Goal: Task Accomplishment & Management: Use online tool/utility

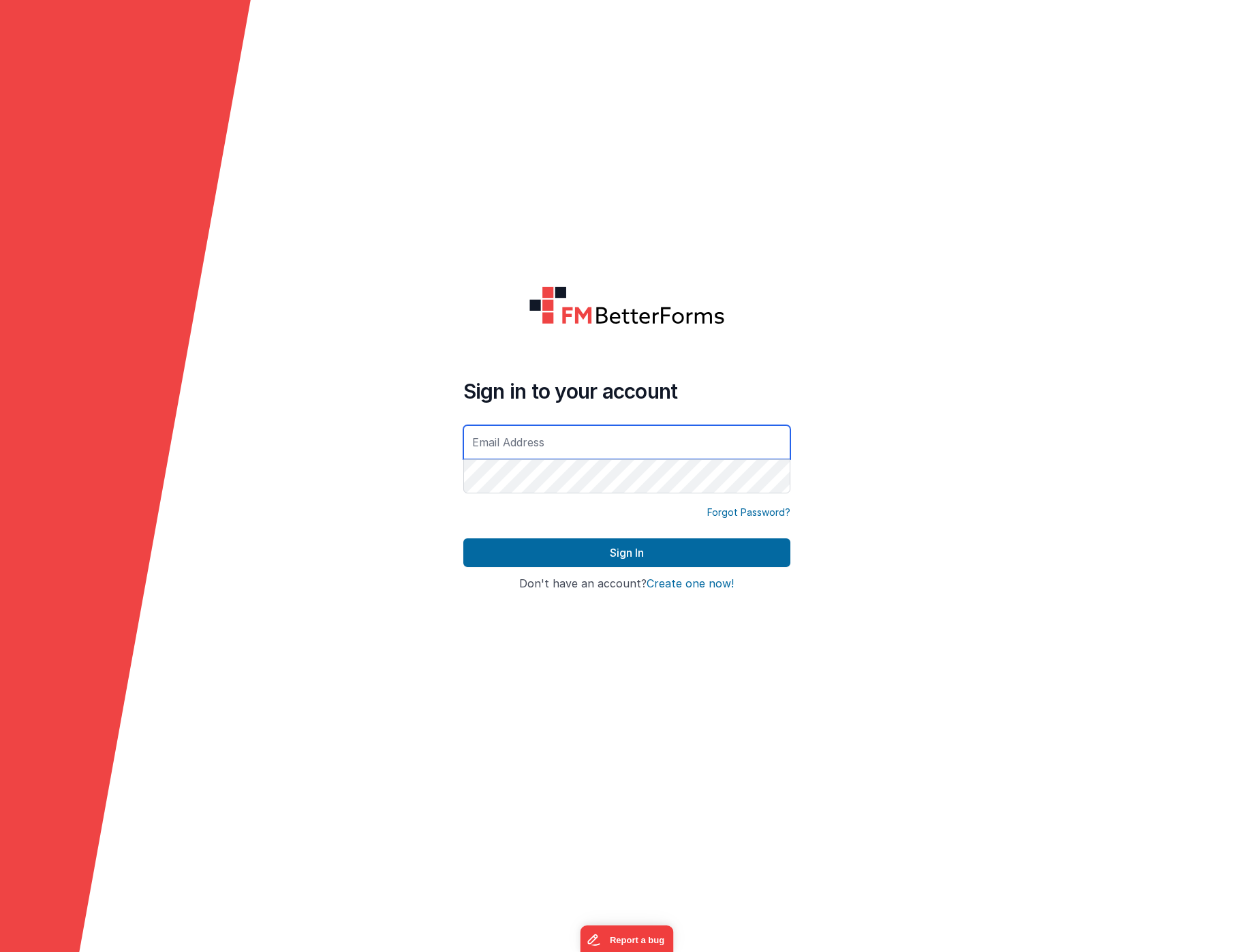
type input "[EMAIL_ADDRESS][DOMAIN_NAME]"
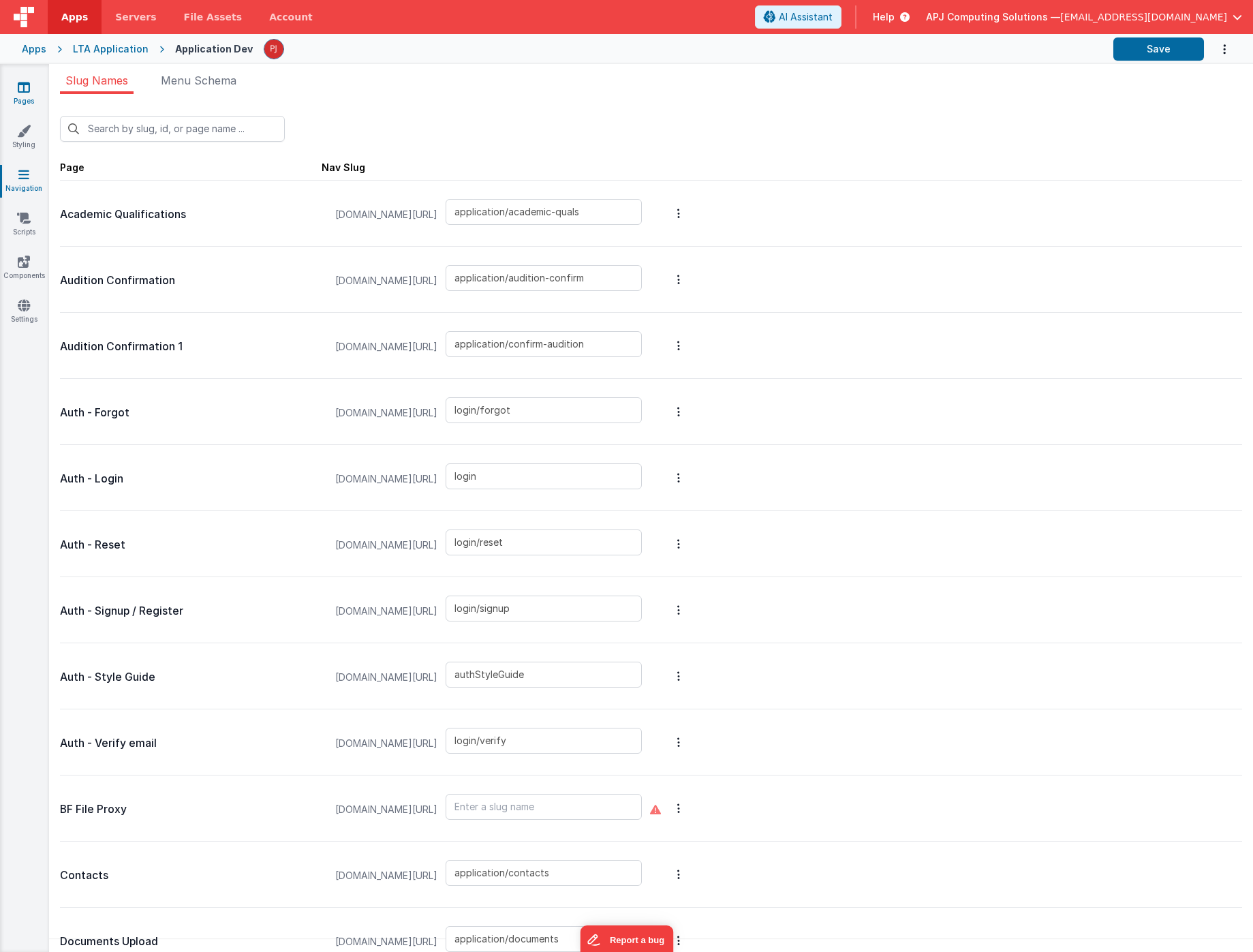
click at [30, 91] on link "Pages" at bounding box center [24, 93] width 49 height 27
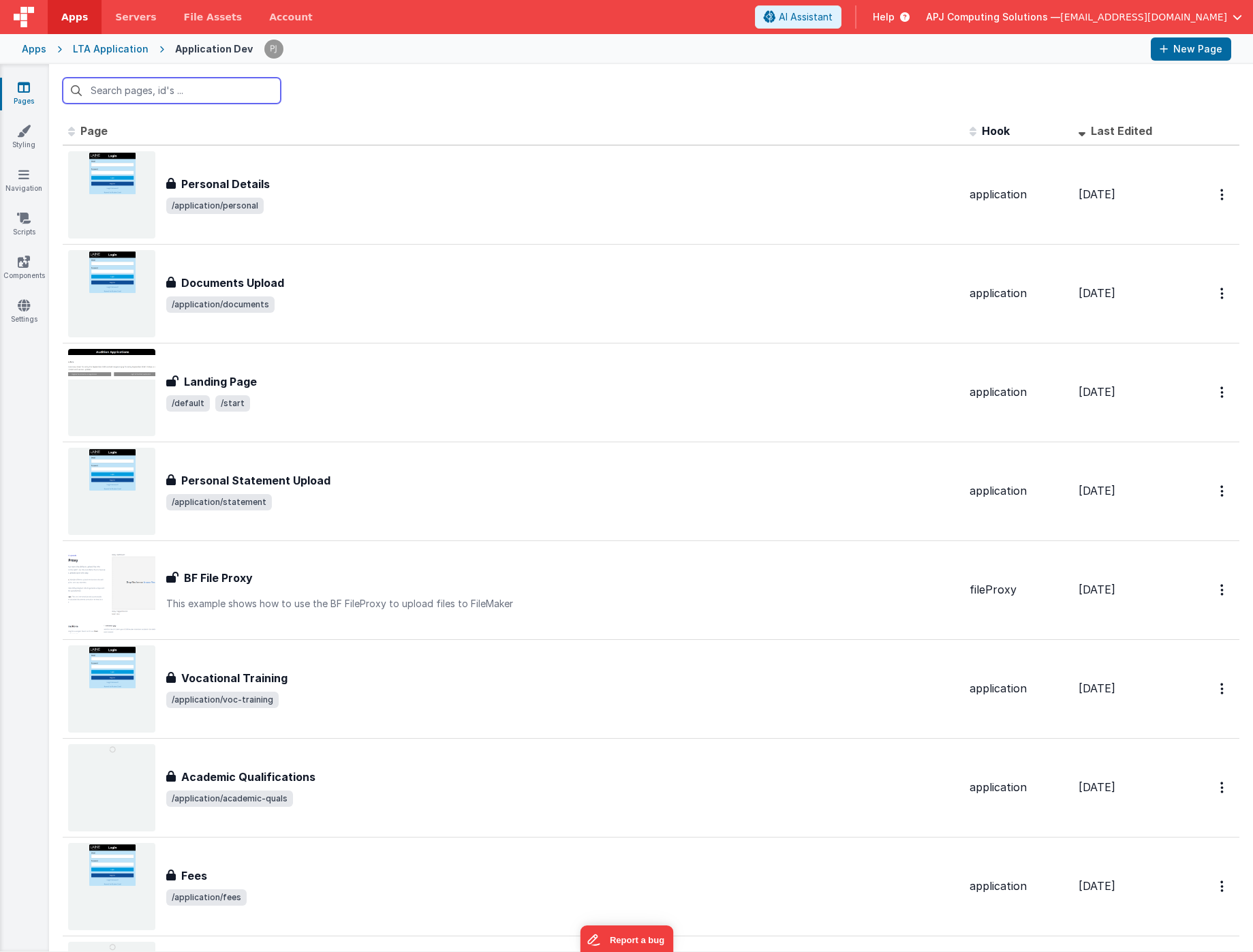
click at [122, 97] on input "text" at bounding box center [171, 90] width 218 height 26
type input "land"
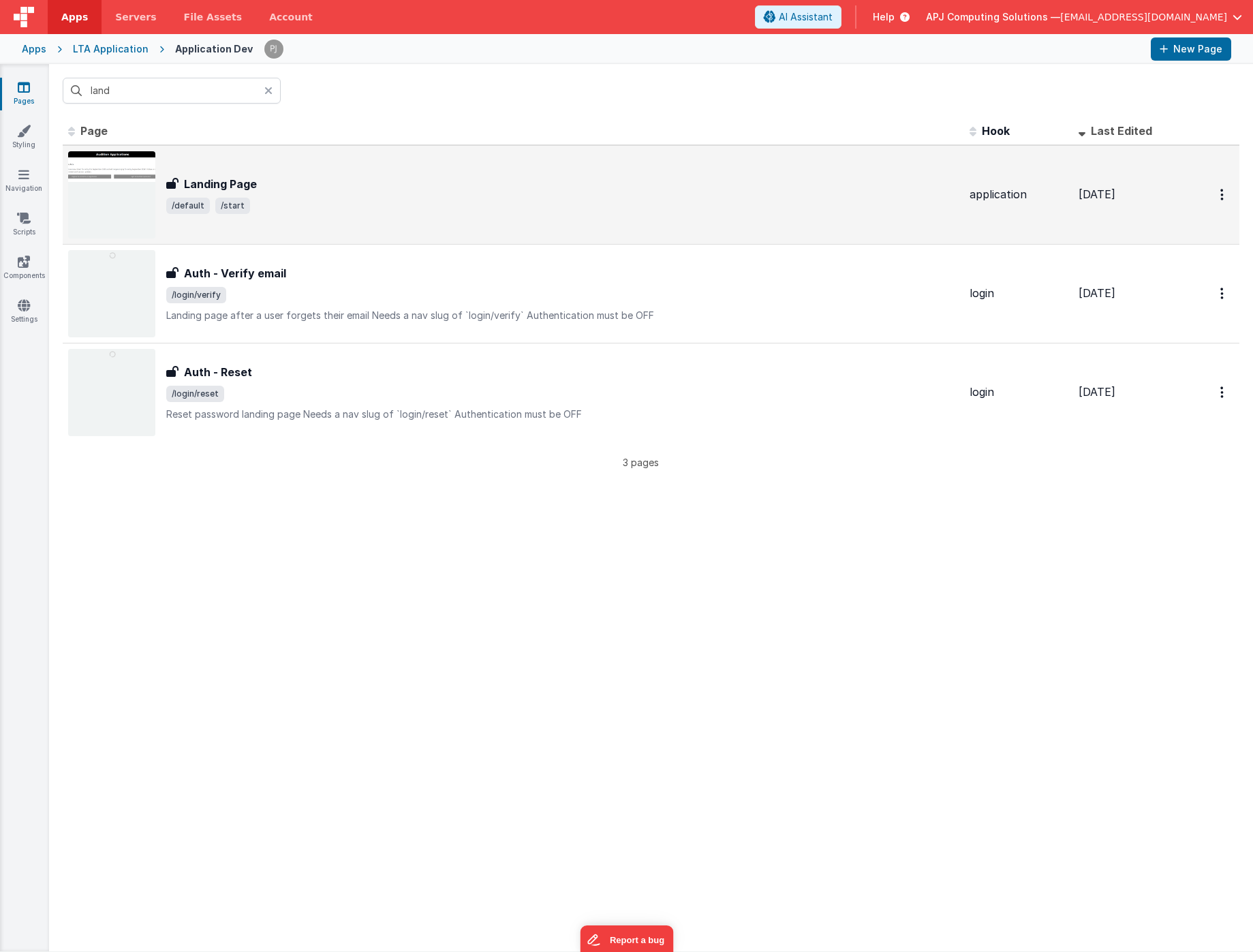
click at [134, 171] on img at bounding box center [112, 195] width 87 height 87
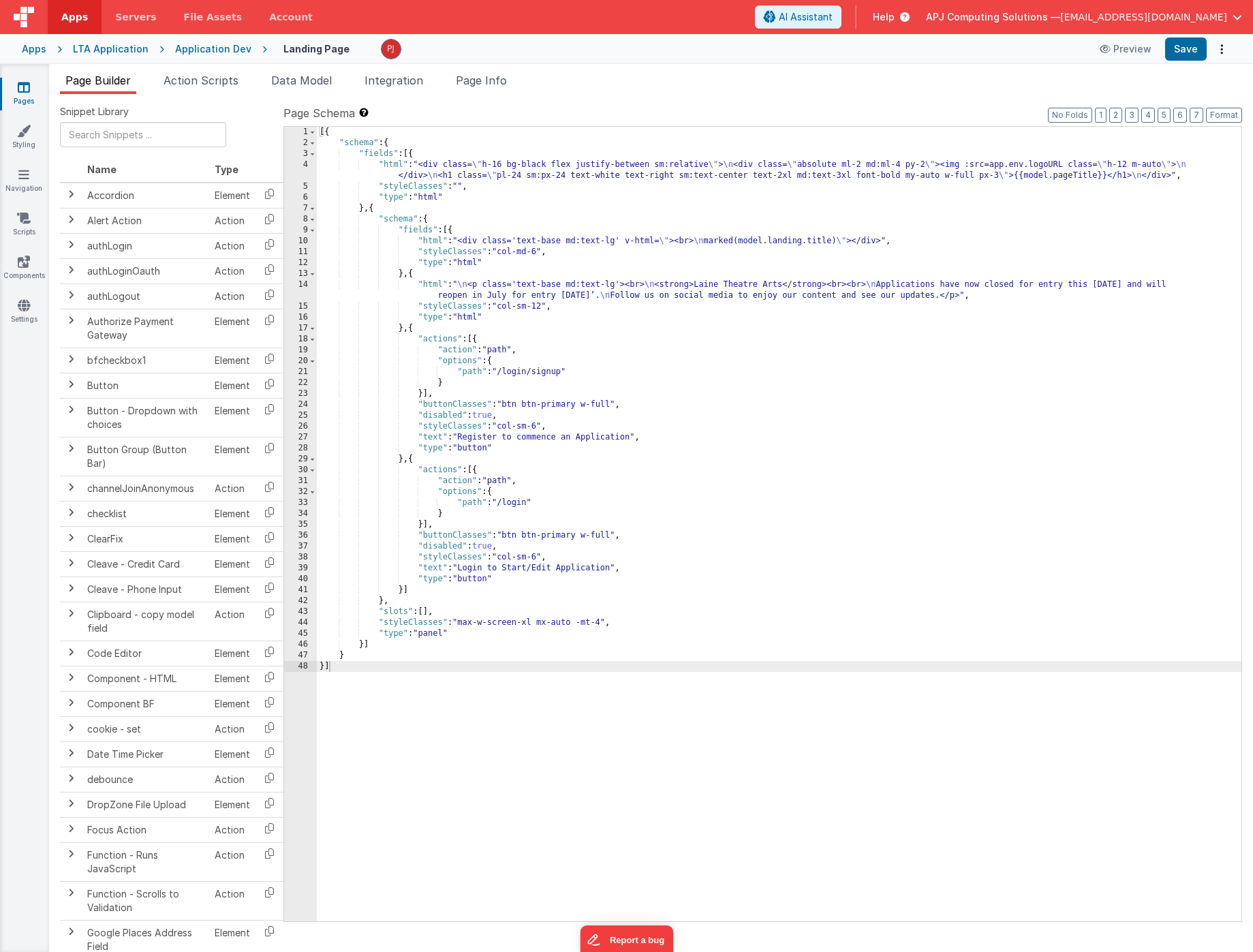
click at [943, 210] on div "[{ "schema" : { "fields" : [{ "html" : "<div class= \" h-16 bg-black flex justi…" at bounding box center [779, 534] width 925 height 816
click at [310, 164] on div "4" at bounding box center [300, 171] width 33 height 22
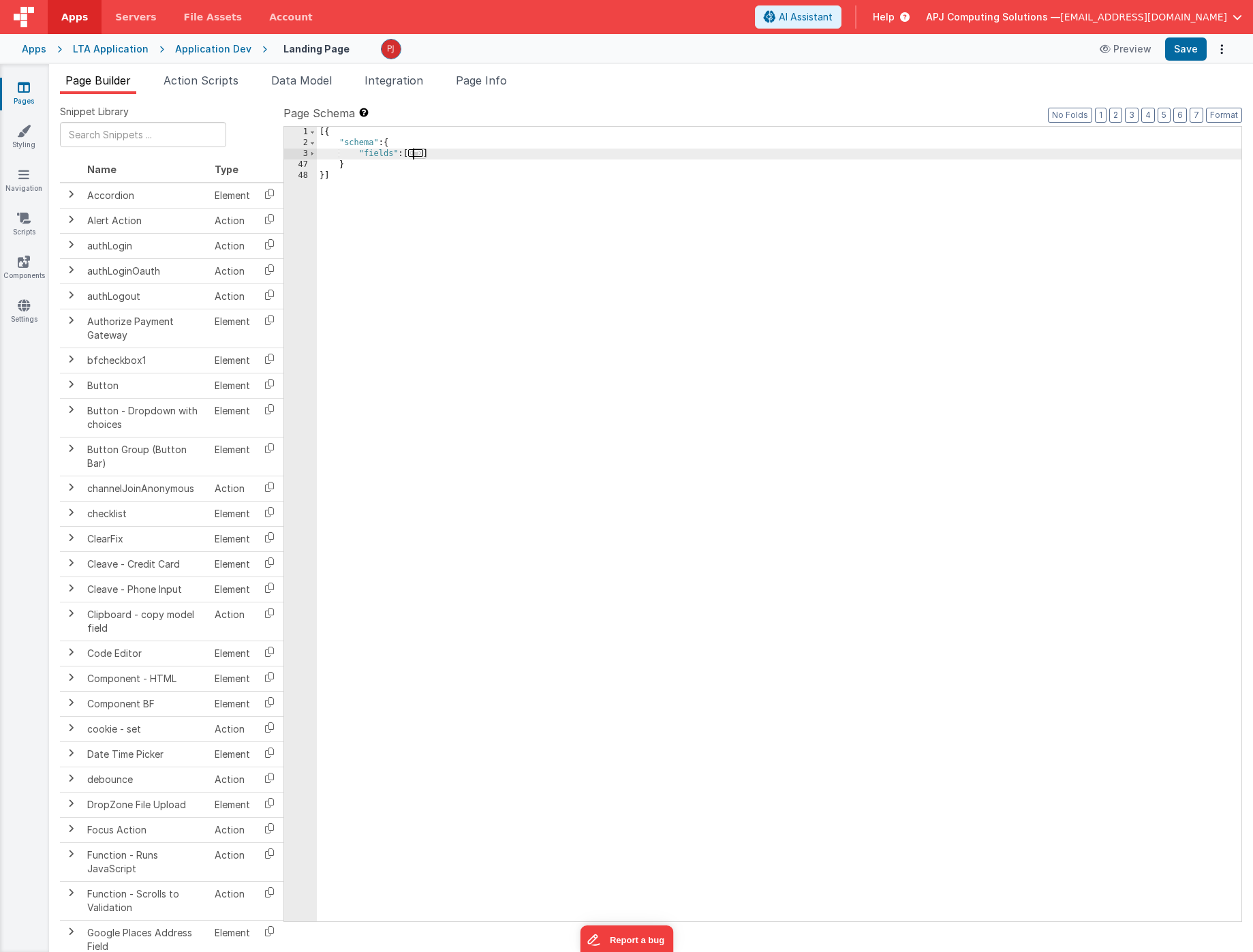
click at [310, 164] on div "47" at bounding box center [300, 165] width 33 height 11
click at [312, 151] on span at bounding box center [312, 154] width 8 height 11
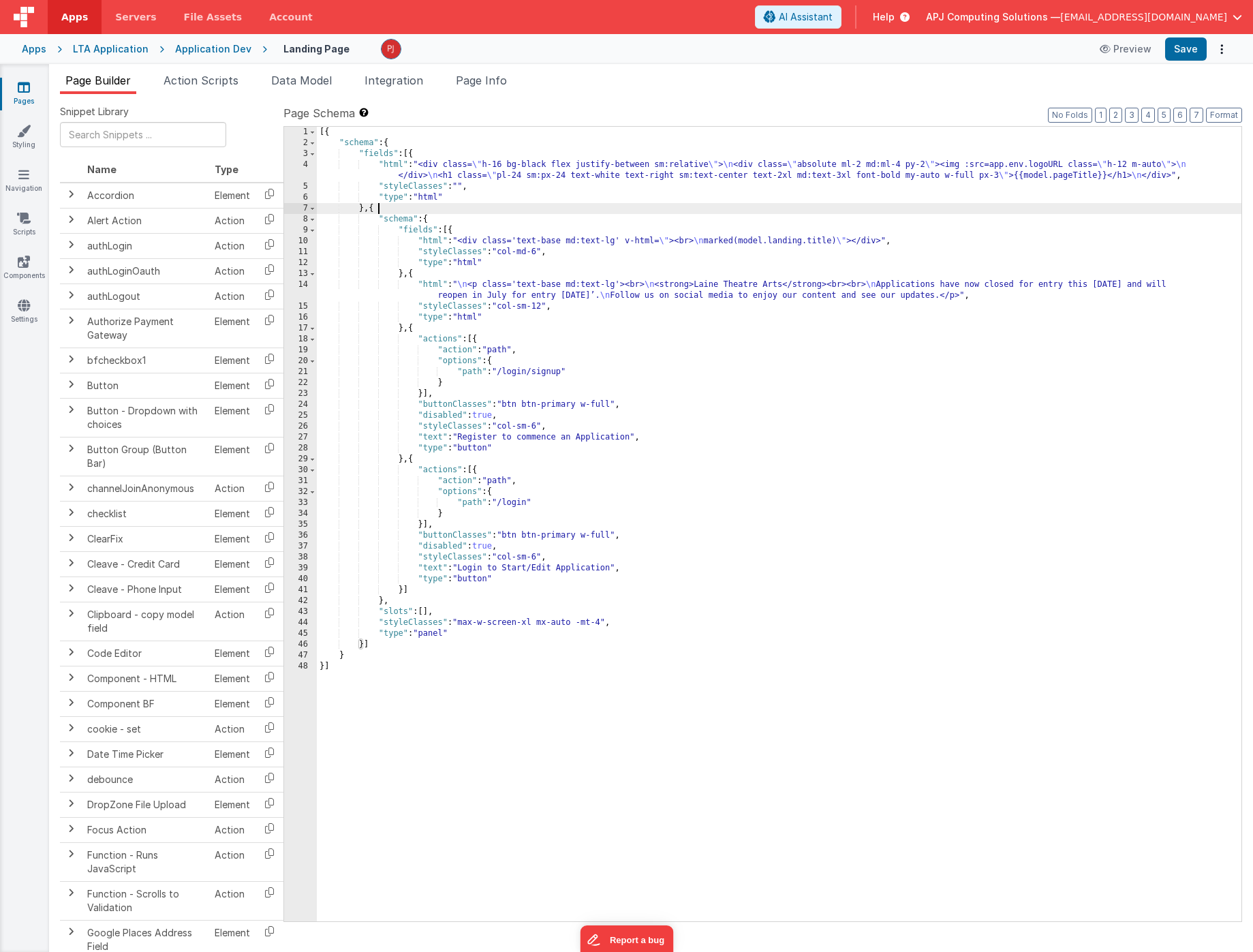
click at [334, 156] on div "[{ "schema" : { "fields" : [{ "html" : "<div class= \" h-16 bg-black flex justi…" at bounding box center [779, 534] width 925 height 816
click at [332, 168] on div "[{ "schema" : { "fields" : [{ "html" : "<div class= \" h-16 bg-black flex justi…" at bounding box center [779, 534] width 925 height 816
click at [308, 173] on div "4" at bounding box center [300, 171] width 33 height 22
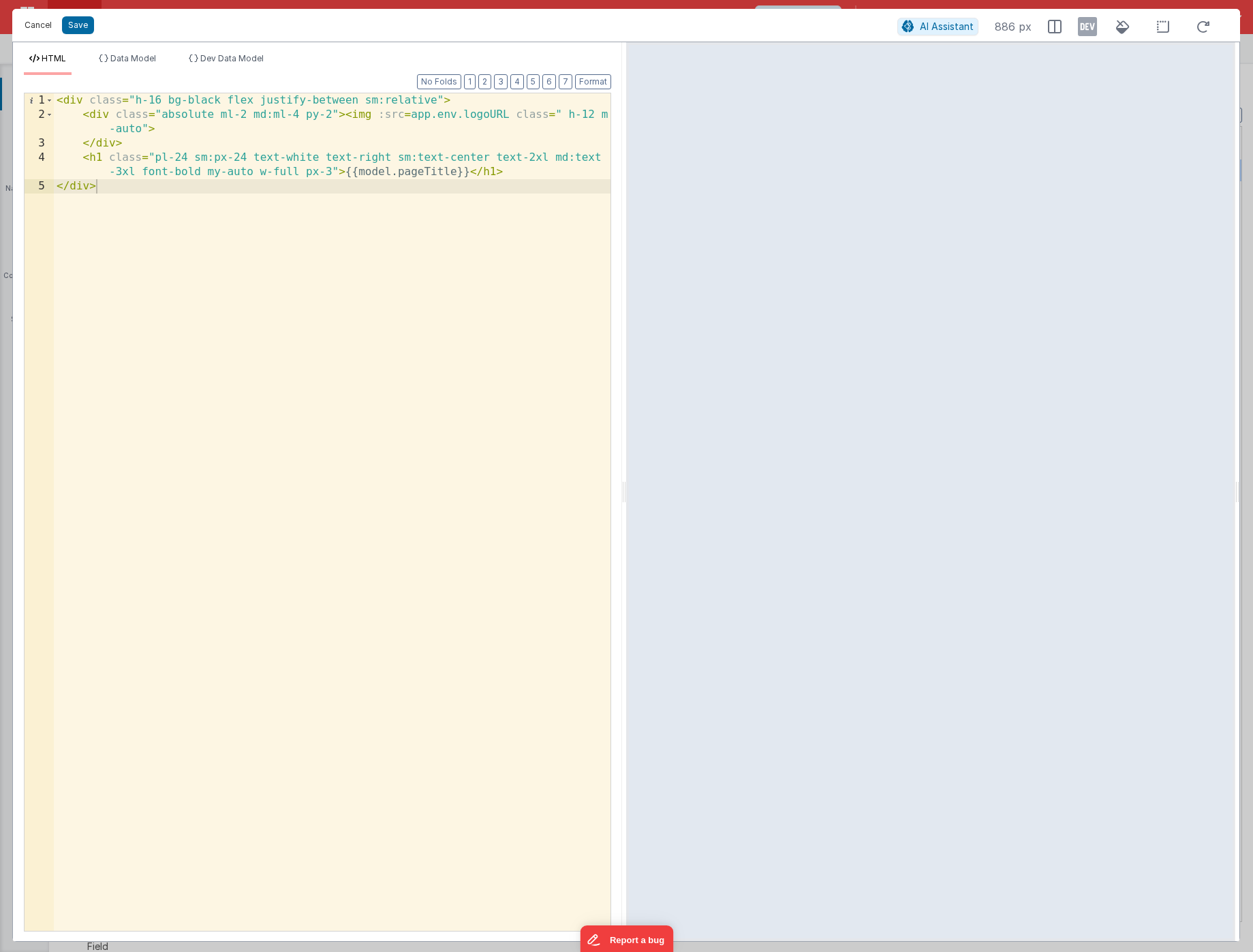
click at [33, 23] on button "Cancel" at bounding box center [38, 26] width 41 height 19
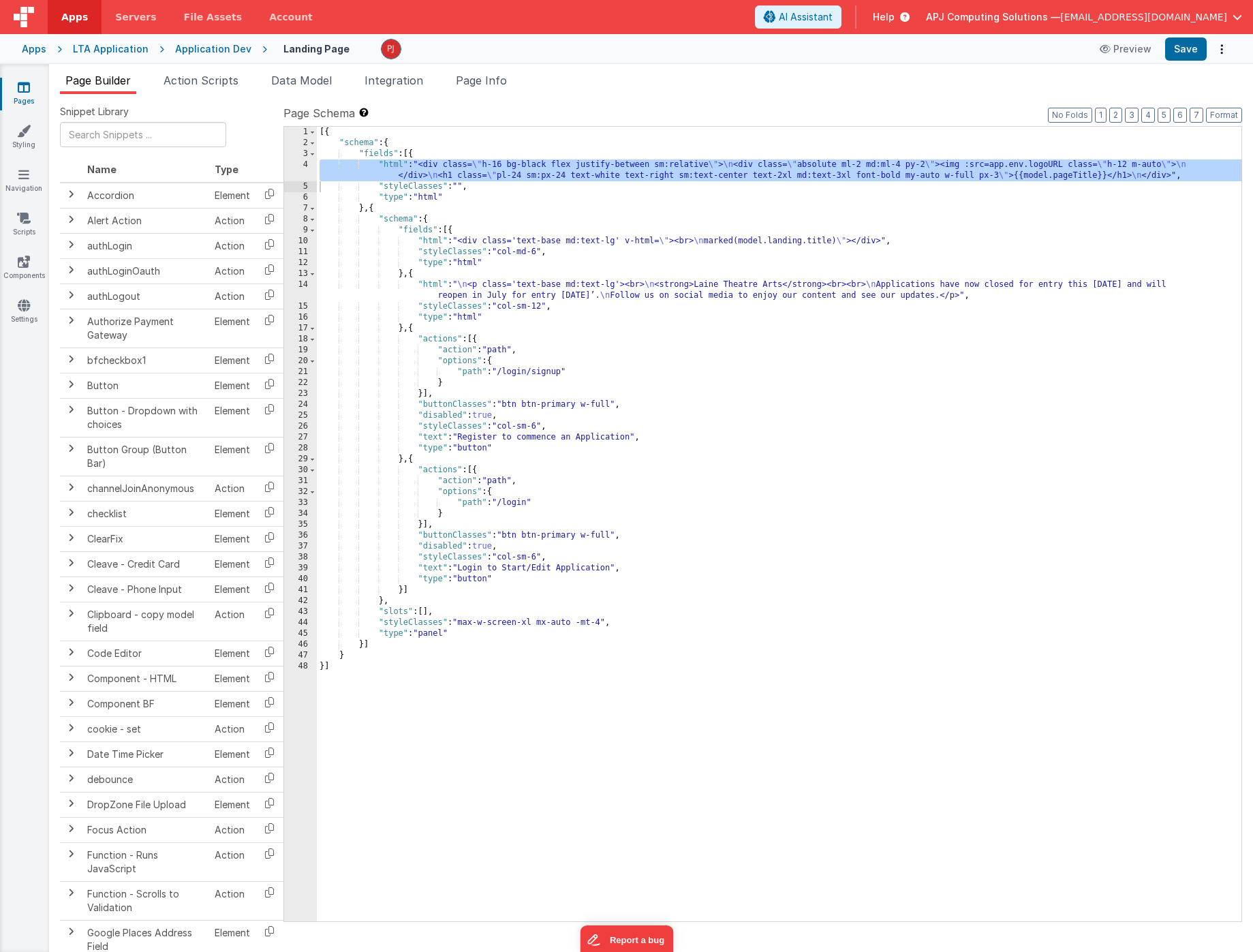
click at [673, 293] on div "[{ "schema" : { "fields" : [{ "html" : "<div class= \" h-16 bg-black flex justi…" at bounding box center [779, 534] width 925 height 816
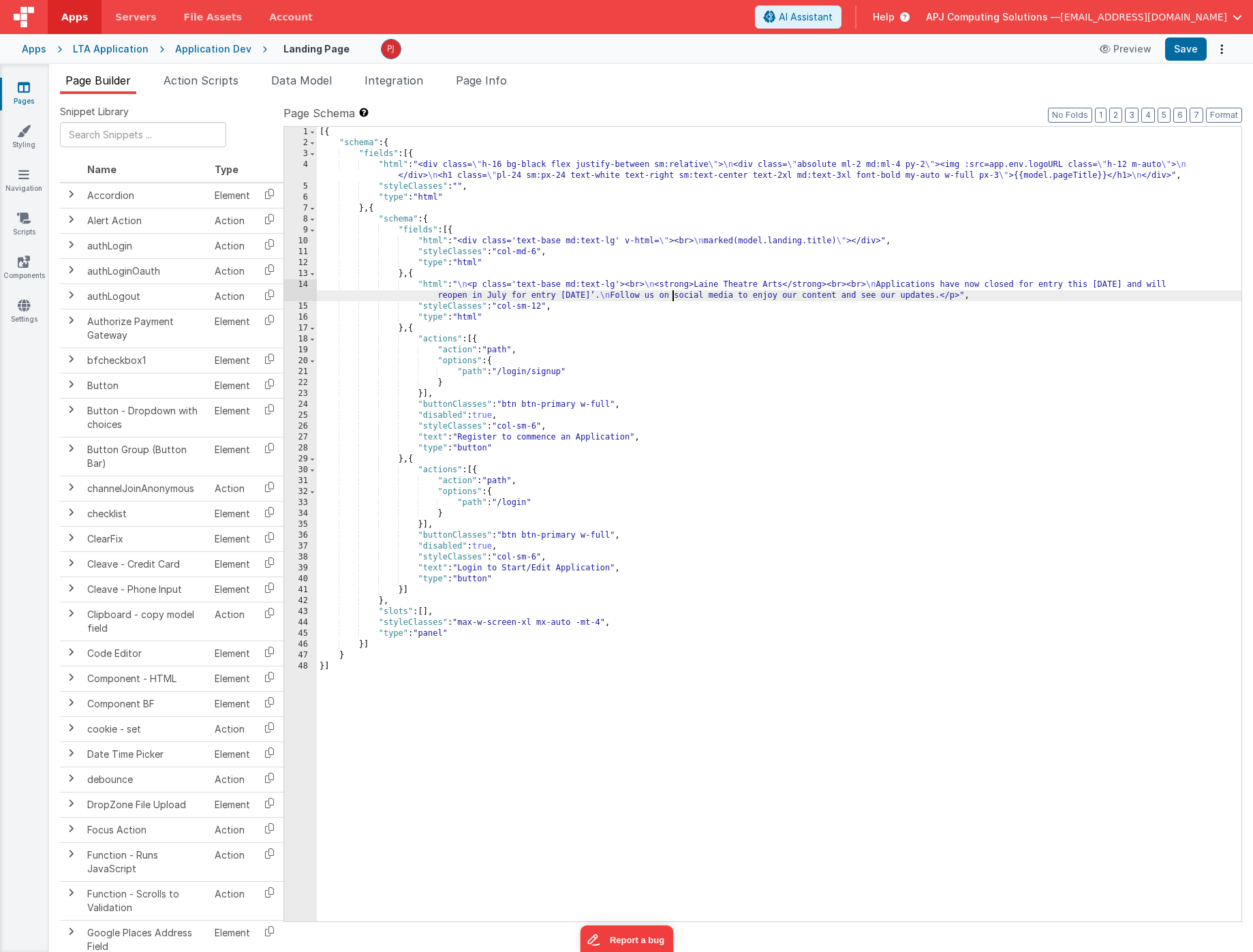
click at [308, 292] on div "14" at bounding box center [300, 290] width 33 height 22
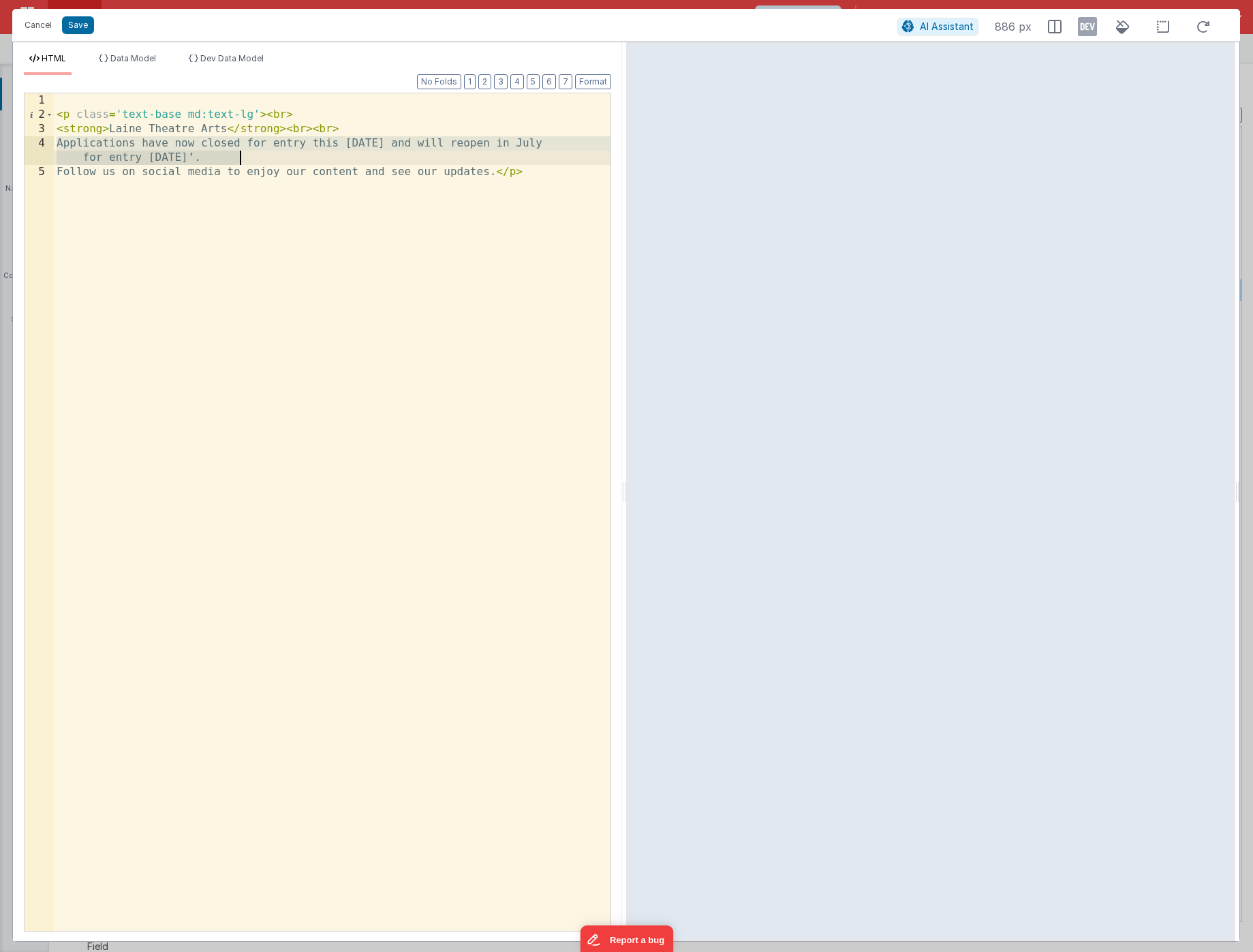
drag, startPoint x: 55, startPoint y: 144, endPoint x: 238, endPoint y: 154, distance: 183.3
click at [238, 154] on div "< p class = 'text-base md:text-lg' > < br > < strong > Laine Theatre Arts </ st…" at bounding box center [332, 526] width 557 height 866
click at [218, 227] on div "< p class = 'text-base md:text-lg' > < br > < strong > Laine Theatre Arts </ st…" at bounding box center [332, 526] width 557 height 866
drag, startPoint x: 245, startPoint y: 155, endPoint x: 53, endPoint y: 138, distance: 192.8
click at [53, 138] on div "1 2 3 4 5 < p class = 'text-base md:text-lg' > < br > < strong > Laine Theatre …" at bounding box center [317, 512] width 587 height 839
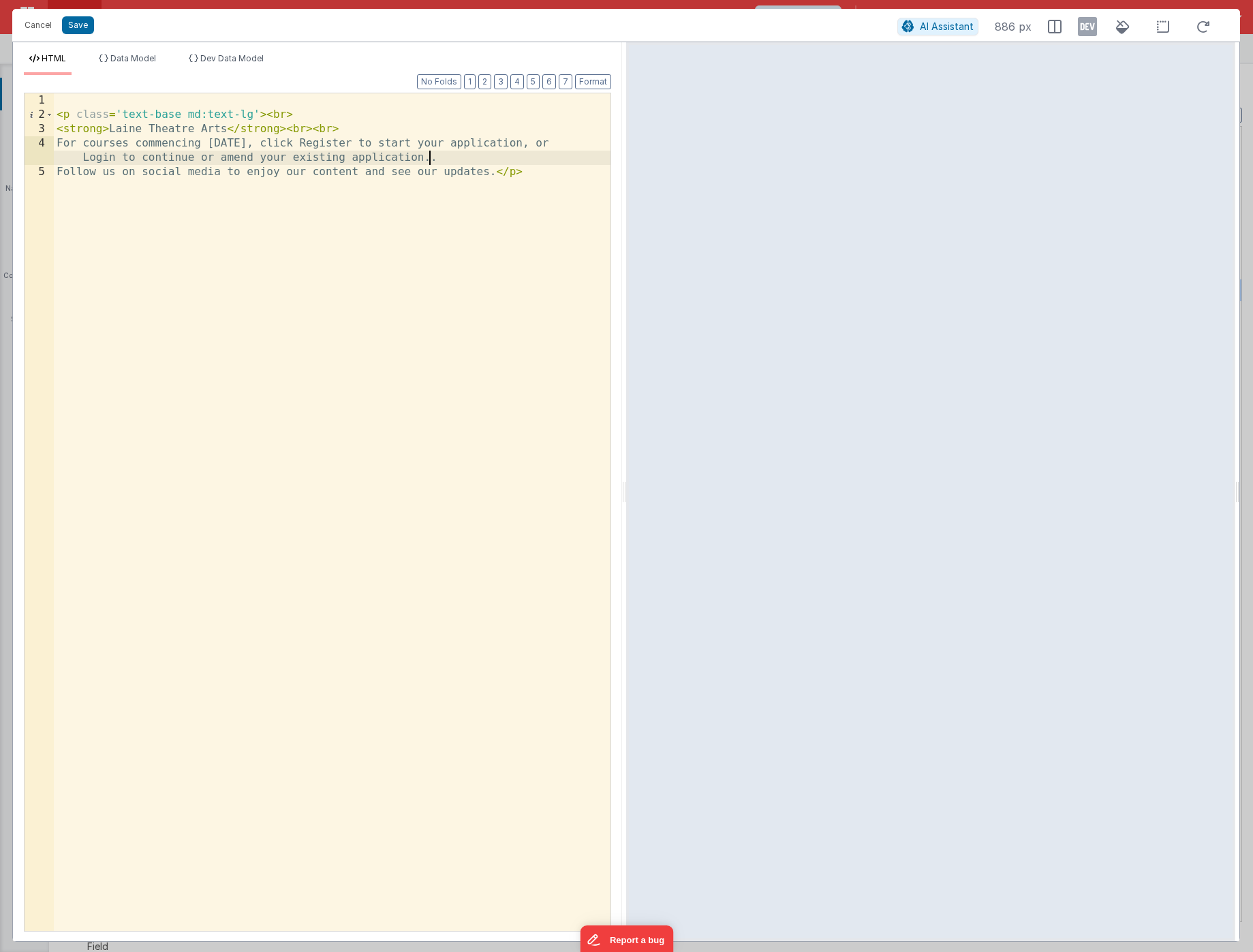
click at [351, 144] on div "< p class = 'text-base md:text-lg' > < br > < strong > Laine Theatre Arts </ st…" at bounding box center [332, 526] width 557 height 866
click at [367, 143] on div "< p class = 'text-base md:text-lg' > < br > < strong > Laine Theatre Arts </ st…" at bounding box center [332, 526] width 557 height 866
drag, startPoint x: 351, startPoint y: 144, endPoint x: 405, endPoint y: 137, distance: 54.5
click at [405, 137] on div "< p class = 'text-base md:text-lg' > < br > < strong > Laine Theatre Arts </ st…" at bounding box center [332, 526] width 557 height 866
click at [455, 141] on div "< p class = 'text-base md:text-lg' > < br > < strong > Laine Theatre Arts </ st…" at bounding box center [332, 526] width 557 height 866
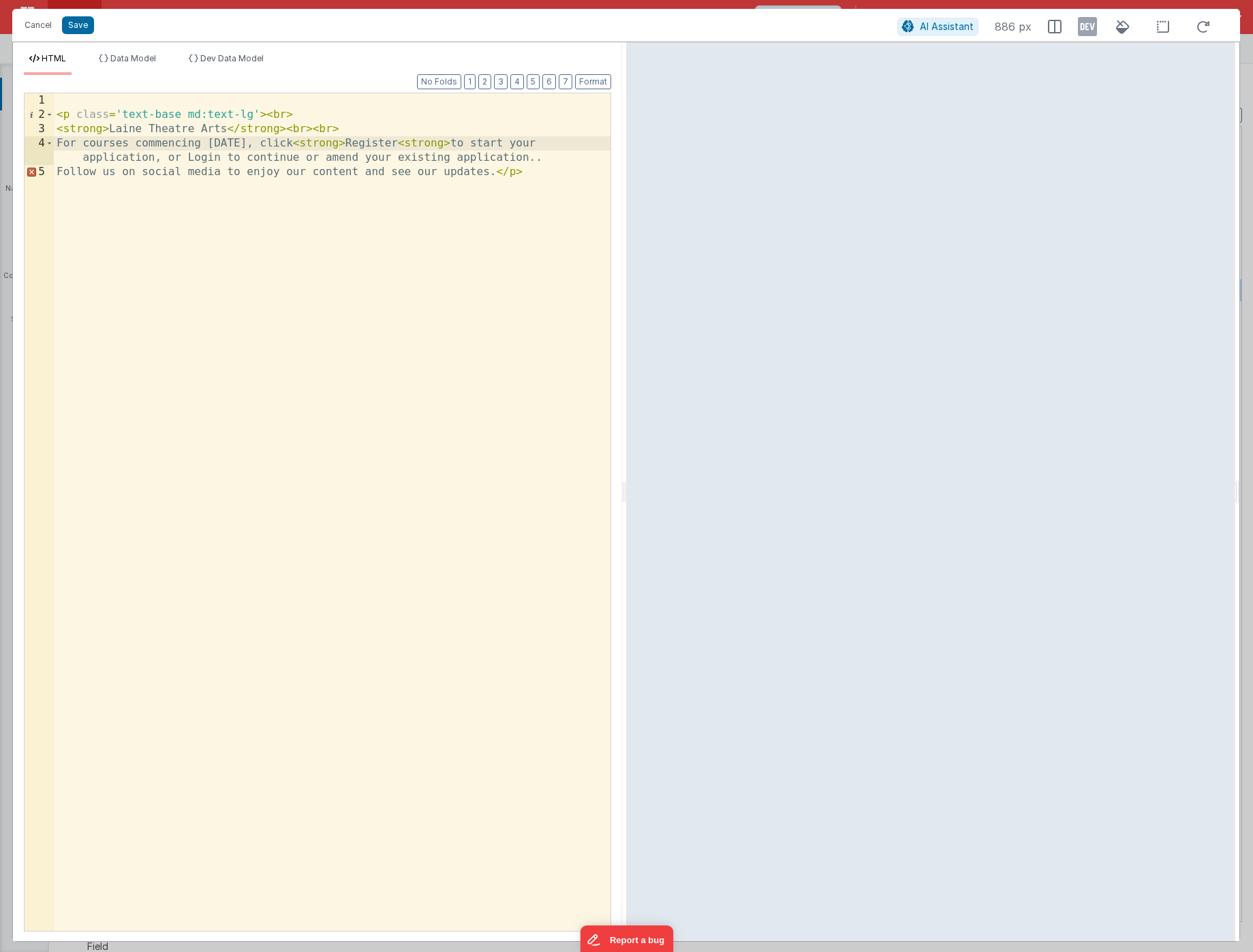
click at [465, 144] on div "< p class = 'text-base md:text-lg' > < br > < strong > Laine Theatre Arts </ st…" at bounding box center [332, 526] width 557 height 866
drag, startPoint x: 454, startPoint y: 142, endPoint x: 514, endPoint y: 141, distance: 60.0
click at [514, 141] on div "< p class = 'text-base md:text-lg' > < br > < strong > Laine Theatre Arts </ st…" at bounding box center [332, 526] width 557 height 866
click at [219, 160] on div "< p class = 'text-base md:text-lg' > < br > < strong > Laine Theatre Arts </ st…" at bounding box center [332, 526] width 557 height 866
click at [189, 157] on div "< p class = 'text-base md:text-lg' > < br > < strong > Laine Theatre Arts </ st…" at bounding box center [332, 526] width 557 height 866
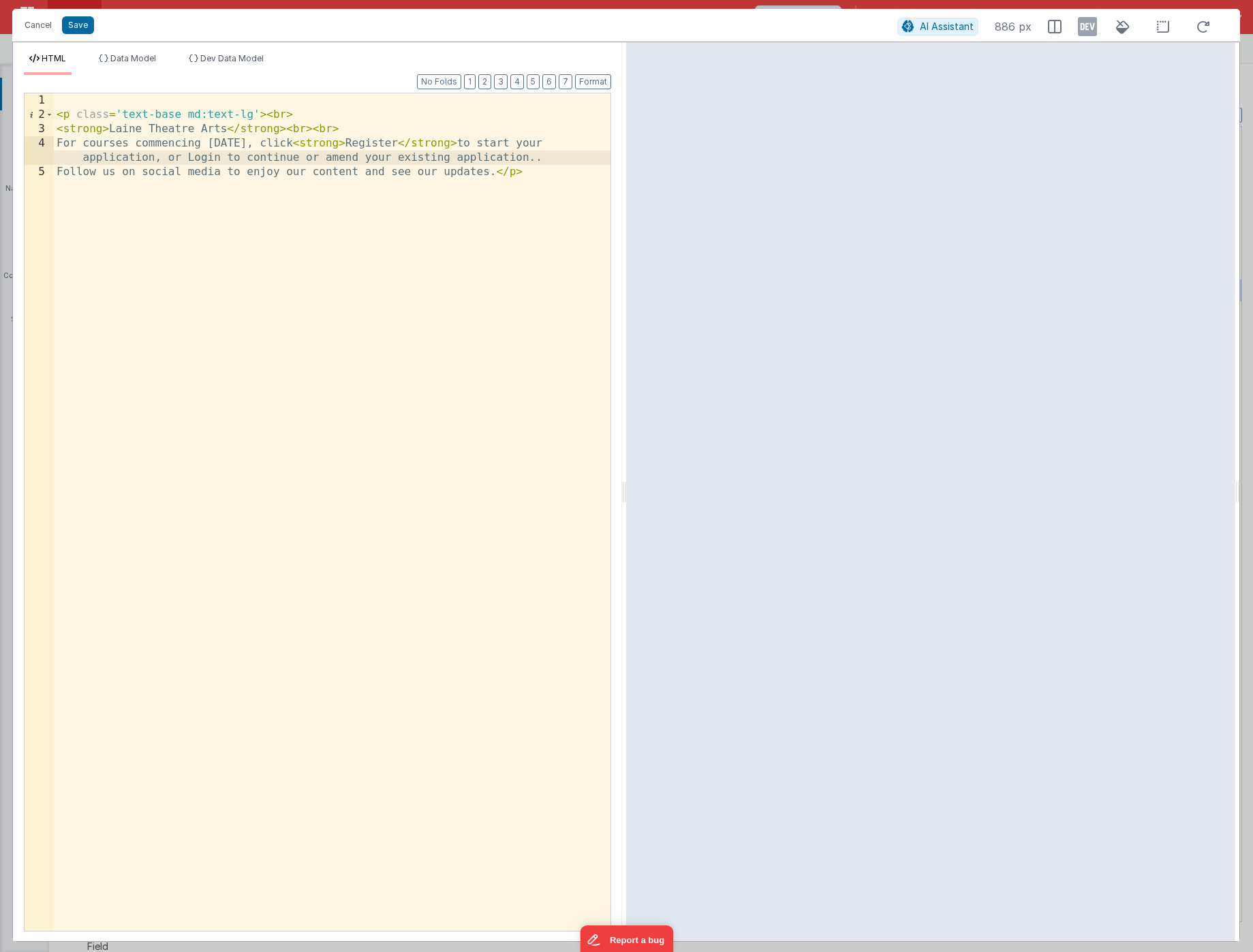
click at [220, 160] on div "< p class = 'text-base md:text-lg' > < br > < strong > Laine Theatre Arts </ st…" at bounding box center [332, 526] width 557 height 866
click at [188, 158] on div "< p class = 'text-base md:text-lg' > < br > < strong > Laine Theatre Arts </ st…" at bounding box center [332, 526] width 557 height 866
click at [203, 157] on div "< p class = 'text-base md:text-lg' > < br > < strong > Laine Theatre Arts </ st…" at bounding box center [332, 526] width 557 height 866
drag, startPoint x: 274, startPoint y: 158, endPoint x: 328, endPoint y: 157, distance: 54.0
click at [328, 157] on div "< p class = 'text-base md:text-lg' > < br > < strong > Laine Theatre Arts </ st…" at bounding box center [332, 526] width 557 height 866
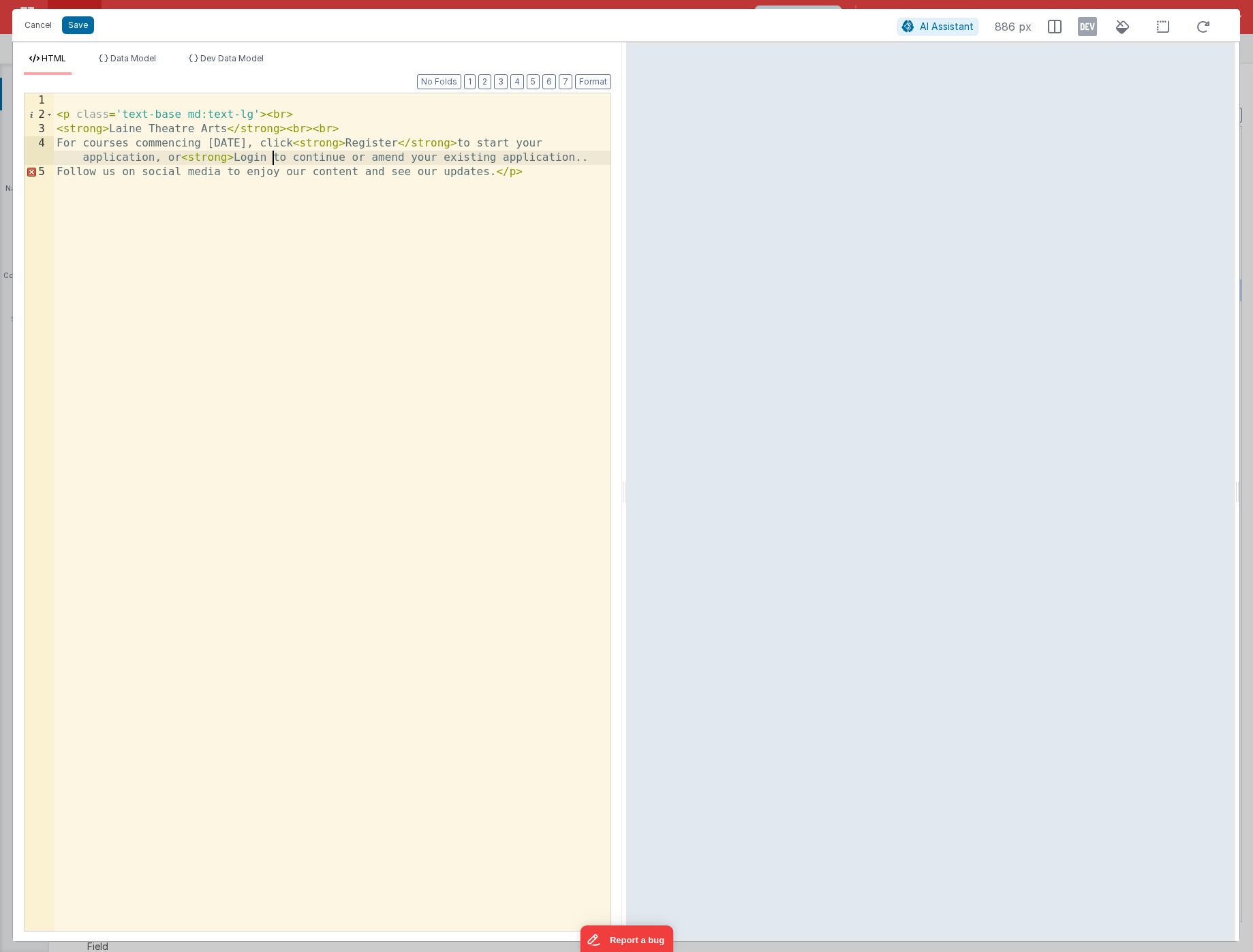
click at [351, 157] on div "< p class = 'text-base md:text-lg' > < br > < strong > Laine Theatre Arts </ st…" at bounding box center [332, 526] width 557 height 866
click at [334, 260] on div "< p class = 'text-base md:text-lg' > < br > < strong > Laine Theatre Arts </ st…" at bounding box center [332, 526] width 557 height 866
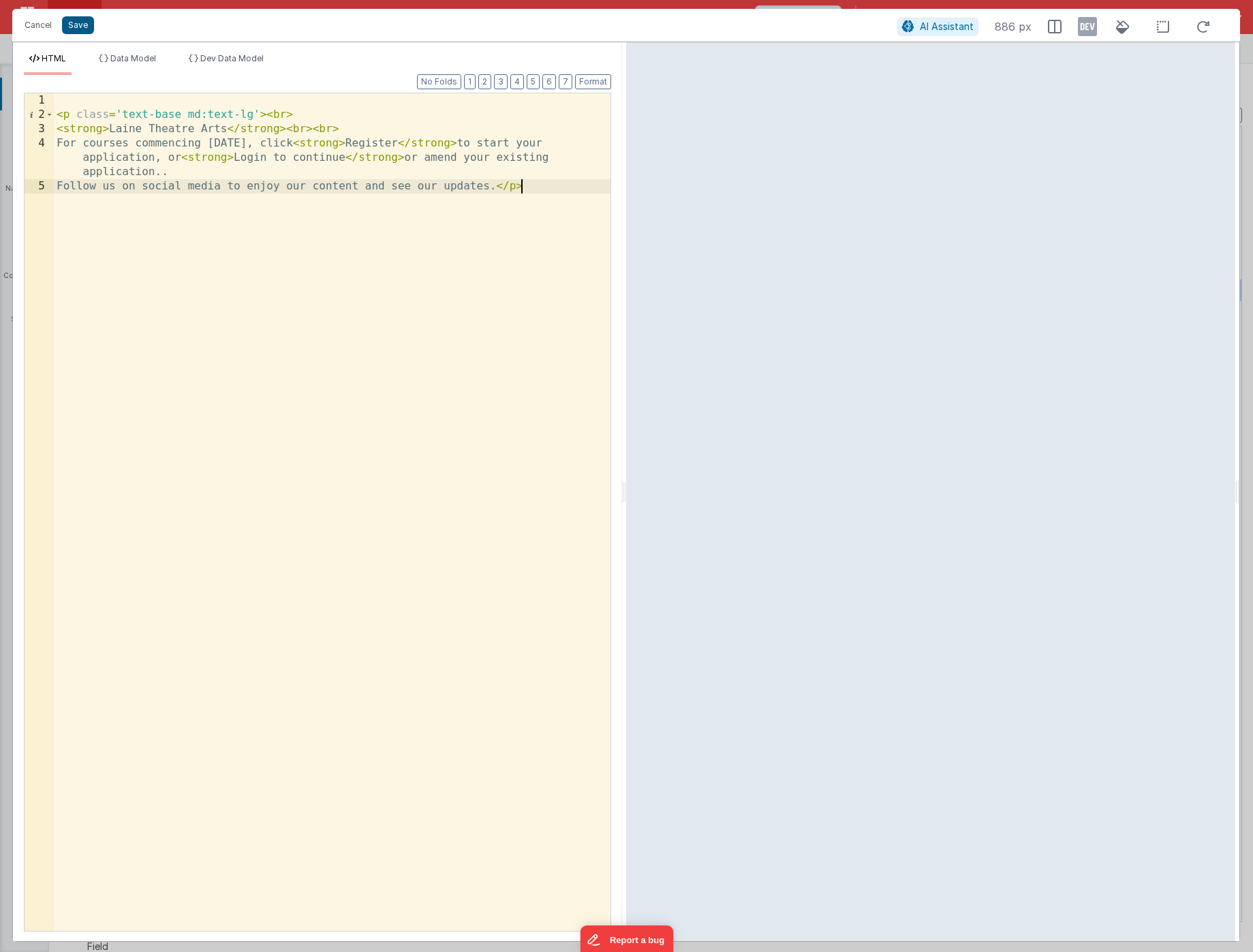
click at [76, 24] on button "Save" at bounding box center [78, 26] width 32 height 18
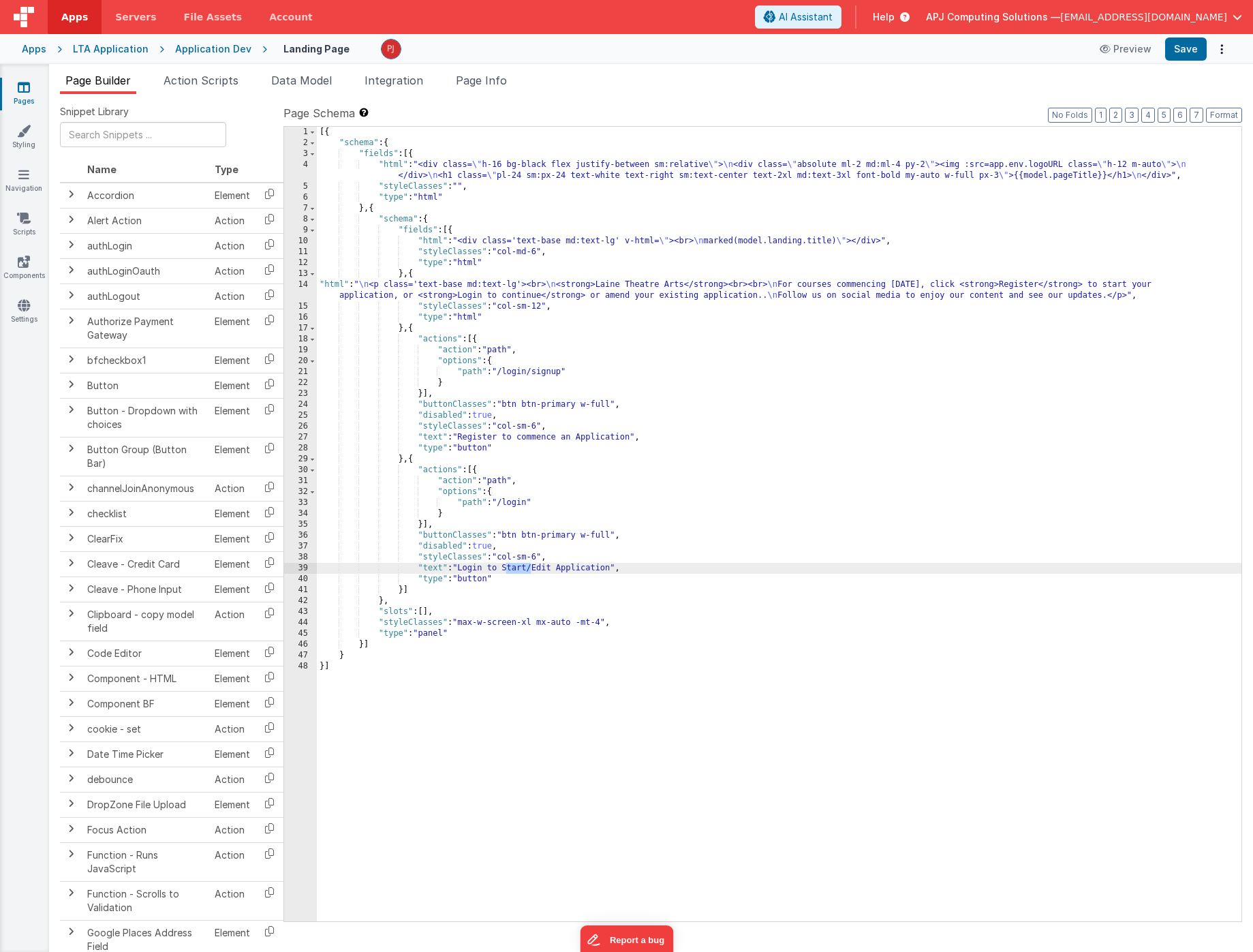
drag, startPoint x: 506, startPoint y: 567, endPoint x: 530, endPoint y: 567, distance: 24.0
click at [530, 567] on div "[{ "schema" : { "fields" : [{ "html" : "<div class= \" h-16 bg-black flex justi…" at bounding box center [779, 534] width 925 height 816
drag, startPoint x: 461, startPoint y: 567, endPoint x: 571, endPoint y: 565, distance: 110.0
click at [571, 565] on div "[{ "schema" : { "fields" : [{ "html" : "<div class= \" h-16 bg-black flex justi…" at bounding box center [779, 534] width 925 height 816
click at [538, 438] on div "[{ "schema" : { "fields" : [{ "html" : "<div class= \" h-16 bg-black flex justi…" at bounding box center [779, 534] width 925 height 816
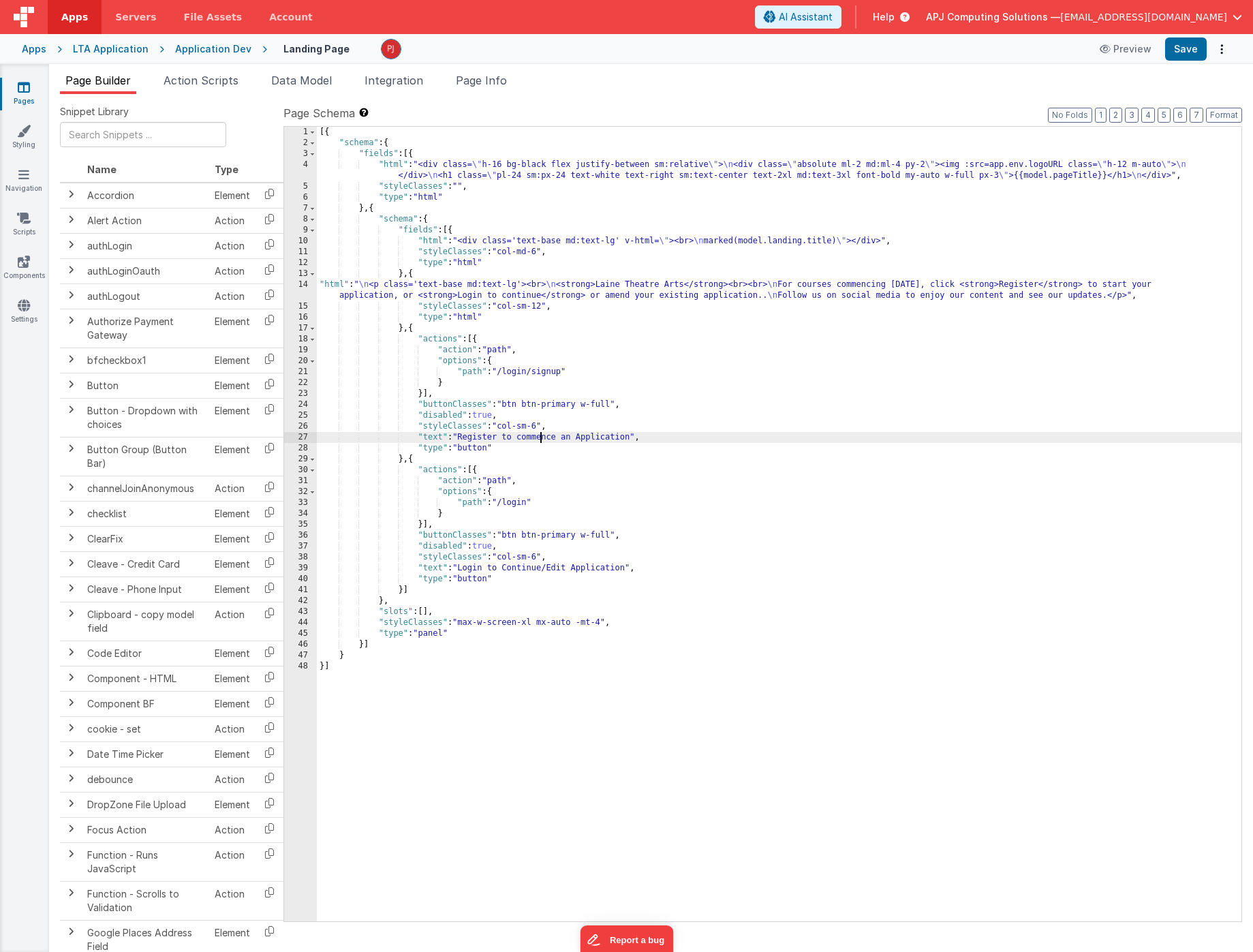
click at [538, 438] on div "[{ "schema" : { "fields" : [{ "html" : "<div class= \" h-16 bg-black flex justi…" at bounding box center [779, 534] width 925 height 816
click at [326, 297] on div "[{ "schema" : { "fields" : [{ "html" : "<div class= \" h-16 bg-black flex justi…" at bounding box center [779, 534] width 925 height 816
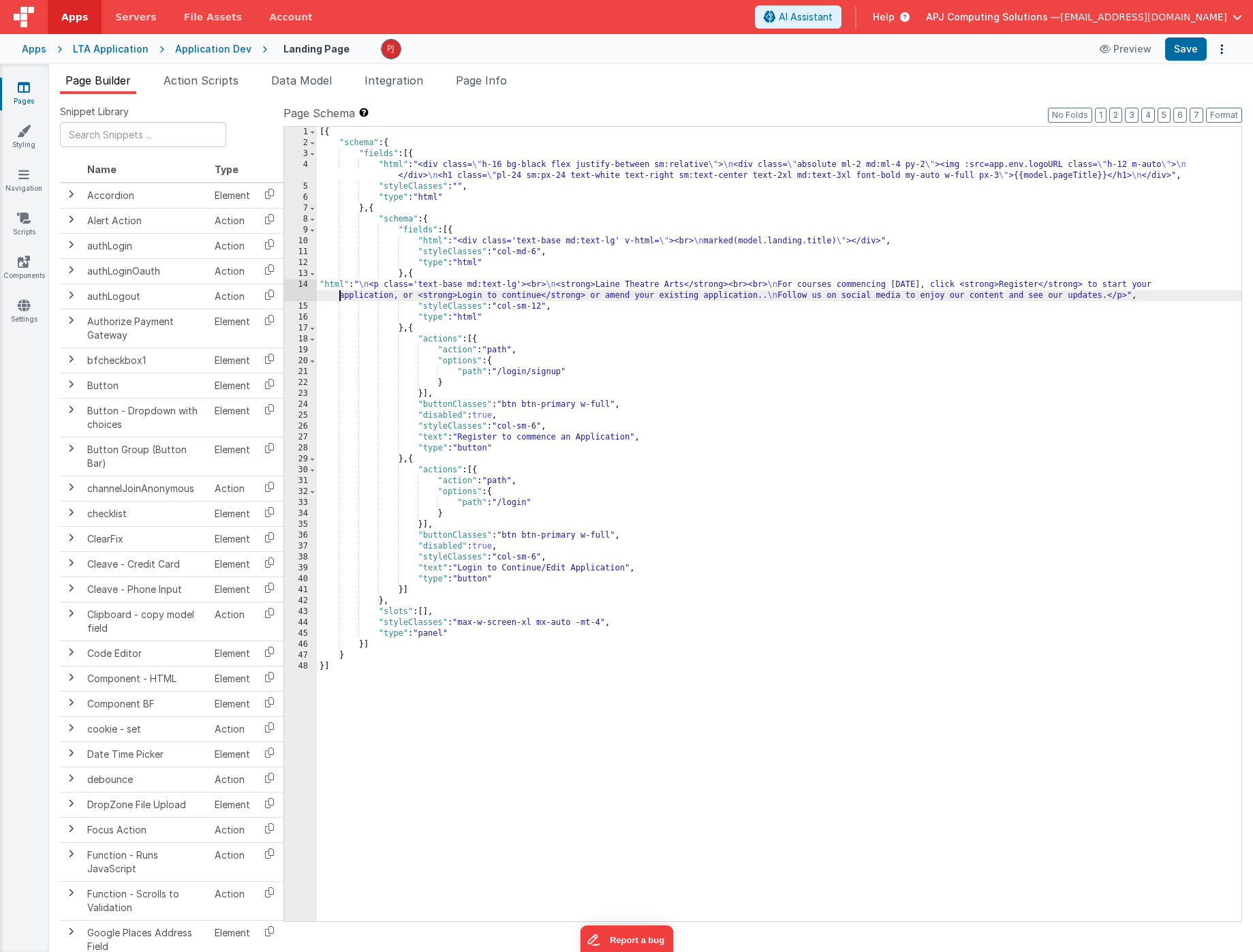
click at [326, 297] on div "[{ "schema" : { "fields" : [{ "html" : "<div class= \" h-16 bg-black flex justi…" at bounding box center [779, 534] width 925 height 816
click at [299, 295] on div "14" at bounding box center [300, 290] width 33 height 22
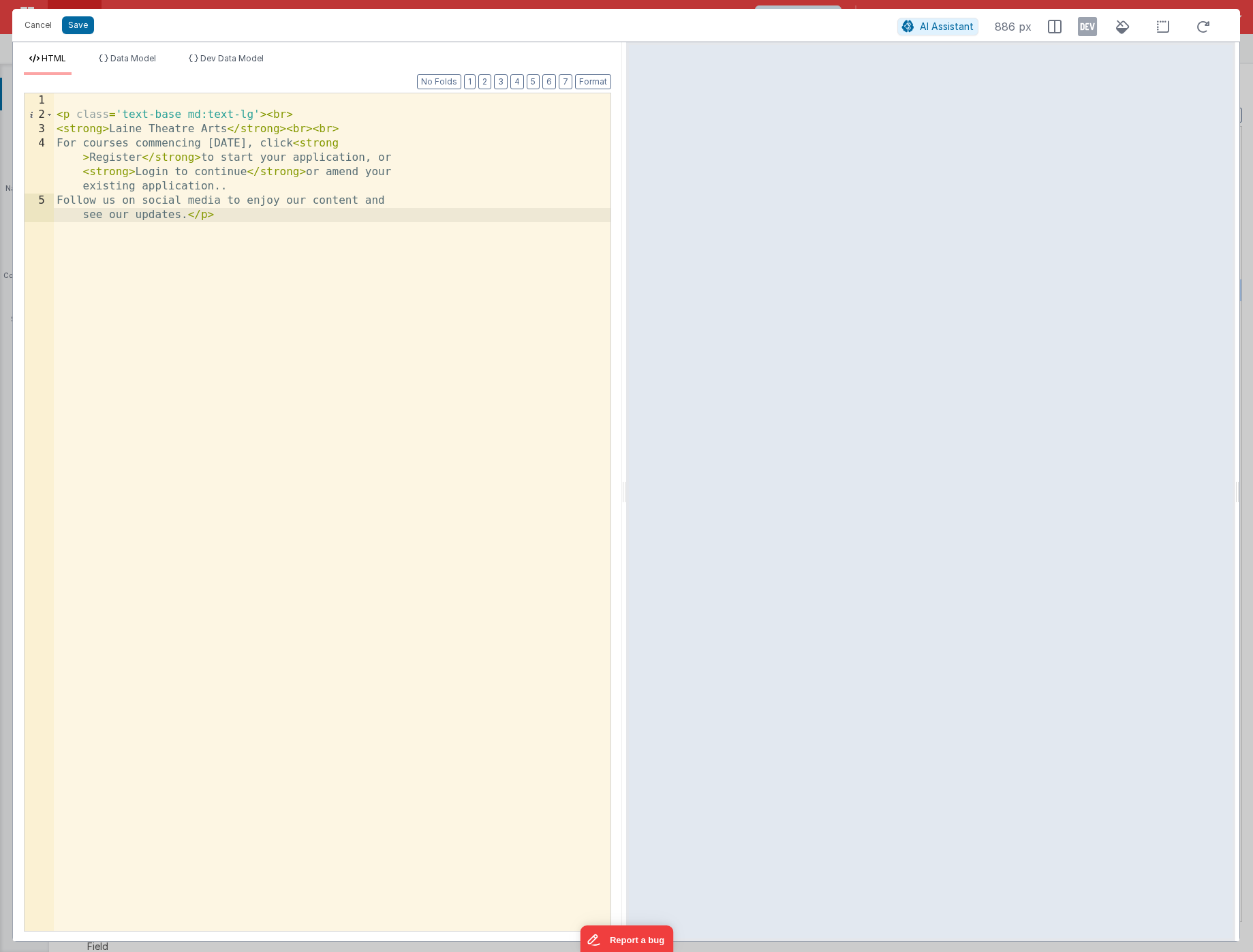
click at [324, 261] on div "< p class = 'text-base md:text-lg' > < br > < strong > Laine Theatre Arts </ st…" at bounding box center [332, 533] width 557 height 880
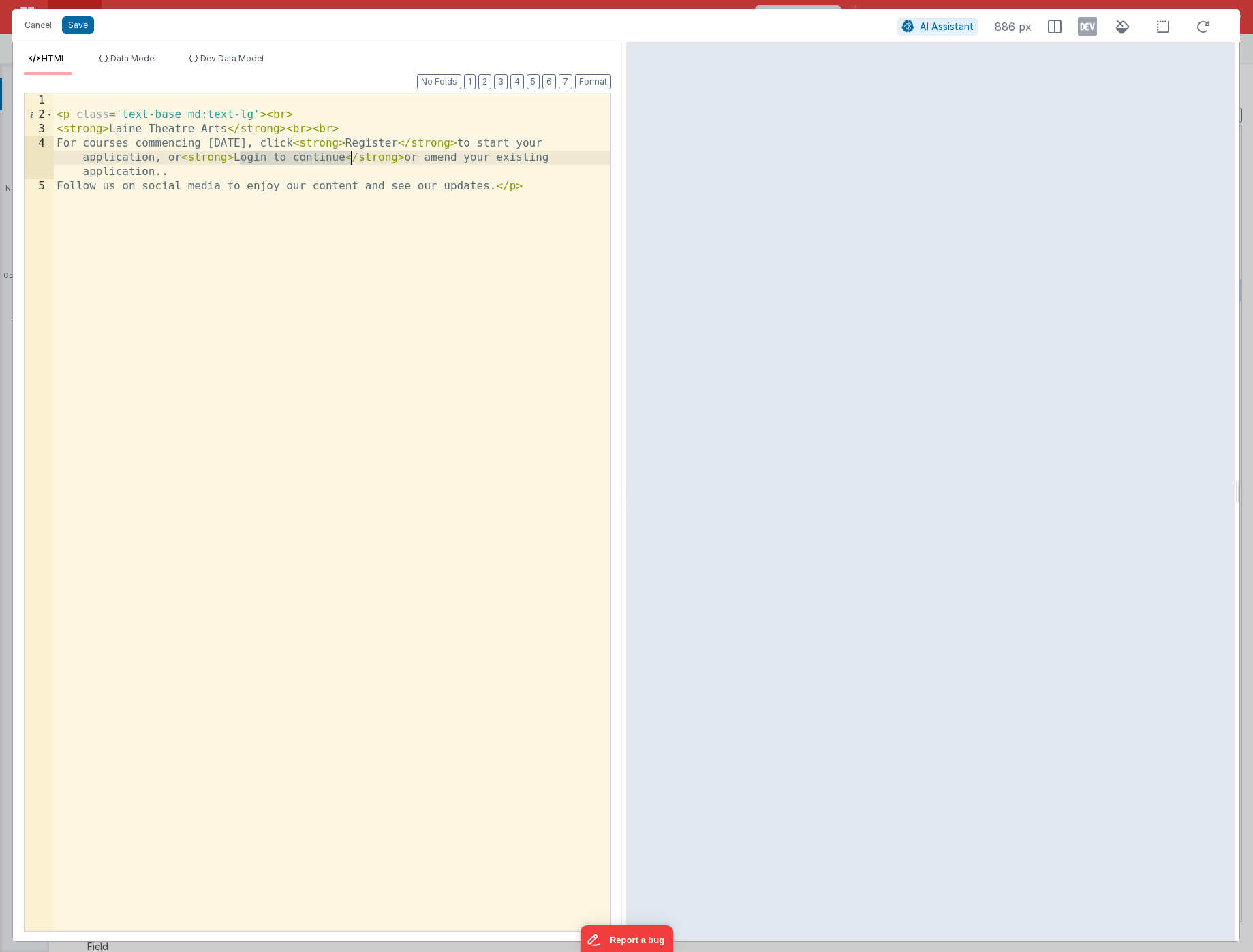
drag, startPoint x: 239, startPoint y: 156, endPoint x: 350, endPoint y: 156, distance: 111.0
click at [350, 156] on div "< p class = 'text-base md:text-lg' > < br > < strong > Laine Theatre Arts </ st…" at bounding box center [332, 526] width 557 height 866
click at [77, 24] on button "Save" at bounding box center [78, 26] width 32 height 18
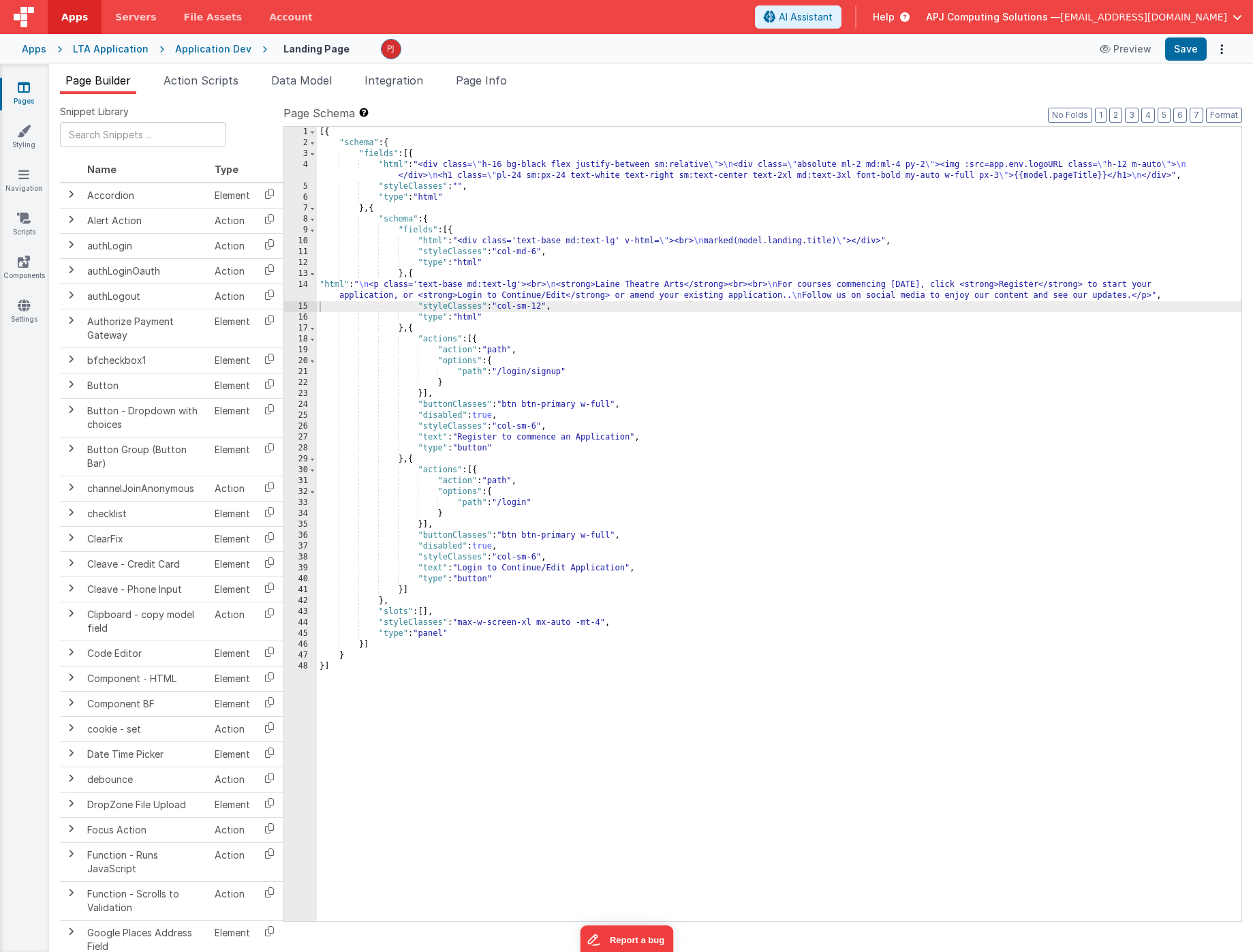
click at [463, 568] on div "[{ "schema" : { "fields" : [{ "html" : "<div class= \" h-16 bg-black flex justi…" at bounding box center [779, 534] width 925 height 816
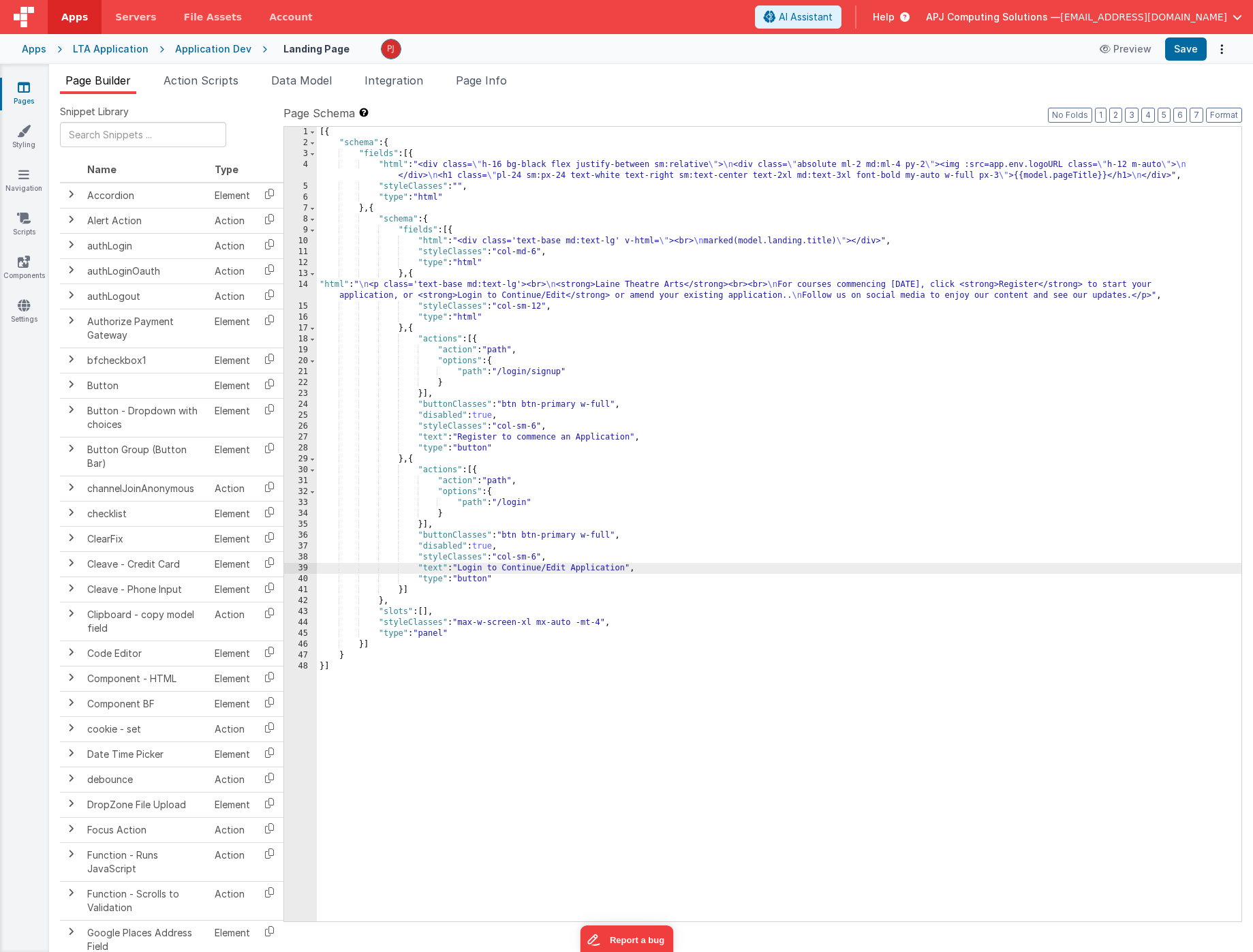
click at [481, 599] on div "[{ "schema" : { "fields" : [{ "html" : "<div class= \" h-16 bg-black flex justi…" at bounding box center [779, 534] width 925 height 816
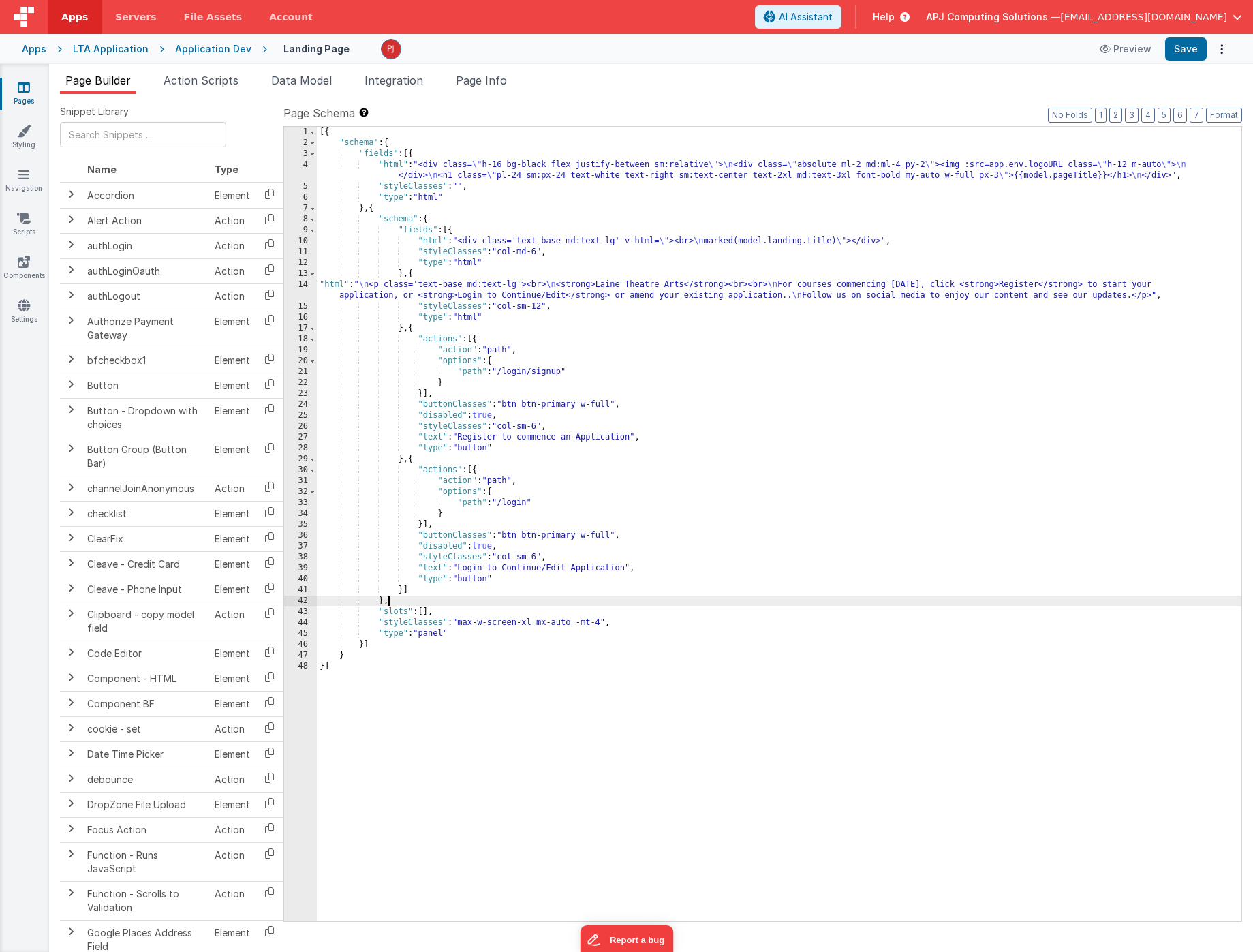
click at [461, 568] on div "[{ "schema" : { "fields" : [{ "html" : "<div class= \" h-16 bg-black flex justi…" at bounding box center [779, 534] width 925 height 816
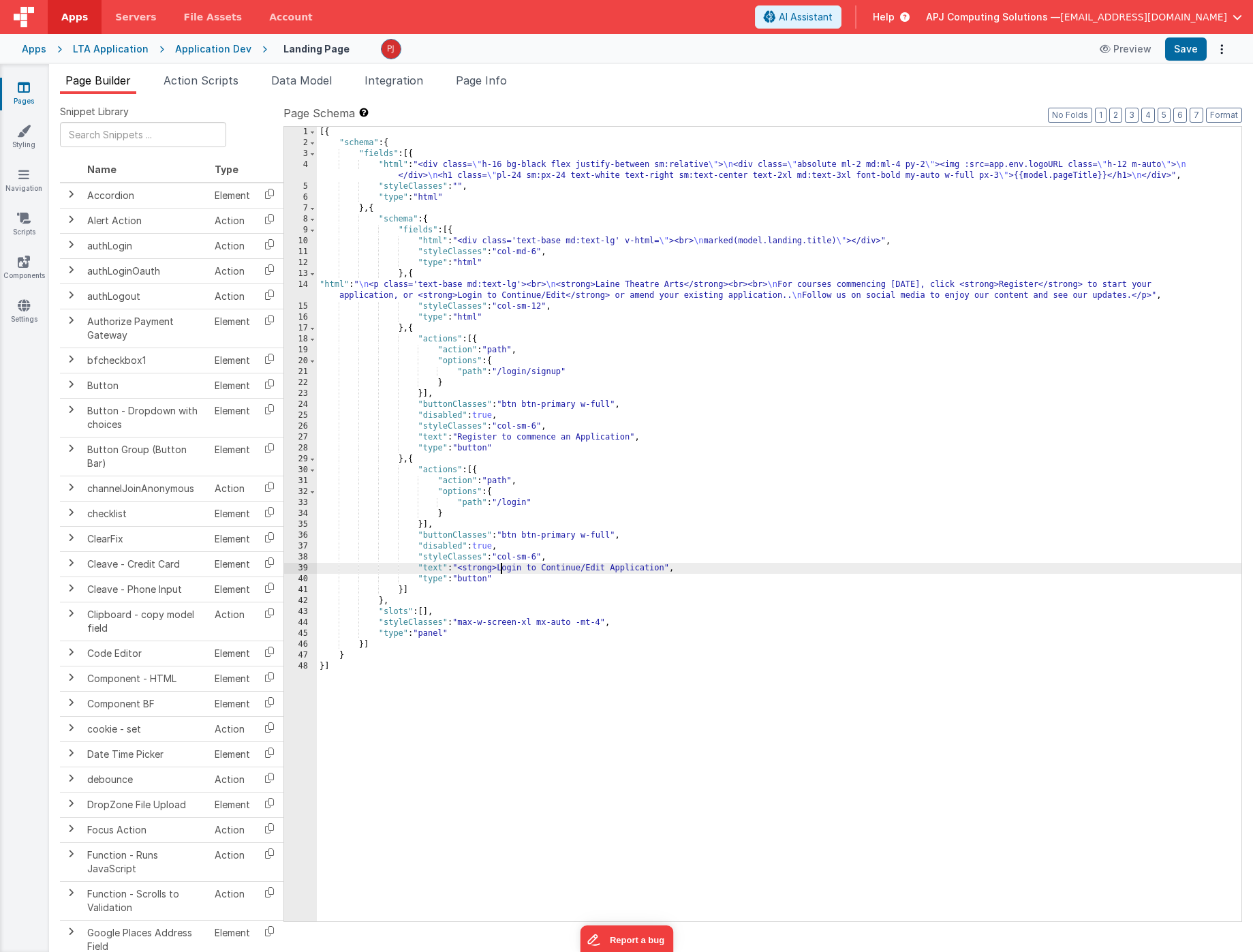
click at [523, 567] on div "[{ "schema" : { "fields" : [{ "html" : "<div class= \" h-16 bg-black flex justi…" at bounding box center [779, 534] width 925 height 816
click at [1187, 53] on button "Save" at bounding box center [1186, 49] width 41 height 24
click at [1093, 48] on icon at bounding box center [1086, 49] width 14 height 10
click at [503, 568] on div "[{ "schema" : { "fields" : [{ "html" : "<div class= \" h-16 bg-black flex justi…" at bounding box center [779, 534] width 925 height 816
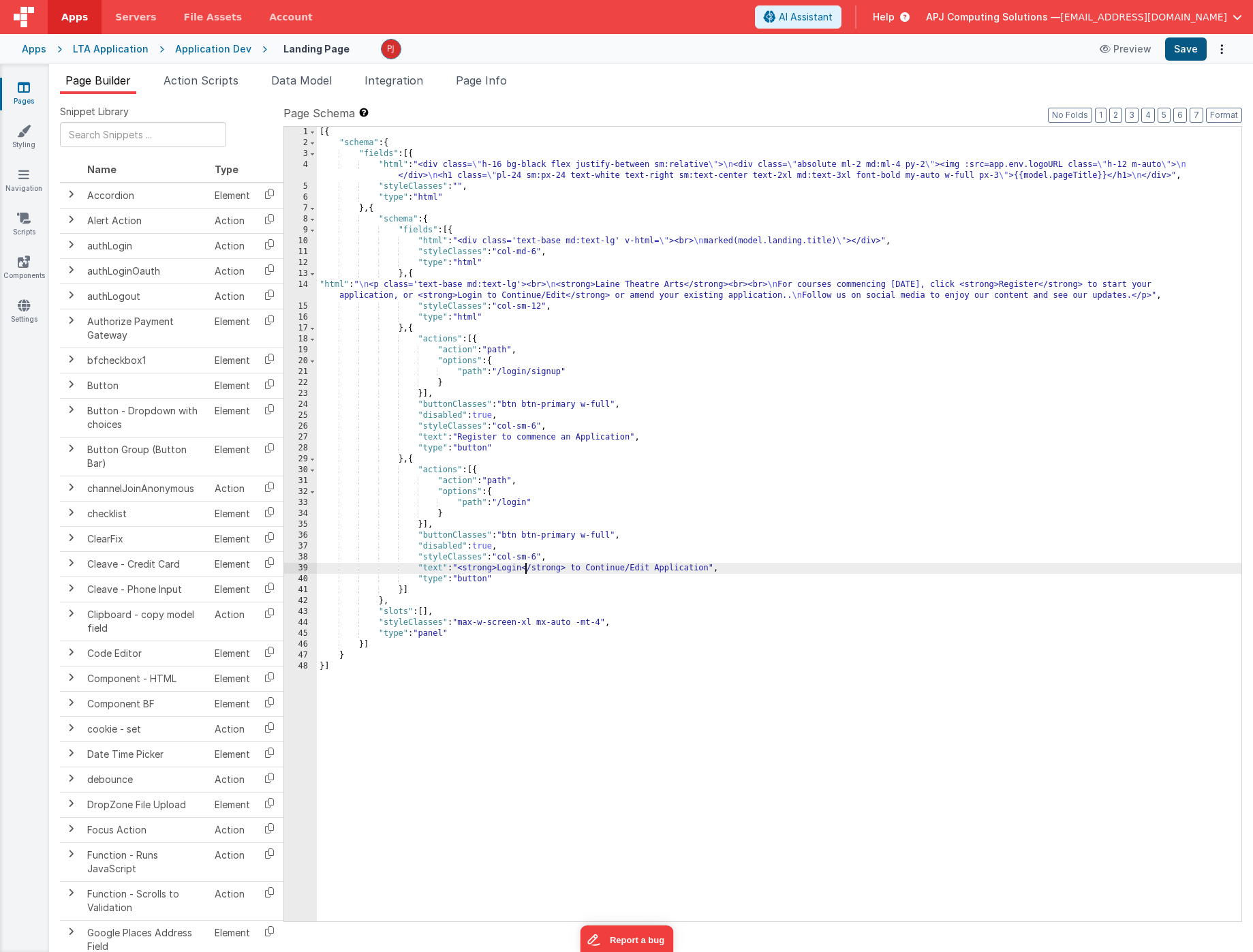
click at [1189, 48] on button "Save" at bounding box center [1186, 49] width 41 height 24
click at [502, 568] on div "[{ "schema" : { "fields" : [{ "html" : "<div class= \" h-16 bg-black flex justi…" at bounding box center [779, 534] width 925 height 816
drag, startPoint x: 502, startPoint y: 568, endPoint x: 463, endPoint y: 568, distance: 39.0
click at [463, 568] on div "[{ "schema" : { "fields" : [{ "html" : "<div class= \" h-16 bg-black flex justi…" at bounding box center [779, 534] width 925 height 816
click at [532, 567] on div "[{ "schema" : { "fields" : [{ "html" : "<div class= \" h-16 bg-black flex justi…" at bounding box center [779, 534] width 925 height 816
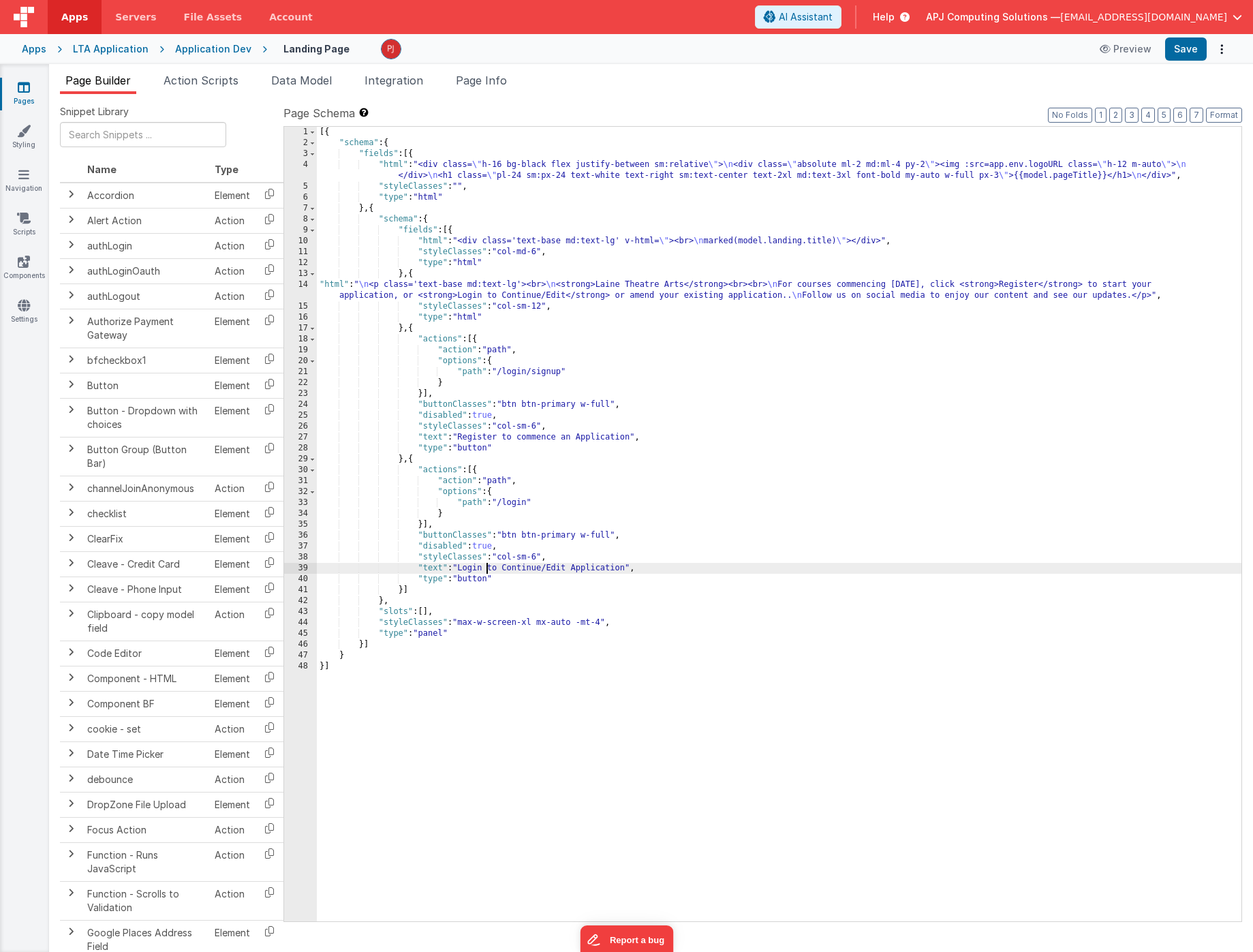
click at [547, 655] on div "[{ "schema" : { "fields" : [{ "html" : "<div class= \" h-16 bg-black flex justi…" at bounding box center [779, 534] width 925 height 816
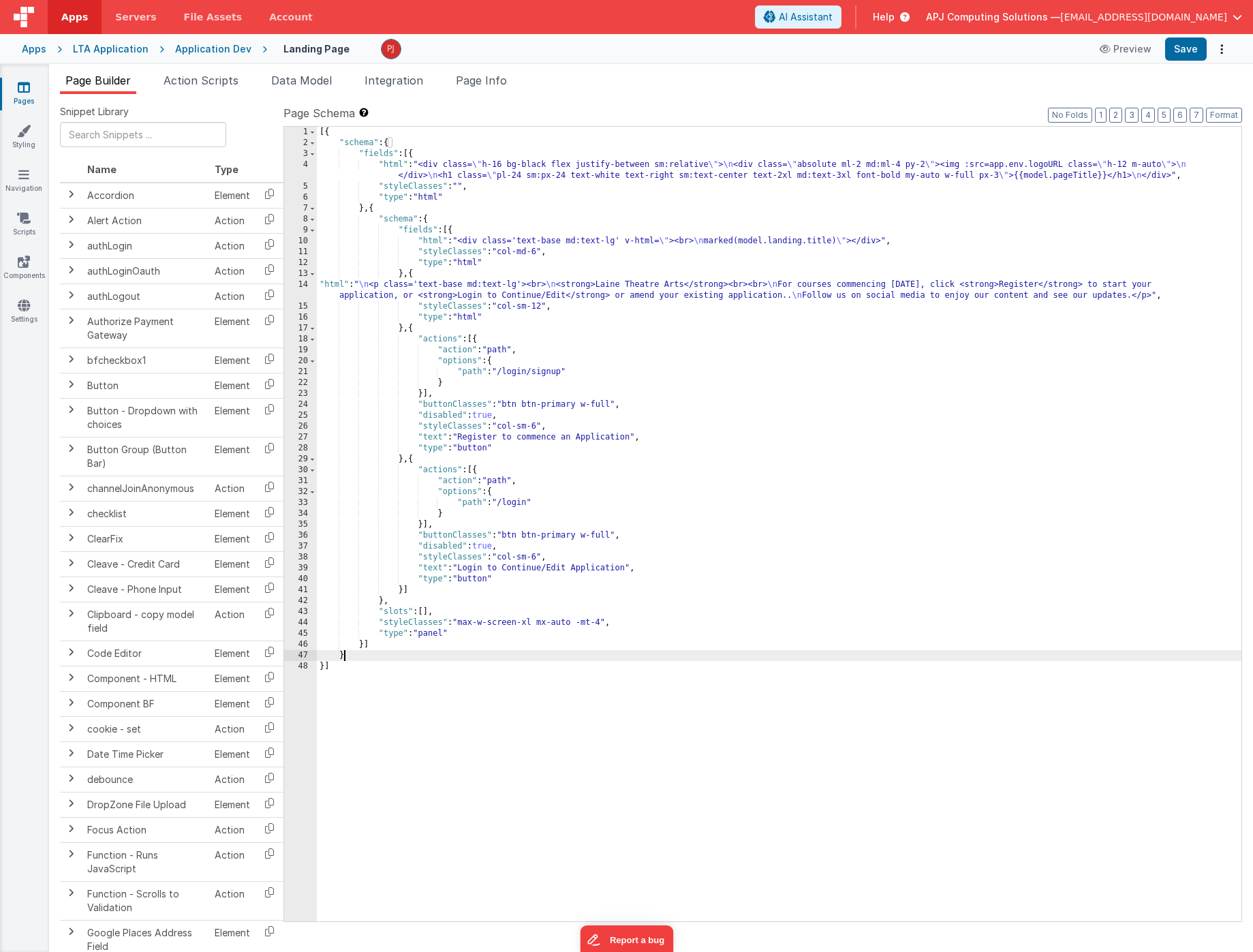
click at [488, 568] on div "[{ "schema" : { "fields" : [{ "html" : "<div class= \" h-16 bg-black flex justi…" at bounding box center [779, 534] width 925 height 816
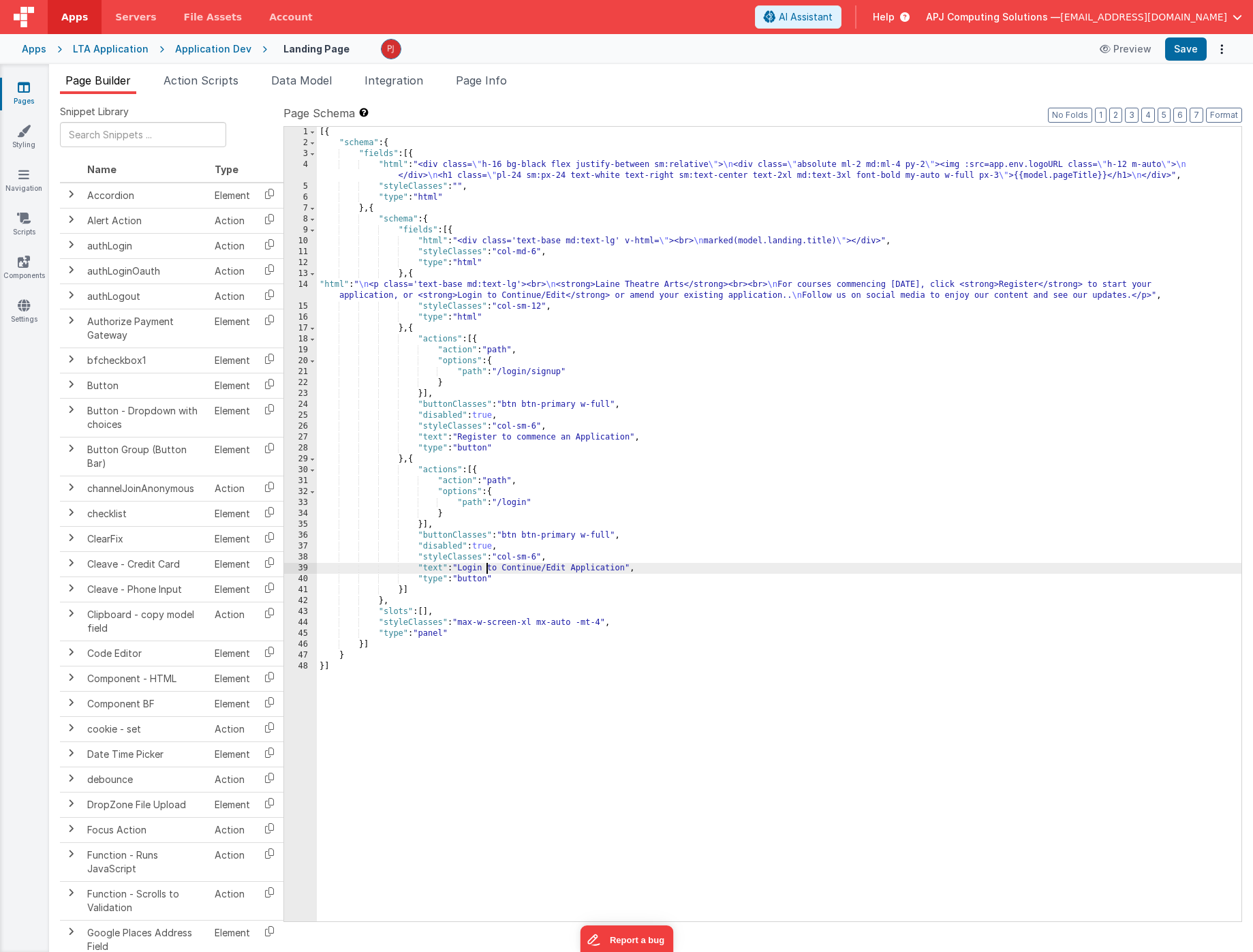
click at [562, 684] on div "[{ "schema" : { "fields" : [{ "html" : "<div class= \" h-16 bg-black flex justi…" at bounding box center [779, 534] width 925 height 816
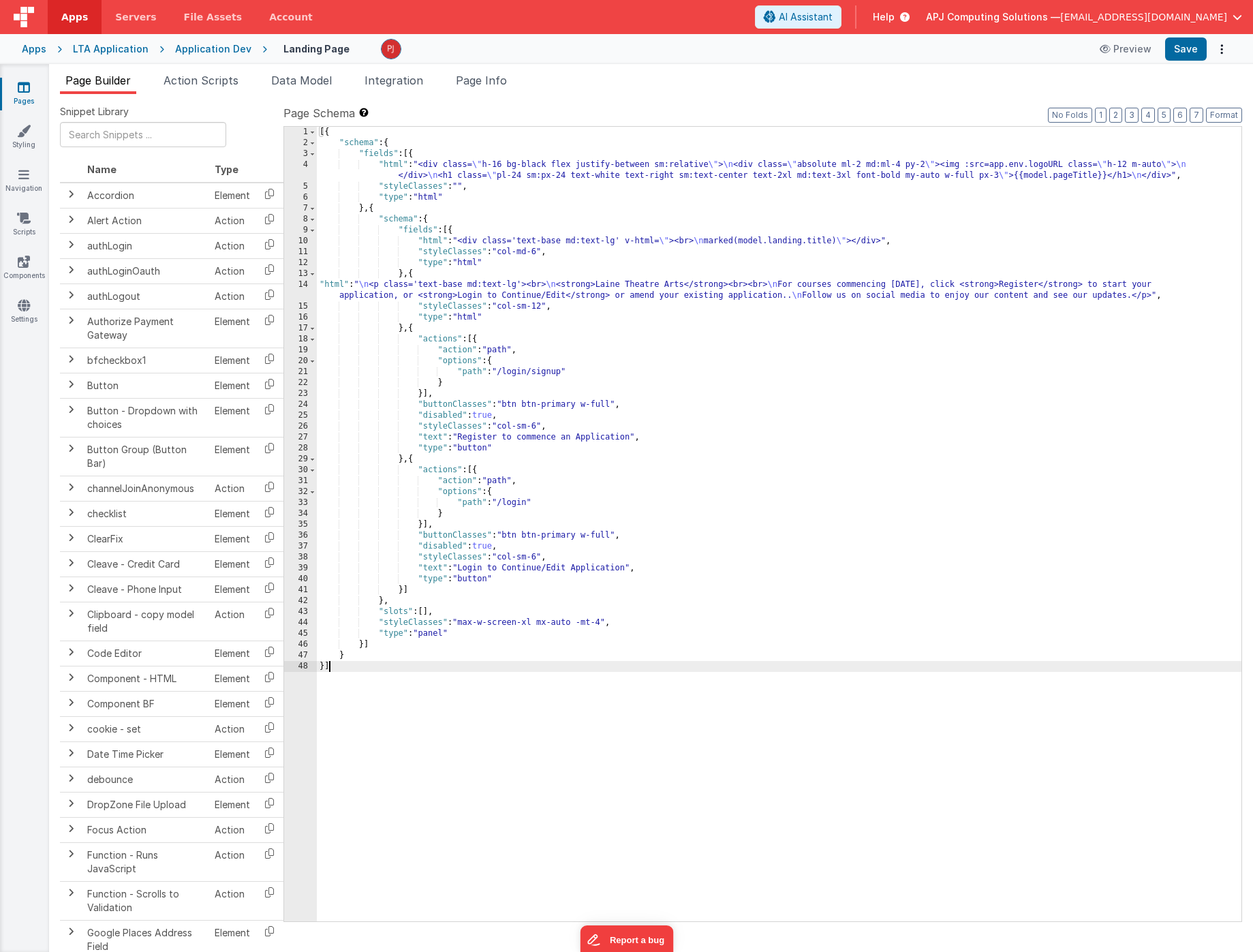
click at [382, 362] on div "[{ "schema" : { "fields" : [{ "html" : "<div class= \" h-16 bg-black flex justi…" at bounding box center [779, 534] width 925 height 816
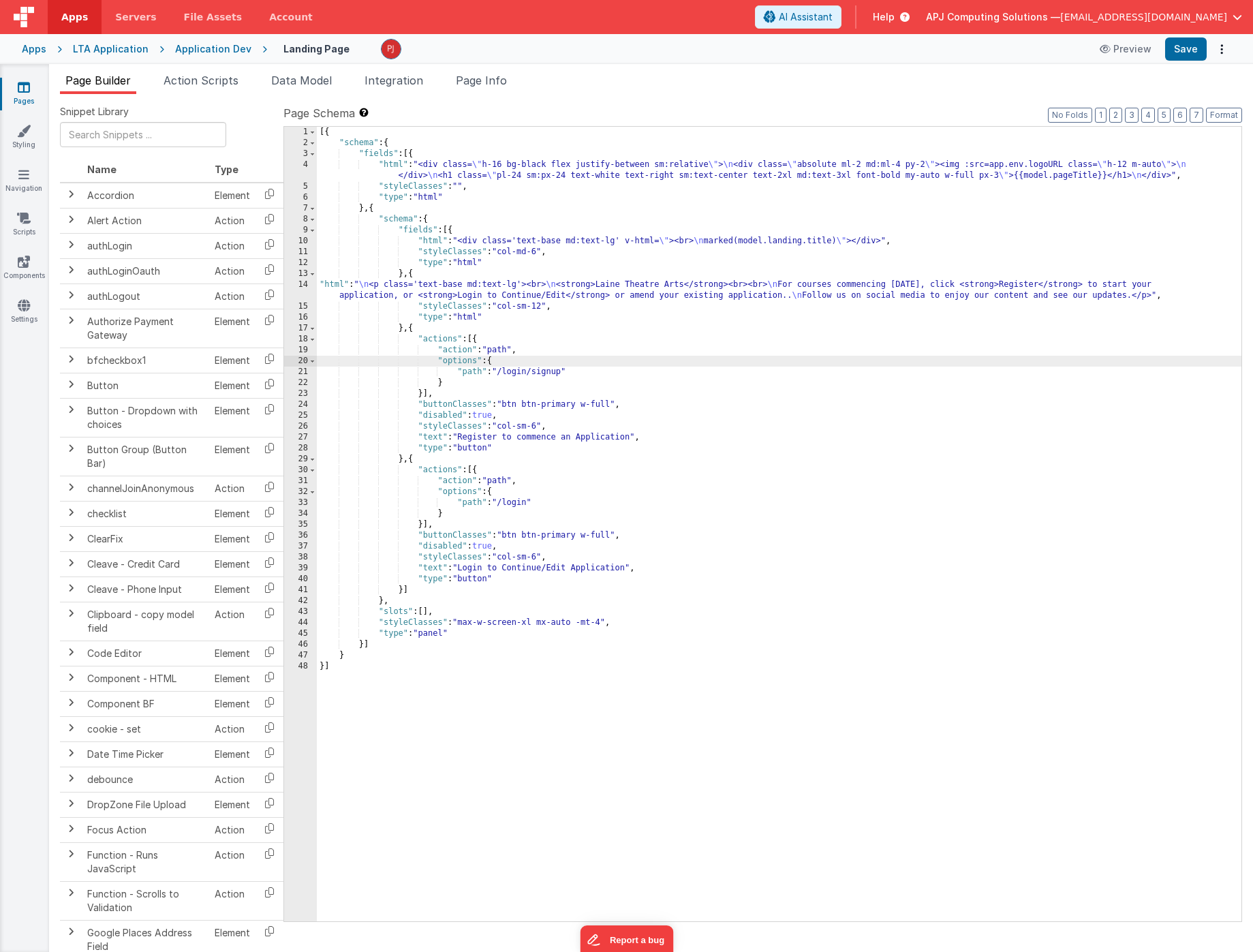
click at [415, 272] on div "[{ "schema" : { "fields" : [{ "html" : "<div class= \" h-16 bg-black flex justi…" at bounding box center [779, 534] width 925 height 816
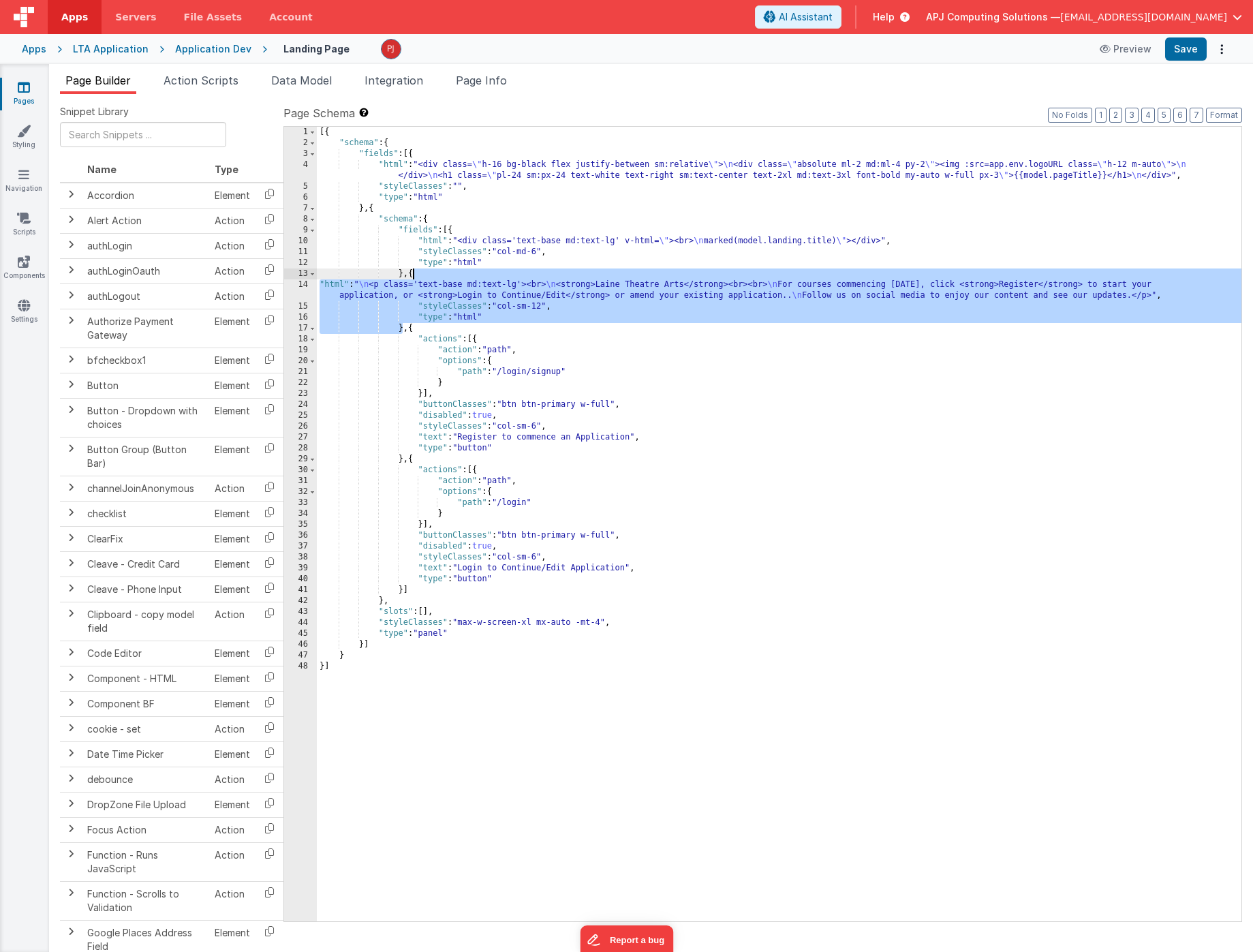
click at [413, 326] on div "[{ "schema" : { "fields" : [{ "html" : "<div class= \" h-16 bg-black flex justi…" at bounding box center [779, 534] width 925 height 816
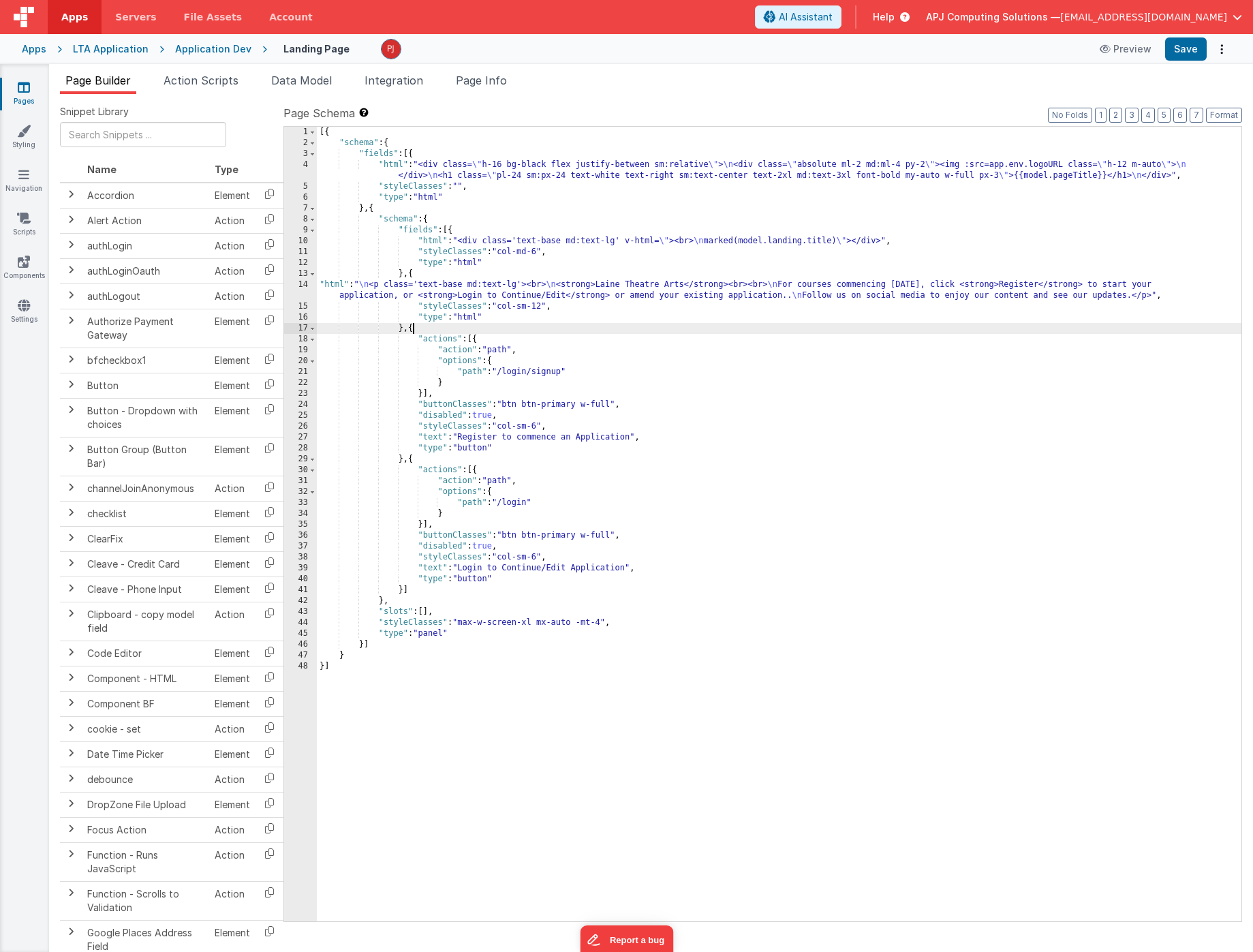
click at [413, 326] on div "[{ "schema" : { "fields" : [{ "html" : "<div class= \" h-16 bg-black flex justi…" at bounding box center [779, 534] width 925 height 816
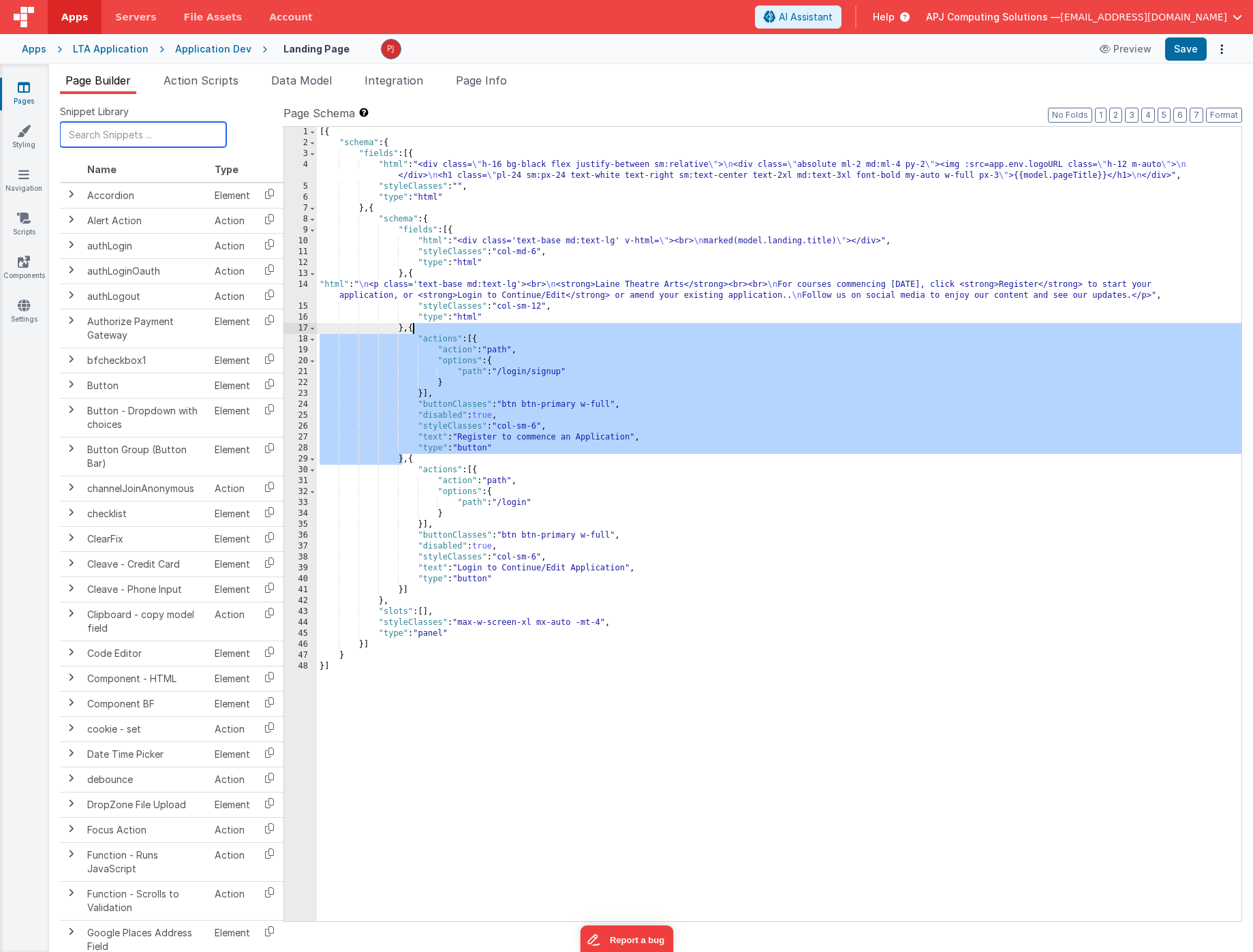
click at [133, 133] on input "text" at bounding box center [143, 134] width 166 height 25
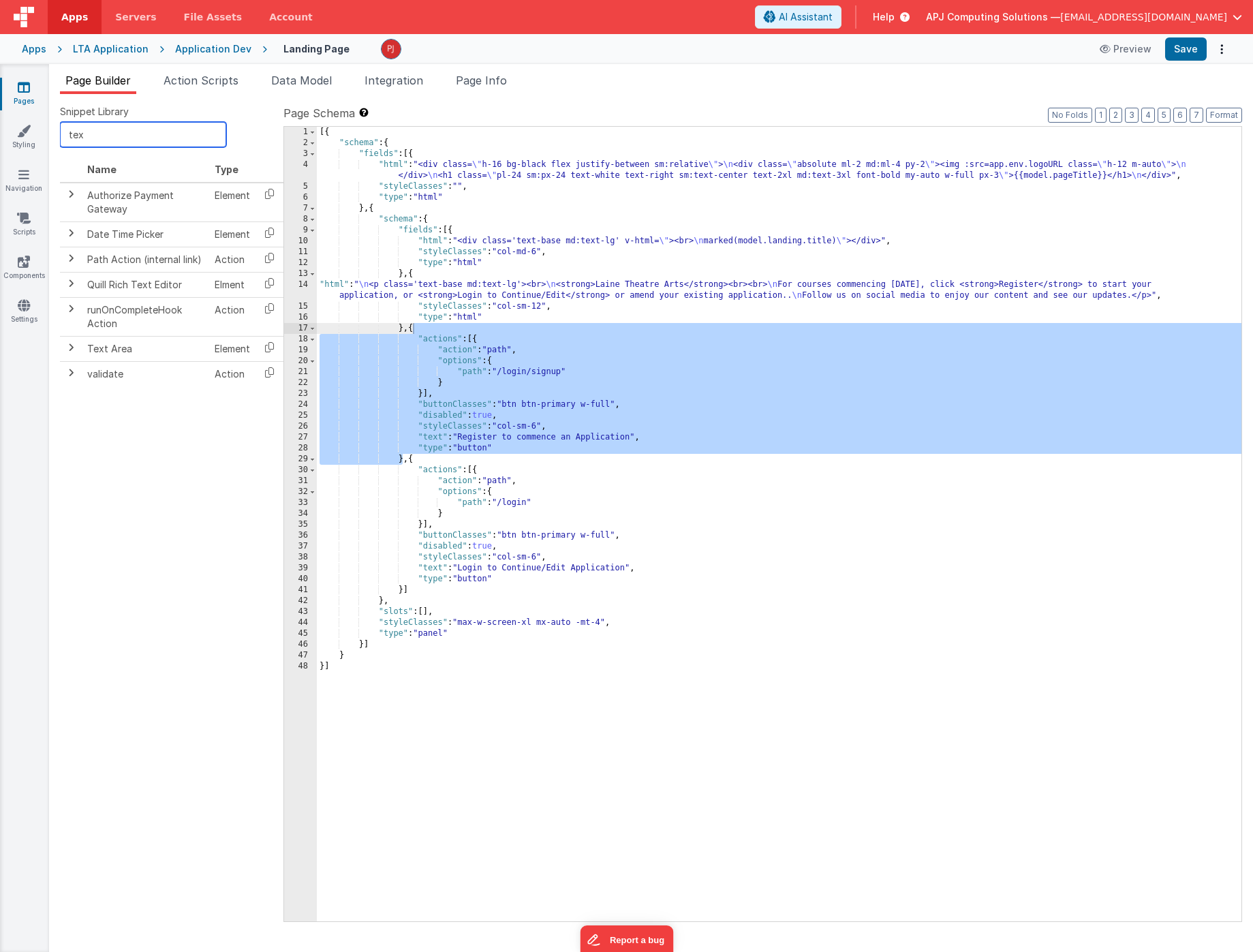
type input "text"
click at [107, 140] on input "text" at bounding box center [143, 134] width 166 height 25
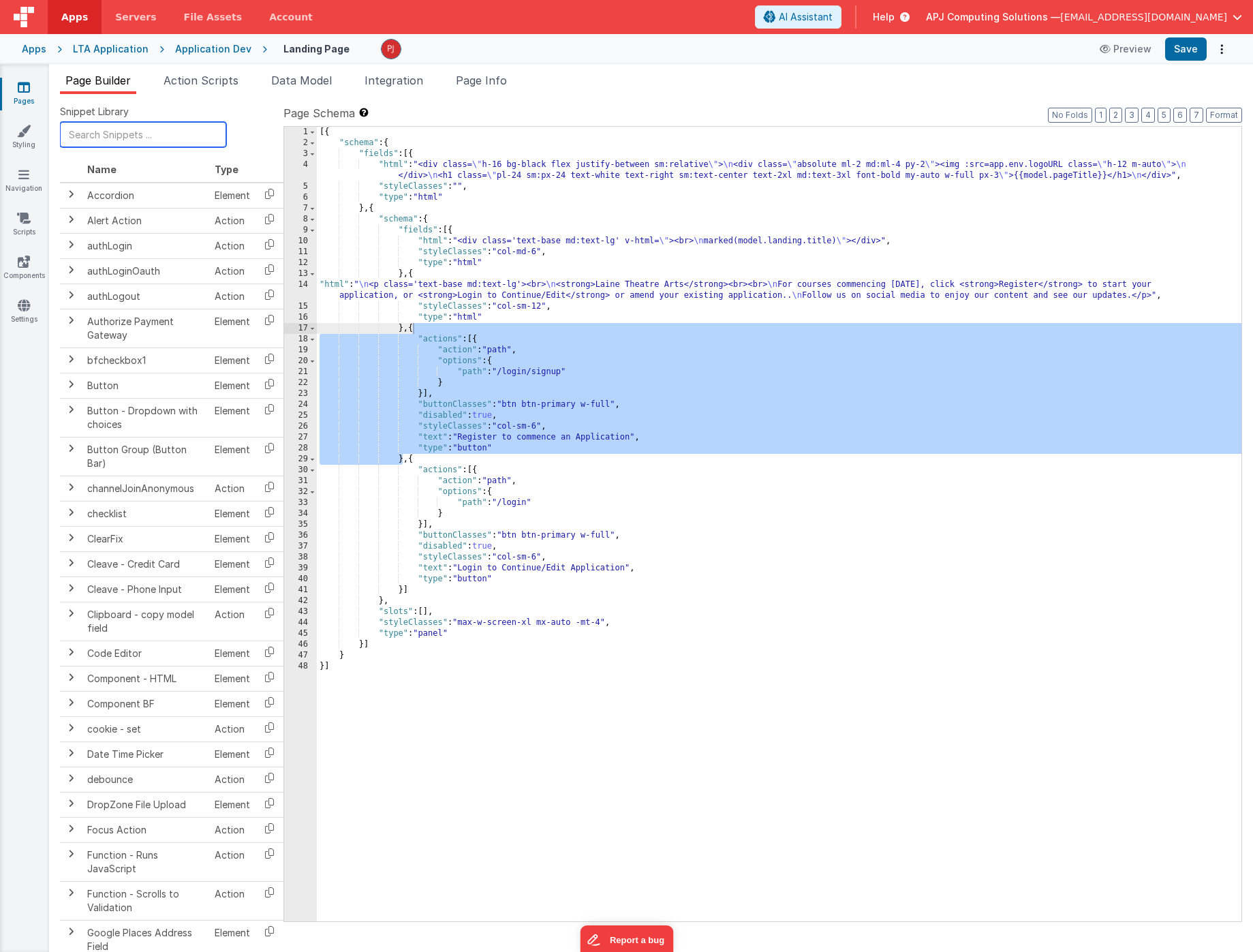
type input "l"
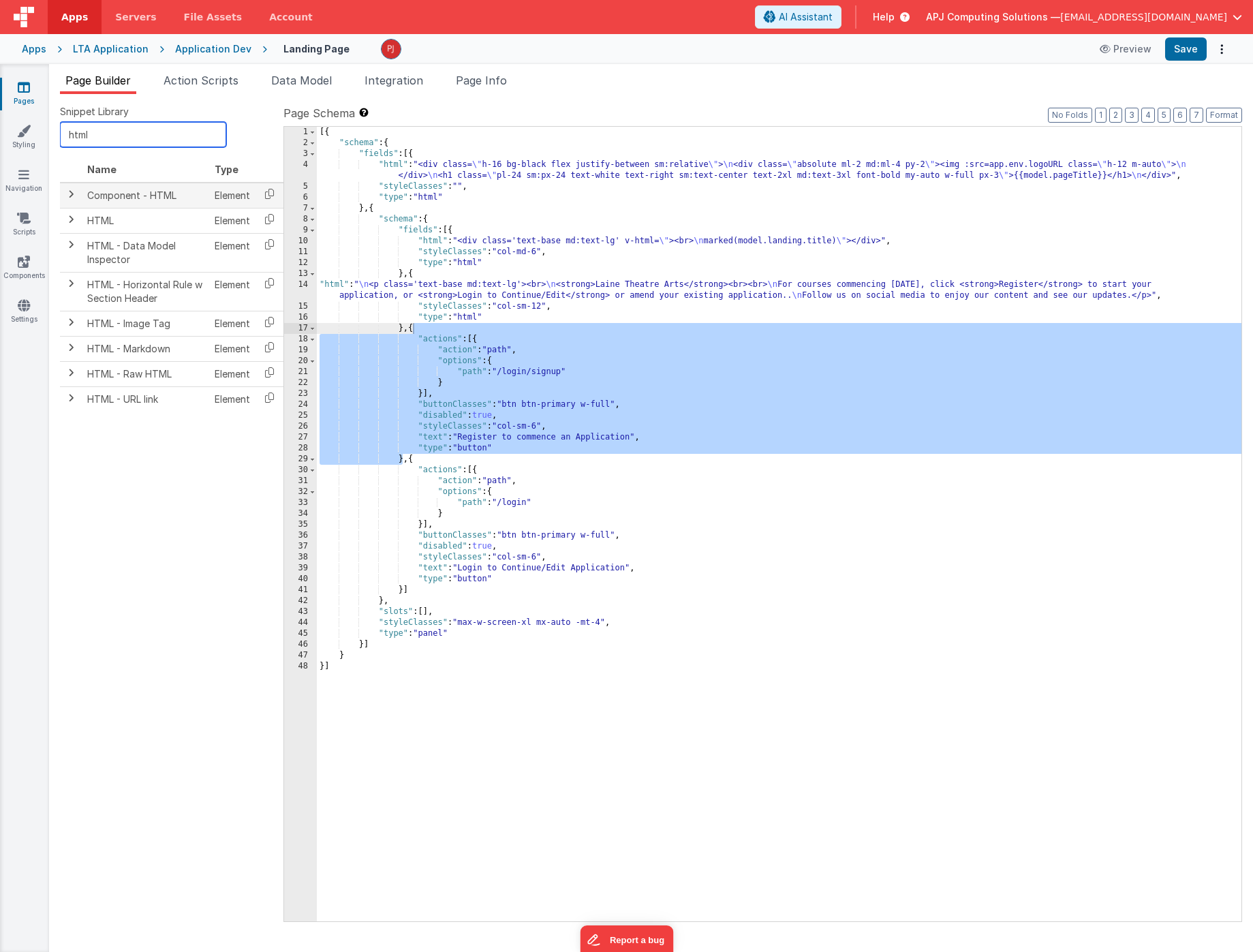
type input "html"
click at [68, 194] on span at bounding box center [71, 194] width 11 height 11
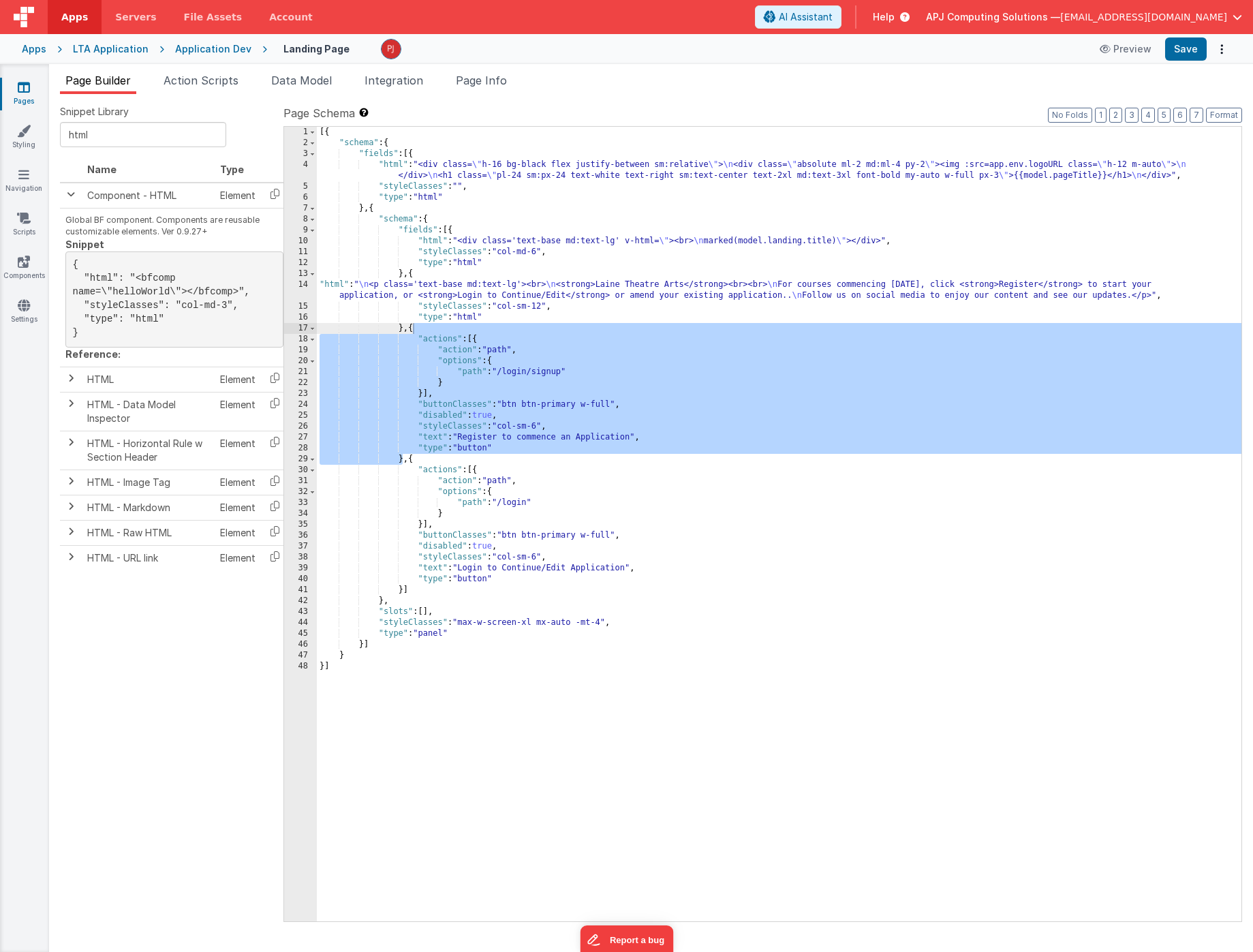
click at [768, 519] on div "[{ "schema" : { "fields" : [{ "html" : "<div class= \" h-16 bg-black flex justi…" at bounding box center [779, 534] width 925 height 816
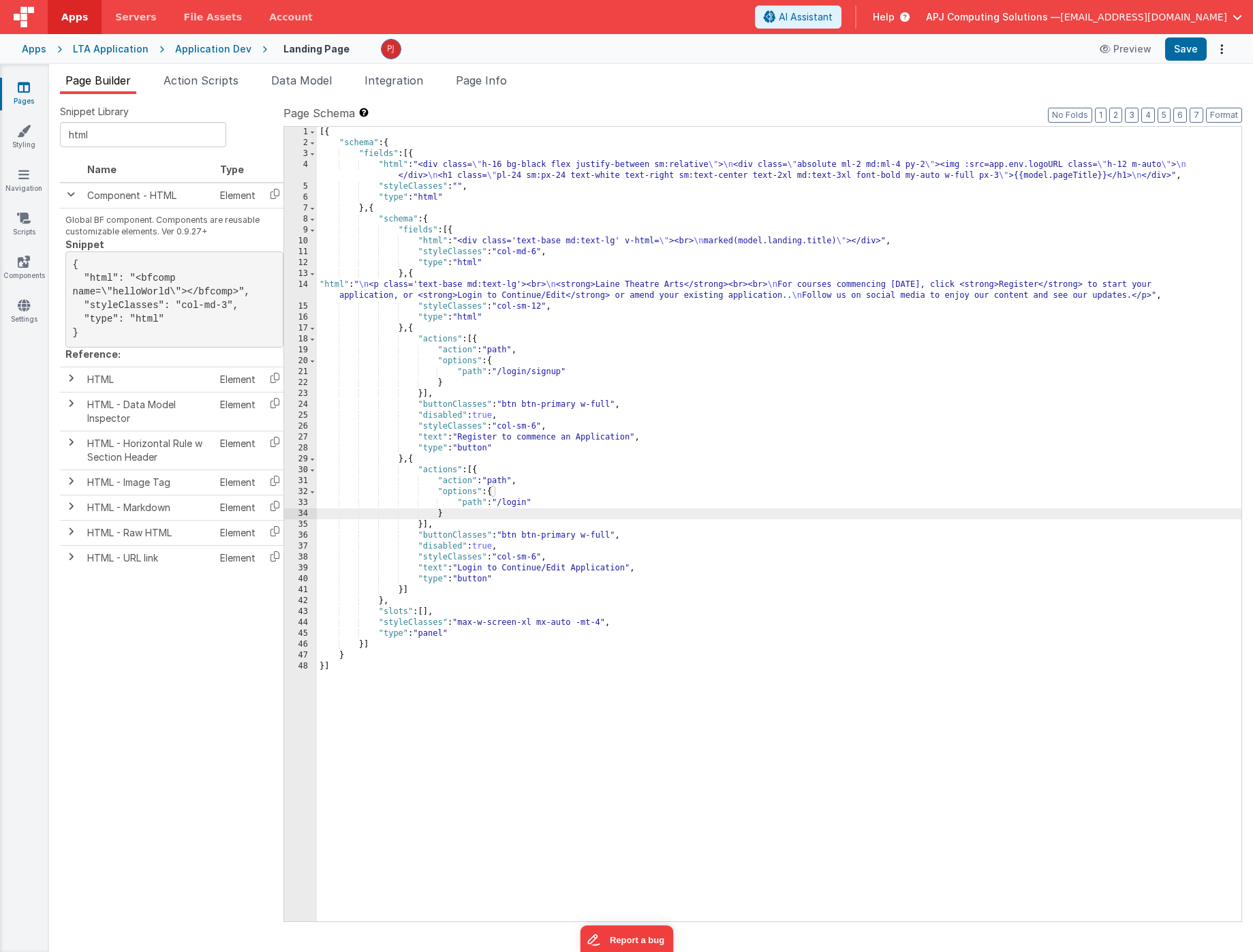
click at [480, 416] on div "[{ "schema" : { "fields" : [{ "html" : "<div class= \" h-16 bg-black flex justi…" at bounding box center [779, 534] width 925 height 816
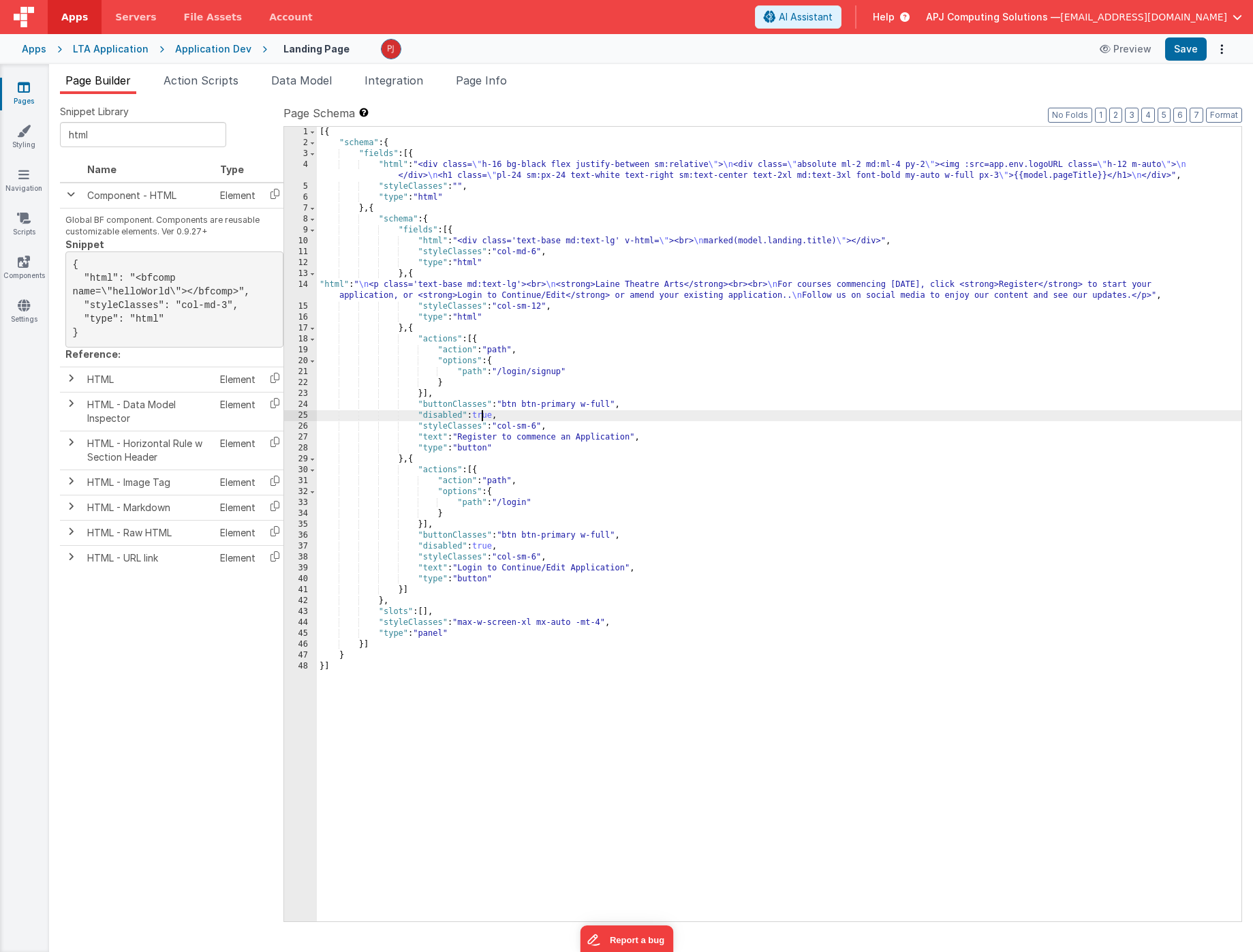
click at [480, 416] on div "[{ "schema" : { "fields" : [{ "html" : "<div class= \" h-16 bg-black flex justi…" at bounding box center [779, 534] width 925 height 816
click at [488, 546] on div "[{ "schema" : { "fields" : [{ "html" : "<div class= \" h-16 bg-black flex justi…" at bounding box center [779, 534] width 925 height 816
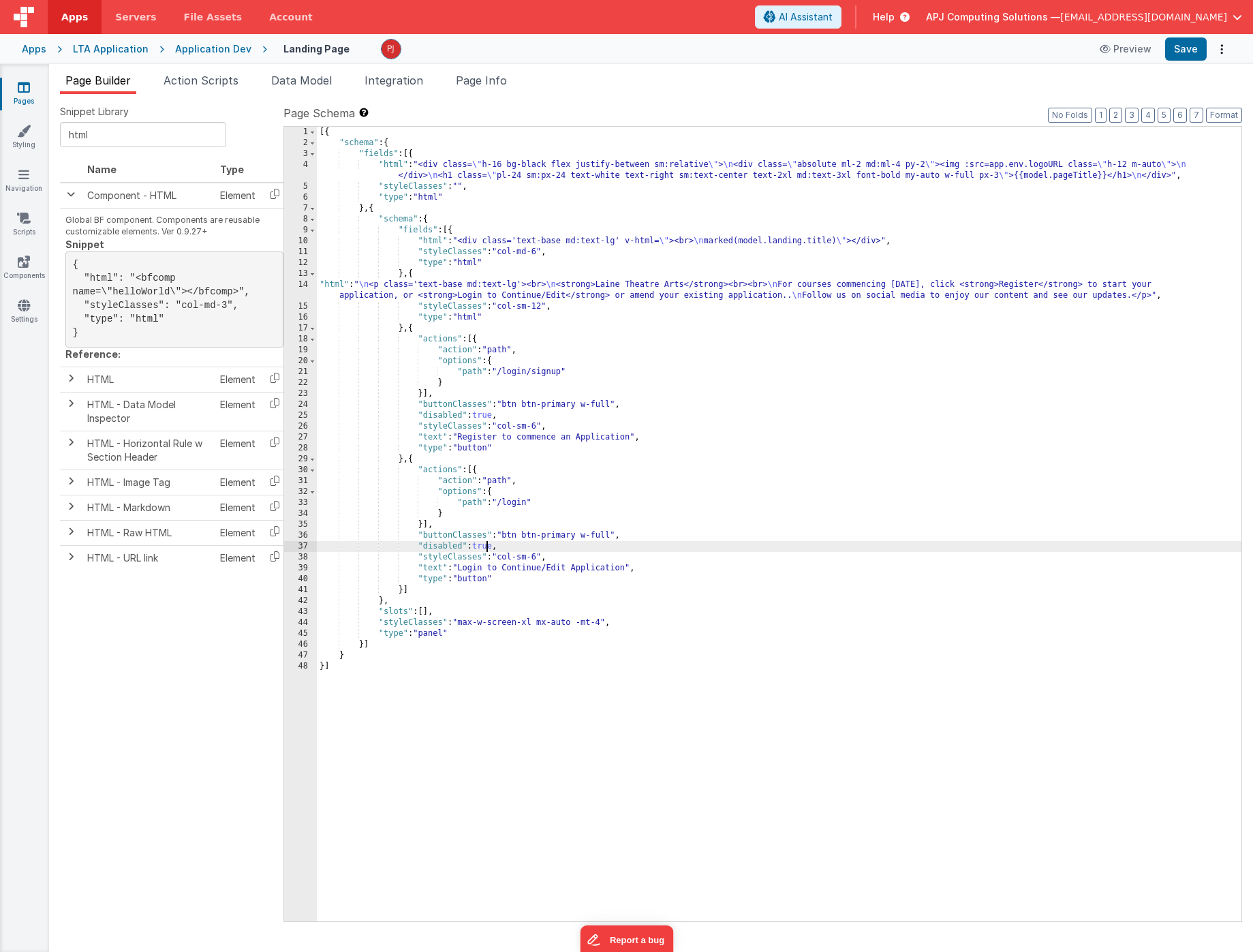
click at [488, 546] on div "[{ "schema" : { "fields" : [{ "html" : "<div class= \" h-16 bg-black flex justi…" at bounding box center [779, 534] width 925 height 816
click at [485, 415] on div "[{ "schema" : { "fields" : [{ "html" : "<div class= \" h-16 bg-black flex justi…" at bounding box center [779, 534] width 925 height 816
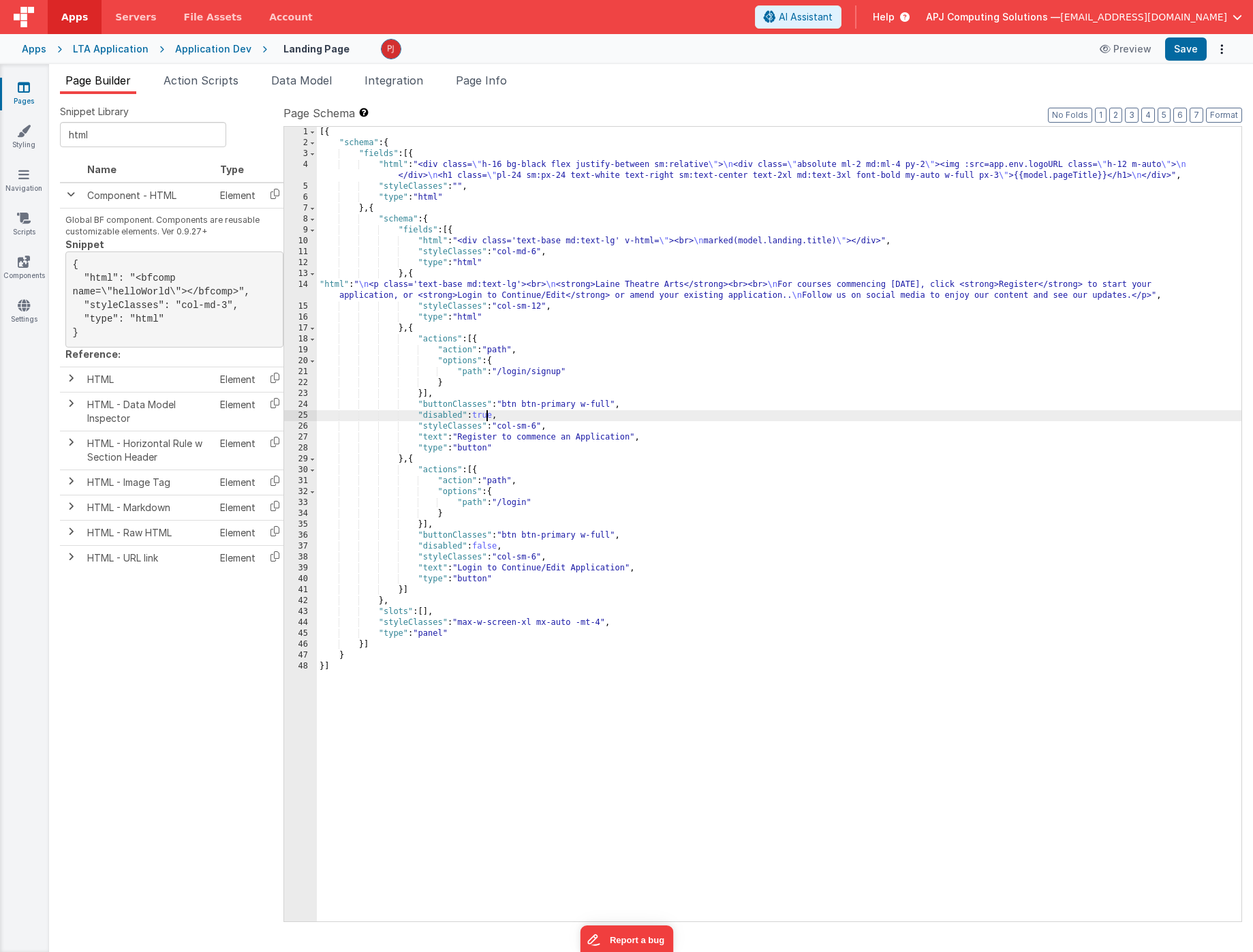
click at [485, 415] on div "[{ "schema" : { "fields" : [{ "html" : "<div class= \" h-16 bg-black flex justi…" at bounding box center [779, 534] width 925 height 816
click at [1191, 49] on button "Save" at bounding box center [1186, 49] width 41 height 24
click at [670, 508] on div "[{ "schema" : { "fields" : [{ "html" : "<div class= \" h-16 bg-black flex justi…" at bounding box center [779, 534] width 925 height 816
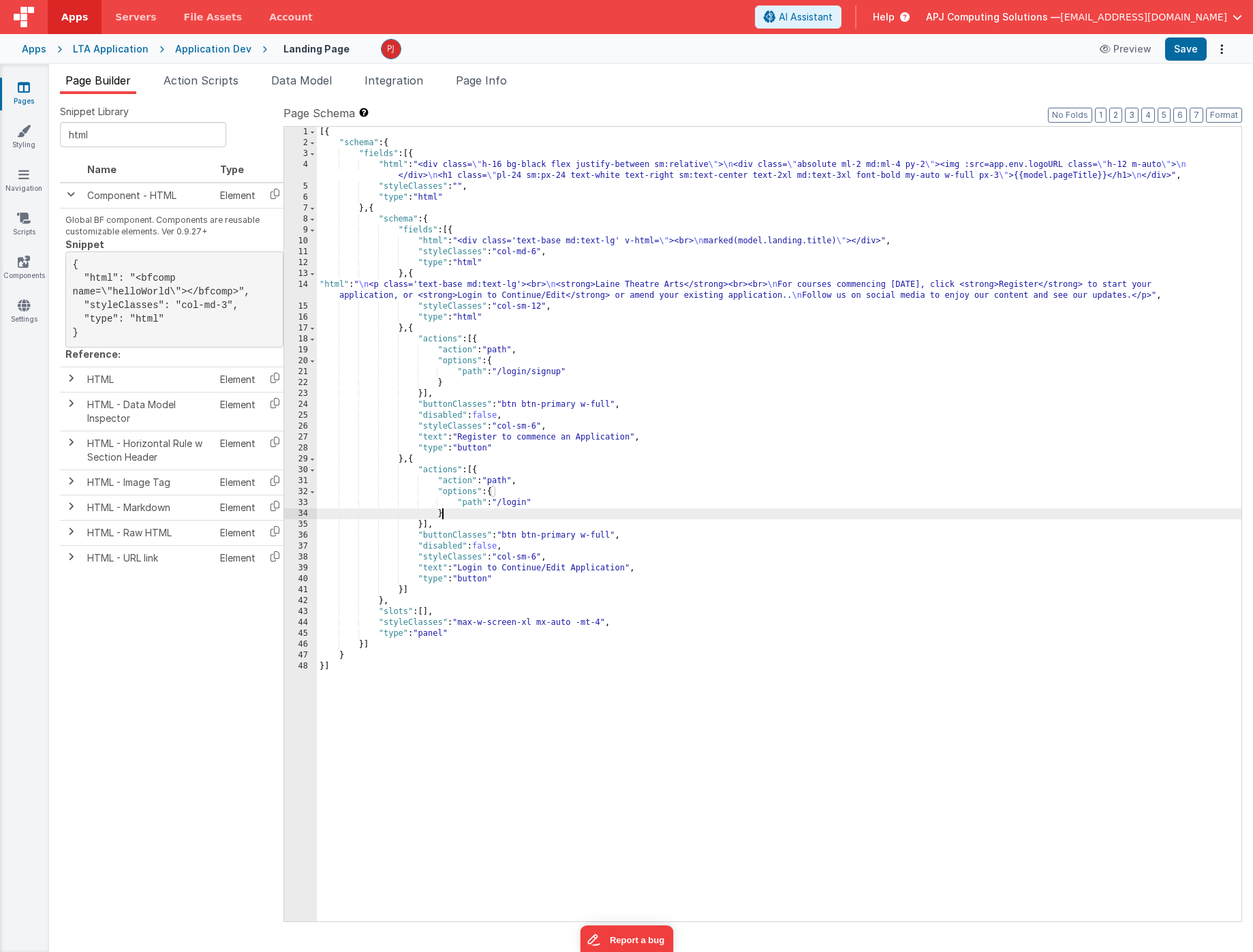
click at [212, 48] on div "Application Dev" at bounding box center [213, 49] width 76 height 14
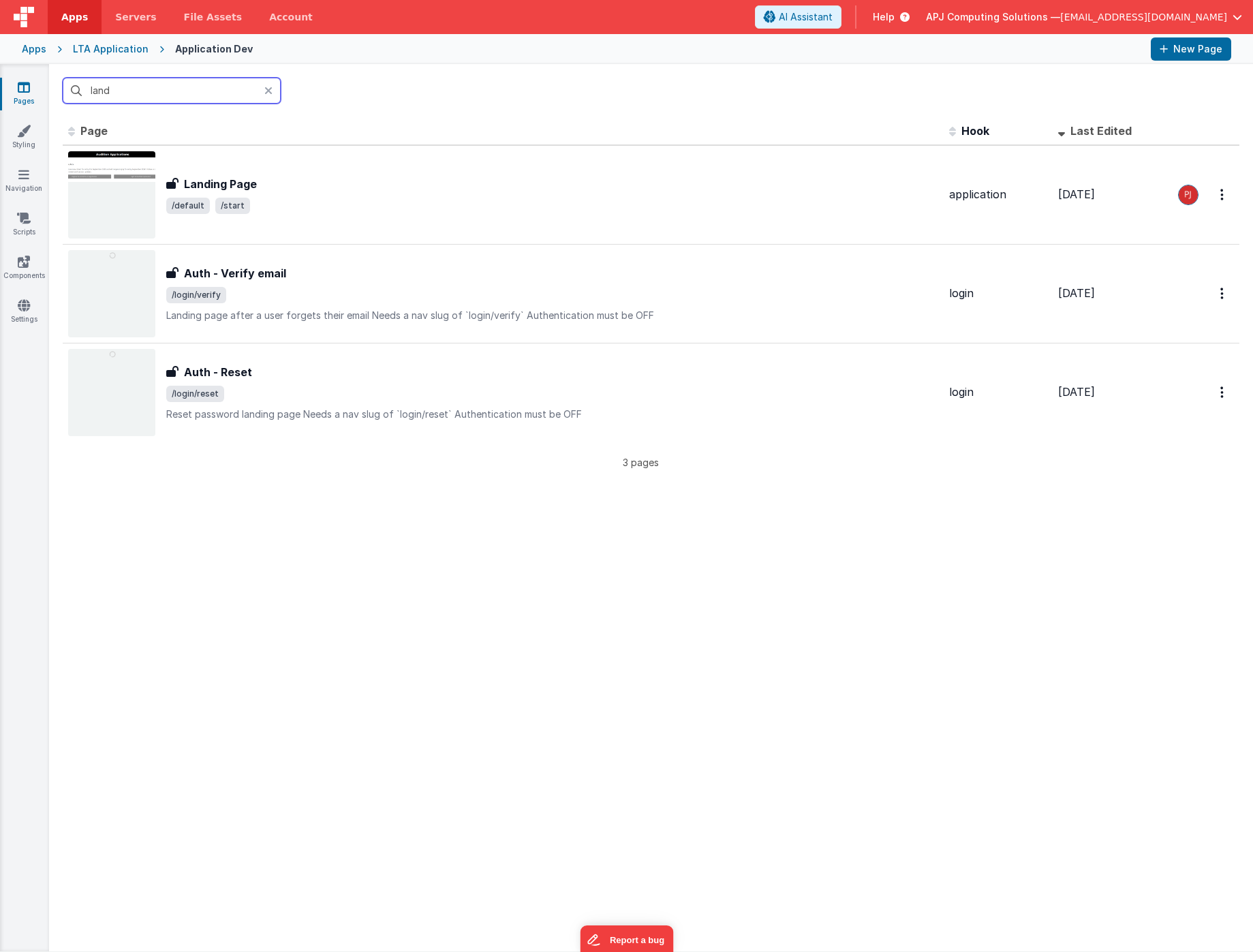
click at [111, 91] on input "land" at bounding box center [171, 90] width 218 height 26
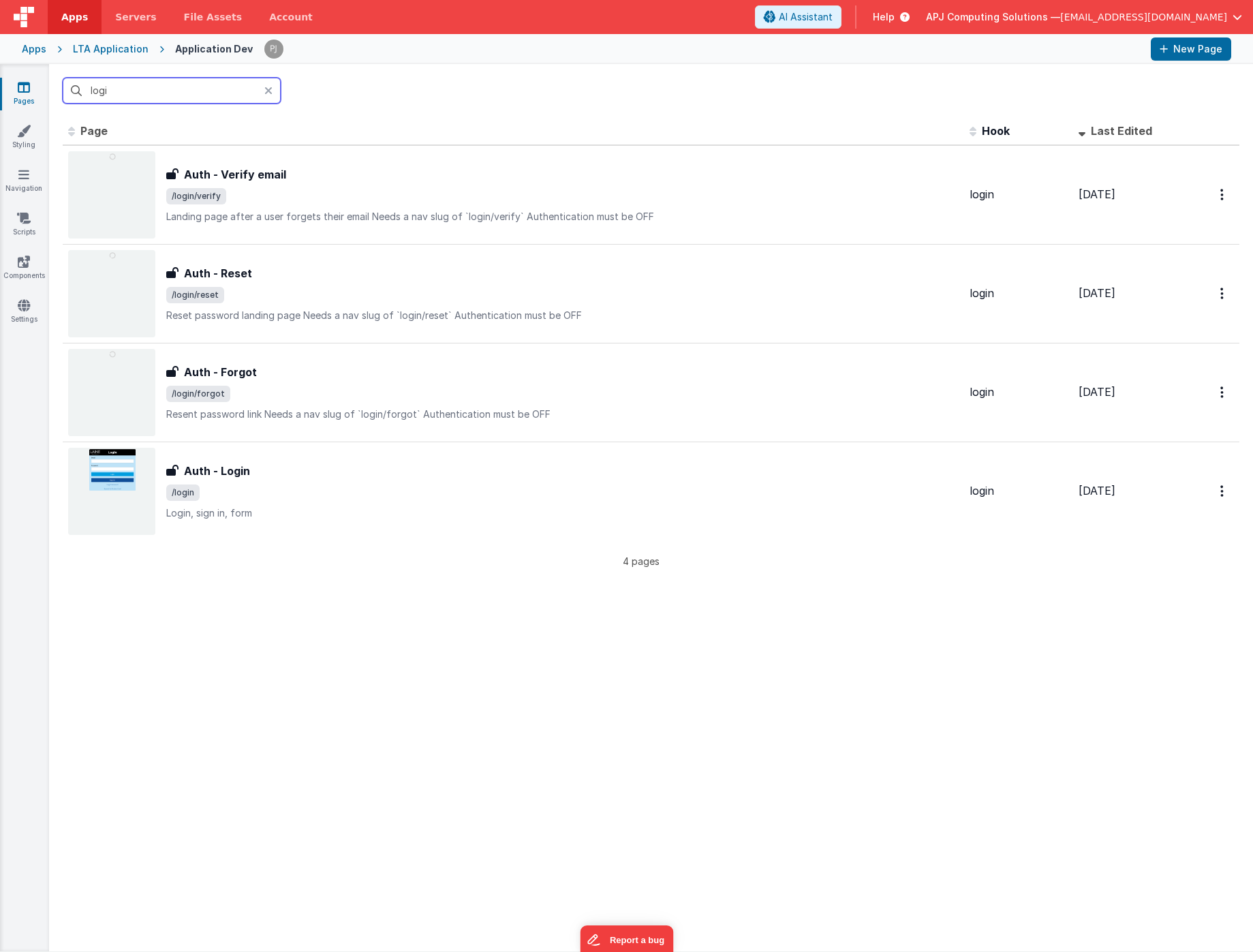
type input "login"
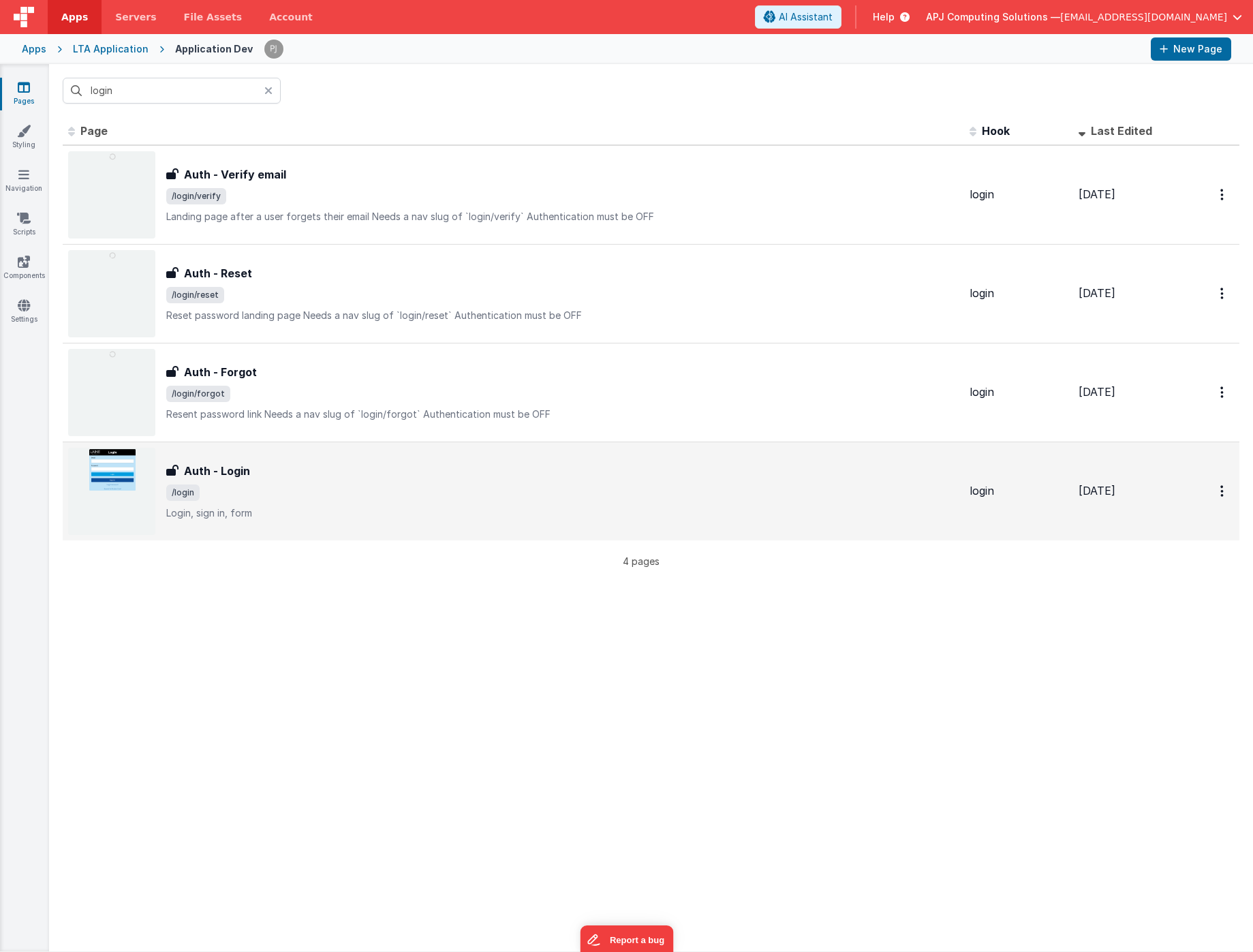
click at [216, 465] on h3 "Auth - Login" at bounding box center [217, 471] width 66 height 17
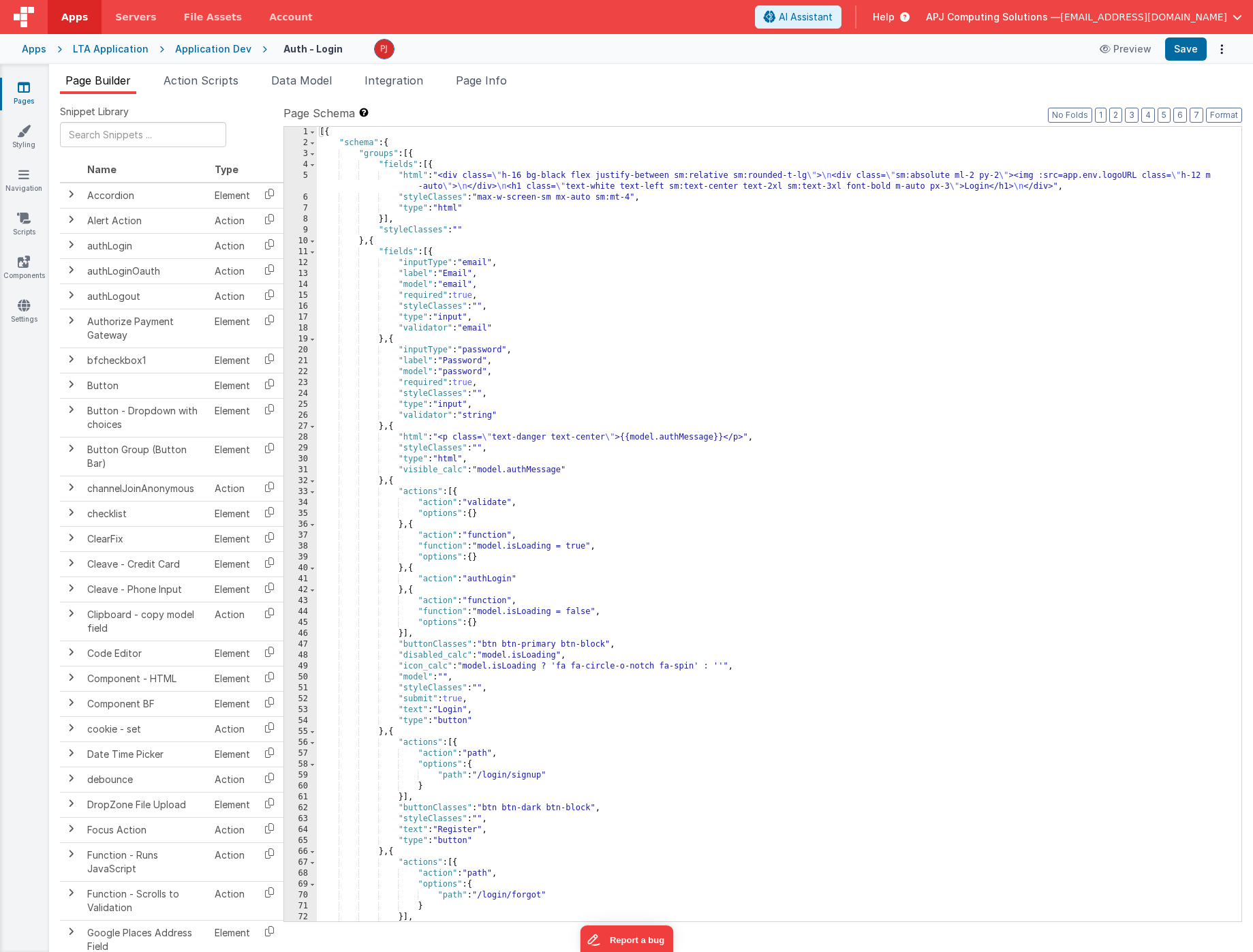
click at [541, 704] on div "[{ "schema" : { "groups" : [{ "fields" : [{ "html" : "<div class= \" h-16 bg-bl…" at bounding box center [779, 534] width 925 height 816
click at [438, 714] on div "[{ "schema" : { "groups" : [{ "fields" : [{ "html" : "<div class= \" h-16 bg-bl…" at bounding box center [779, 534] width 925 height 816
click at [439, 765] on div "[{ "schema" : { "groups" : [{ "fields" : [{ "html" : "<div class= \" h-16 bg-bl…" at bounding box center [779, 534] width 925 height 816
click at [193, 43] on div "Application Dev" at bounding box center [213, 49] width 76 height 14
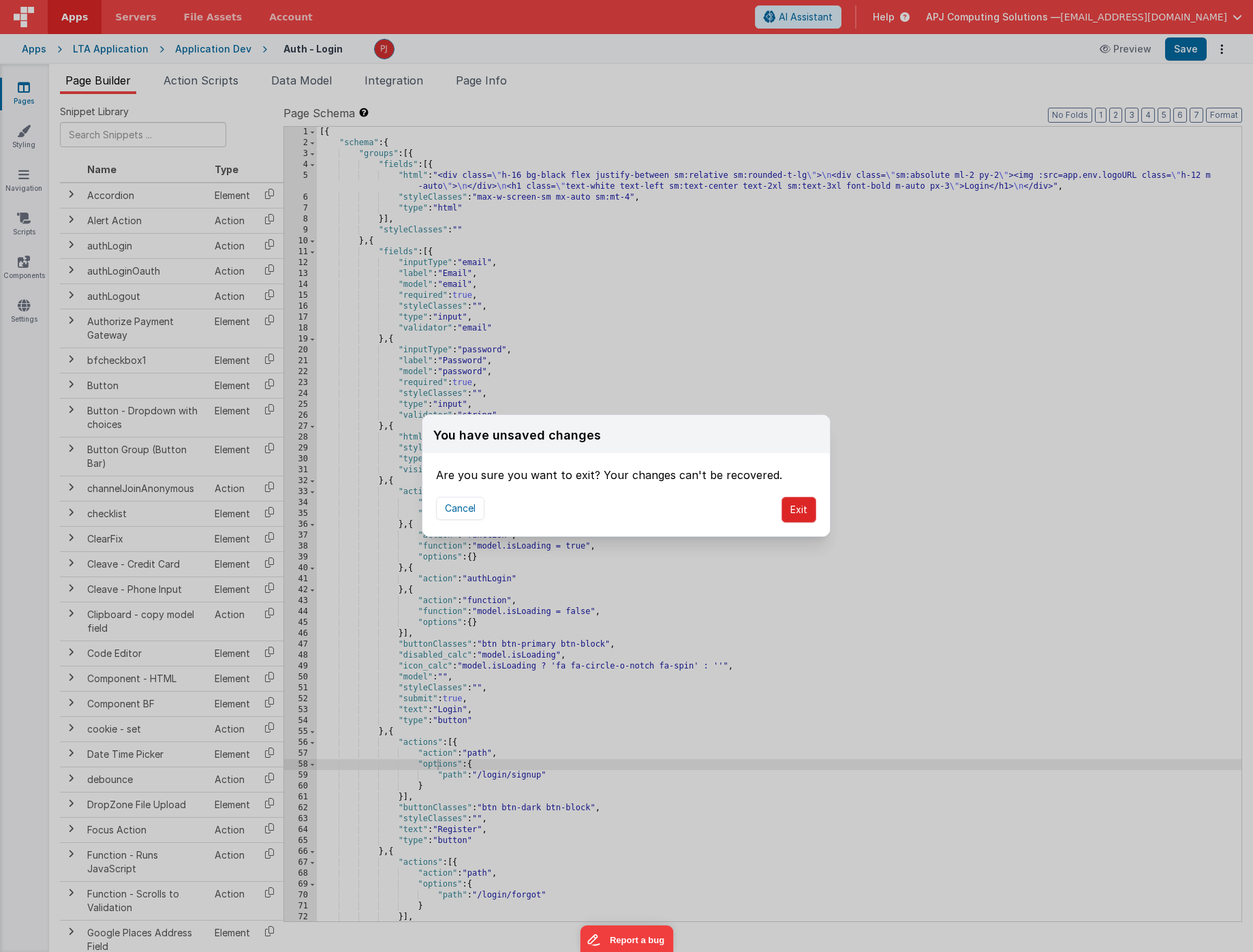
click at [803, 515] on button "Exit" at bounding box center [799, 509] width 35 height 26
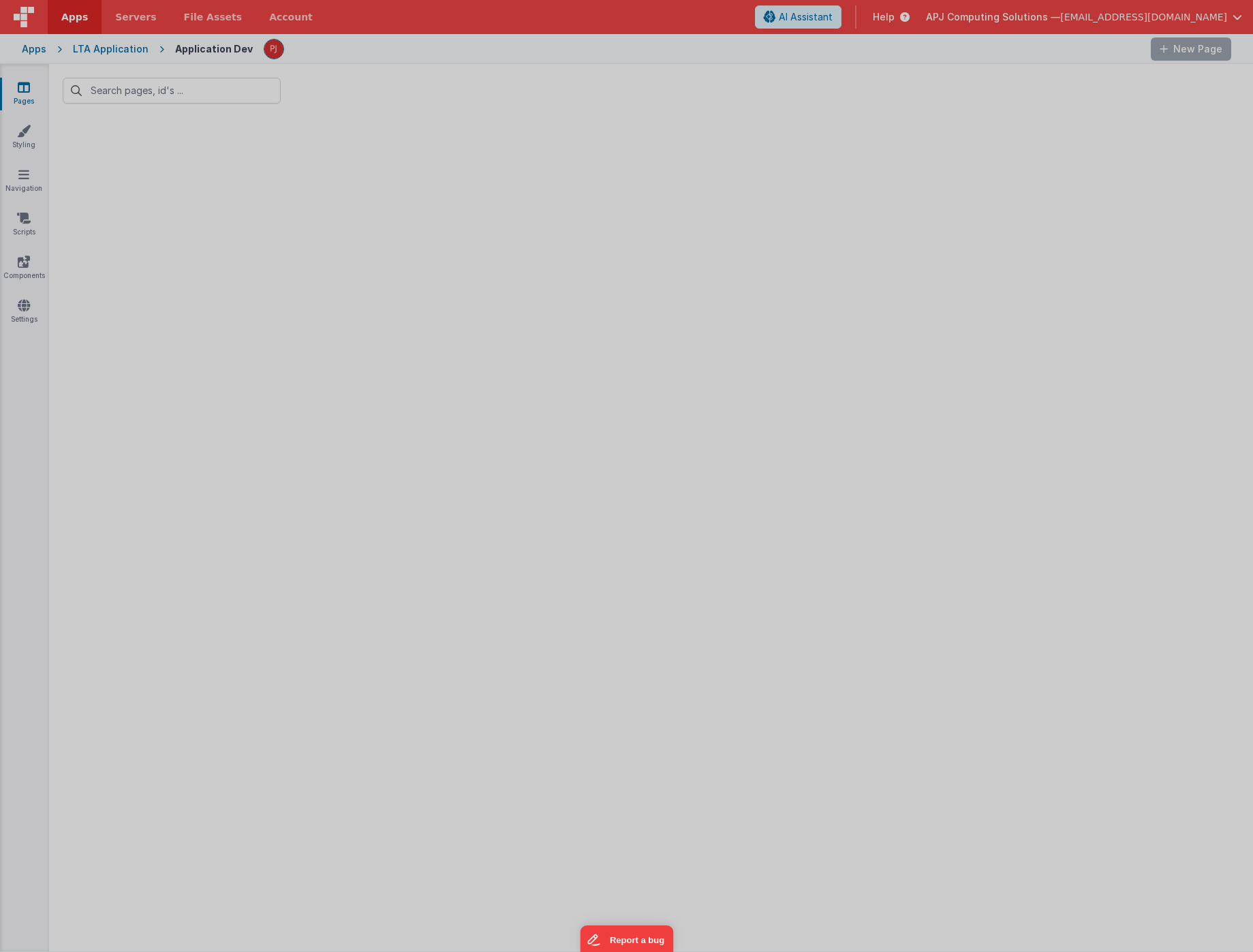
type input "login"
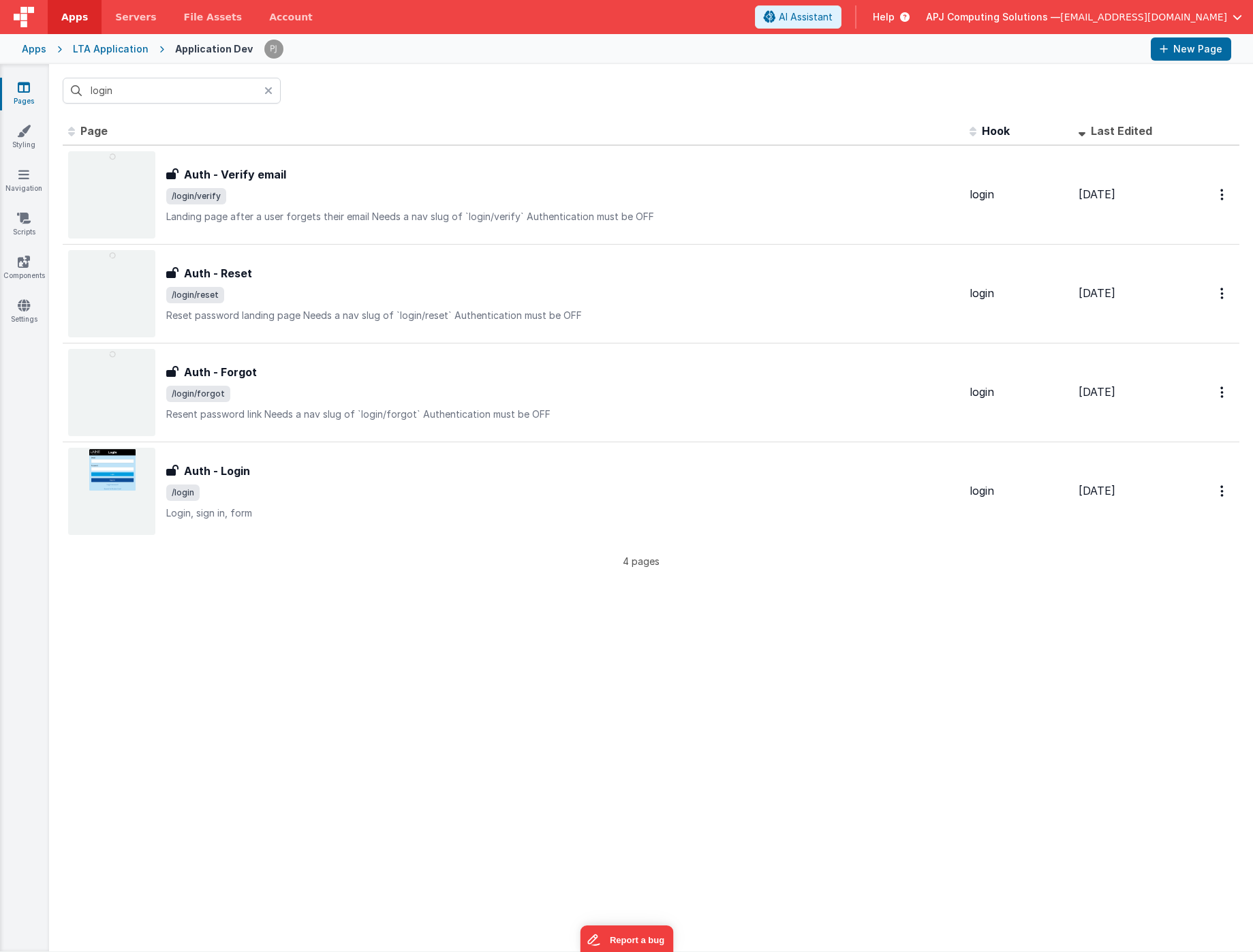
click at [269, 88] on icon at bounding box center [268, 91] width 8 height 11
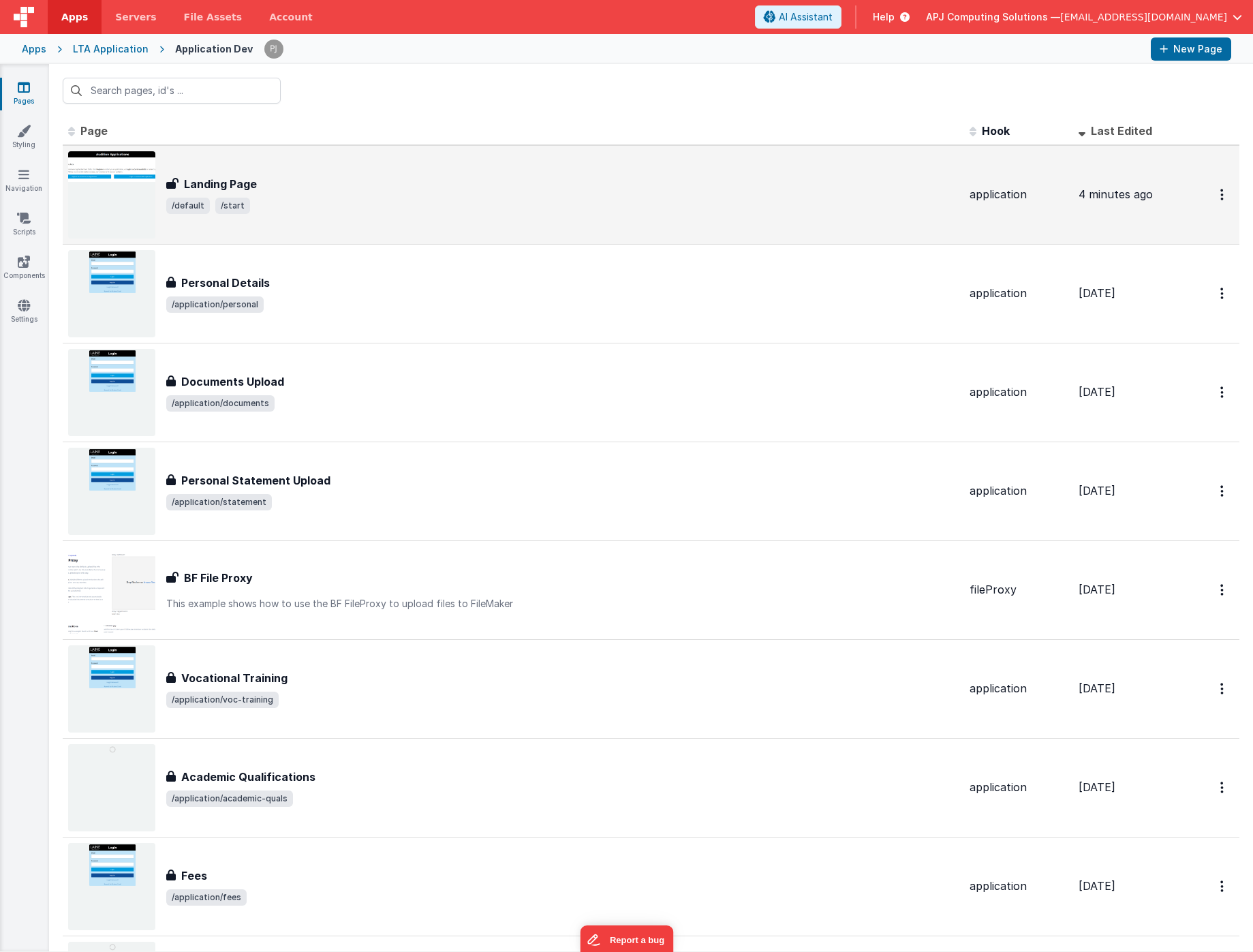
click at [132, 179] on img at bounding box center [112, 195] width 87 height 87
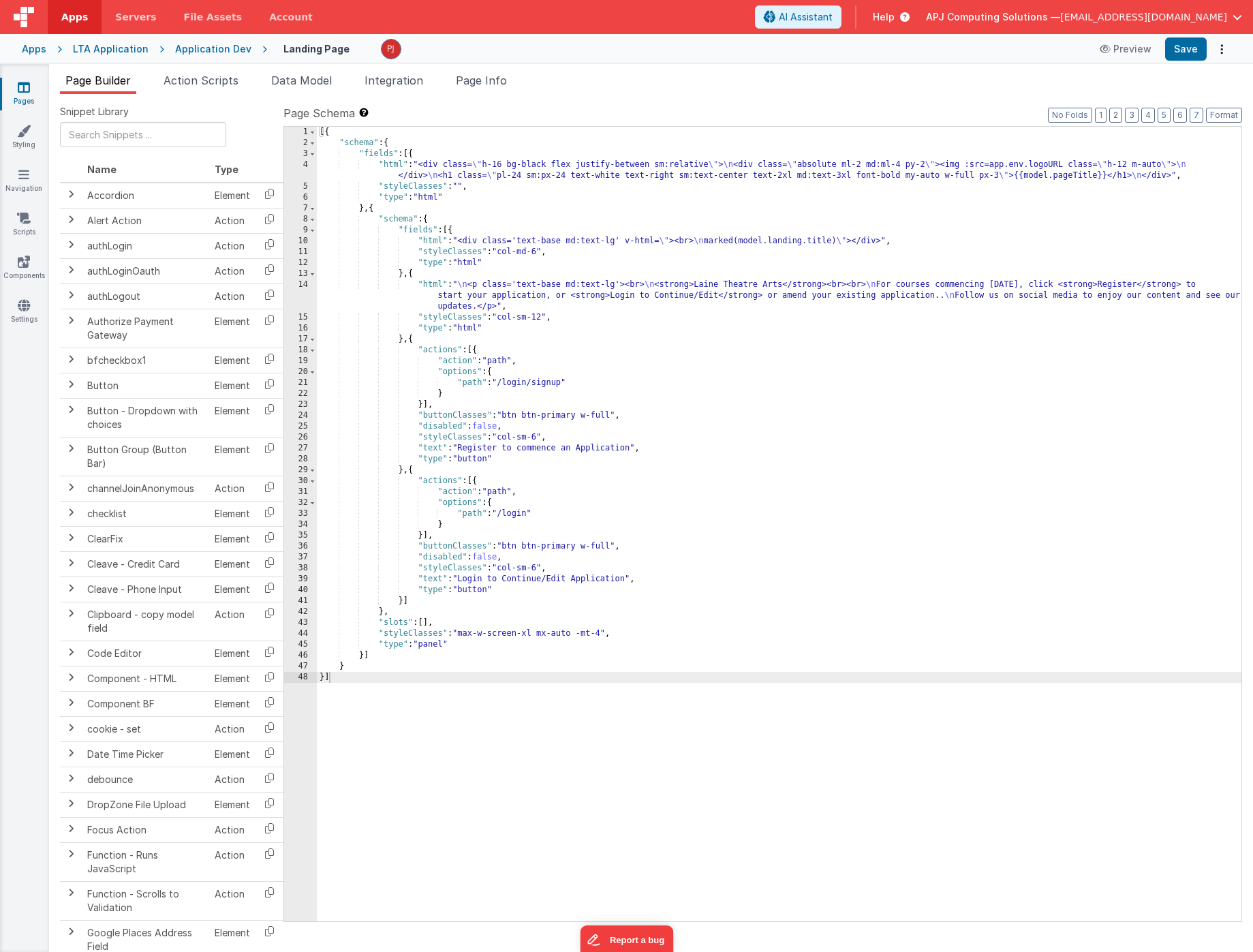
click at [303, 297] on div "14" at bounding box center [300, 295] width 33 height 32
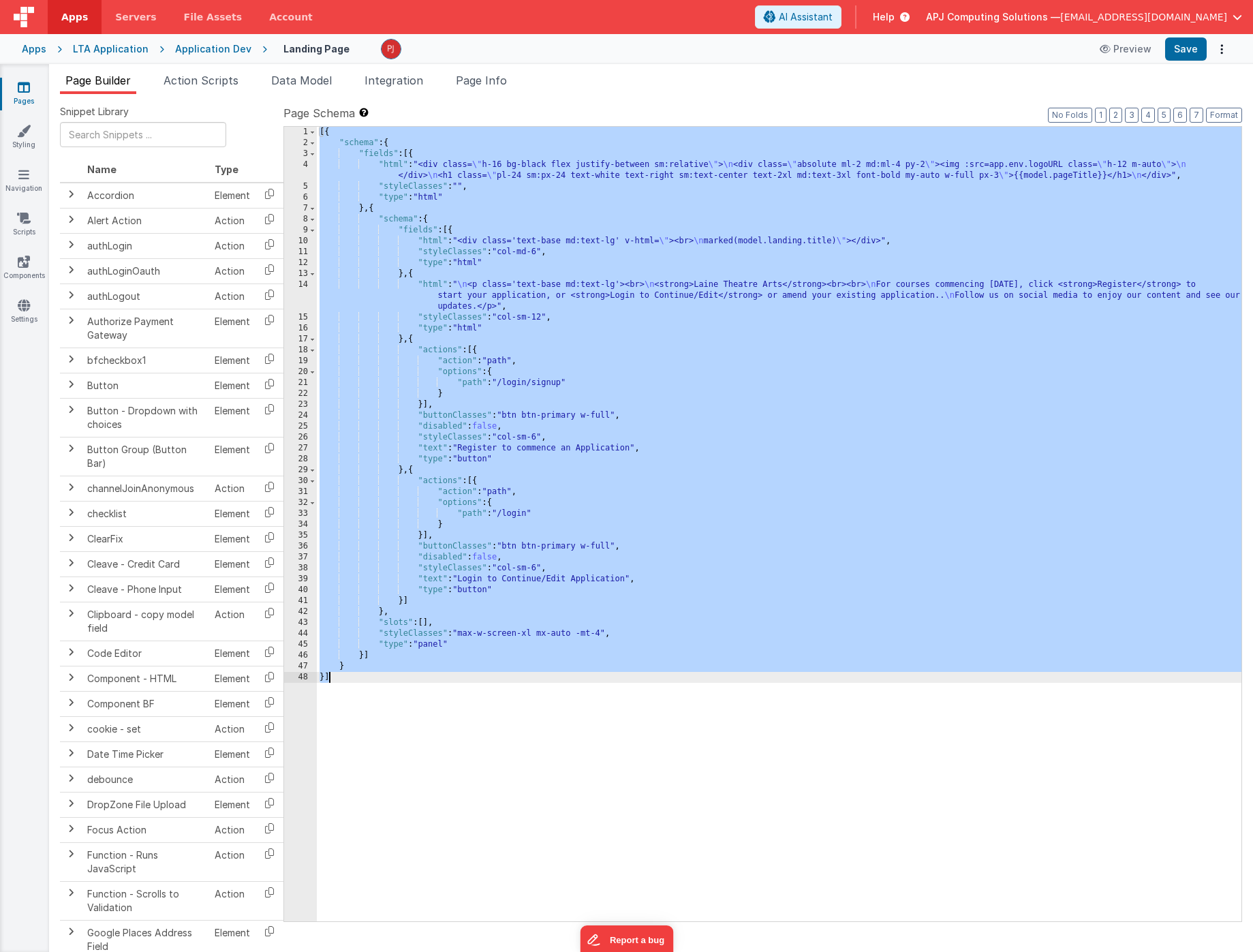
click at [307, 292] on div "14" at bounding box center [300, 295] width 33 height 32
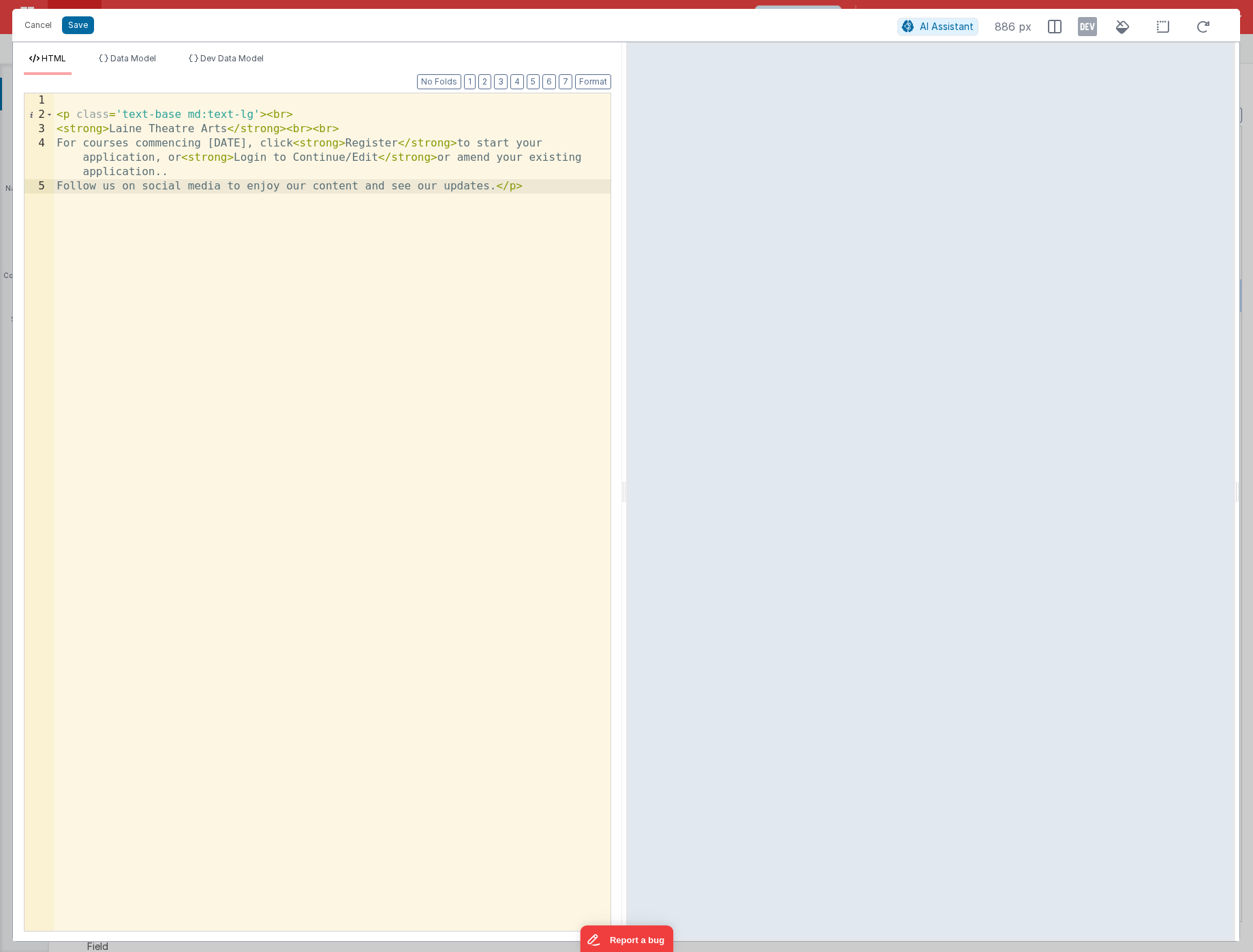
click at [59, 142] on div "< p class = 'text-base md:text-lg' > < br > < strong > Laine Theatre Arts </ st…" at bounding box center [332, 526] width 557 height 866
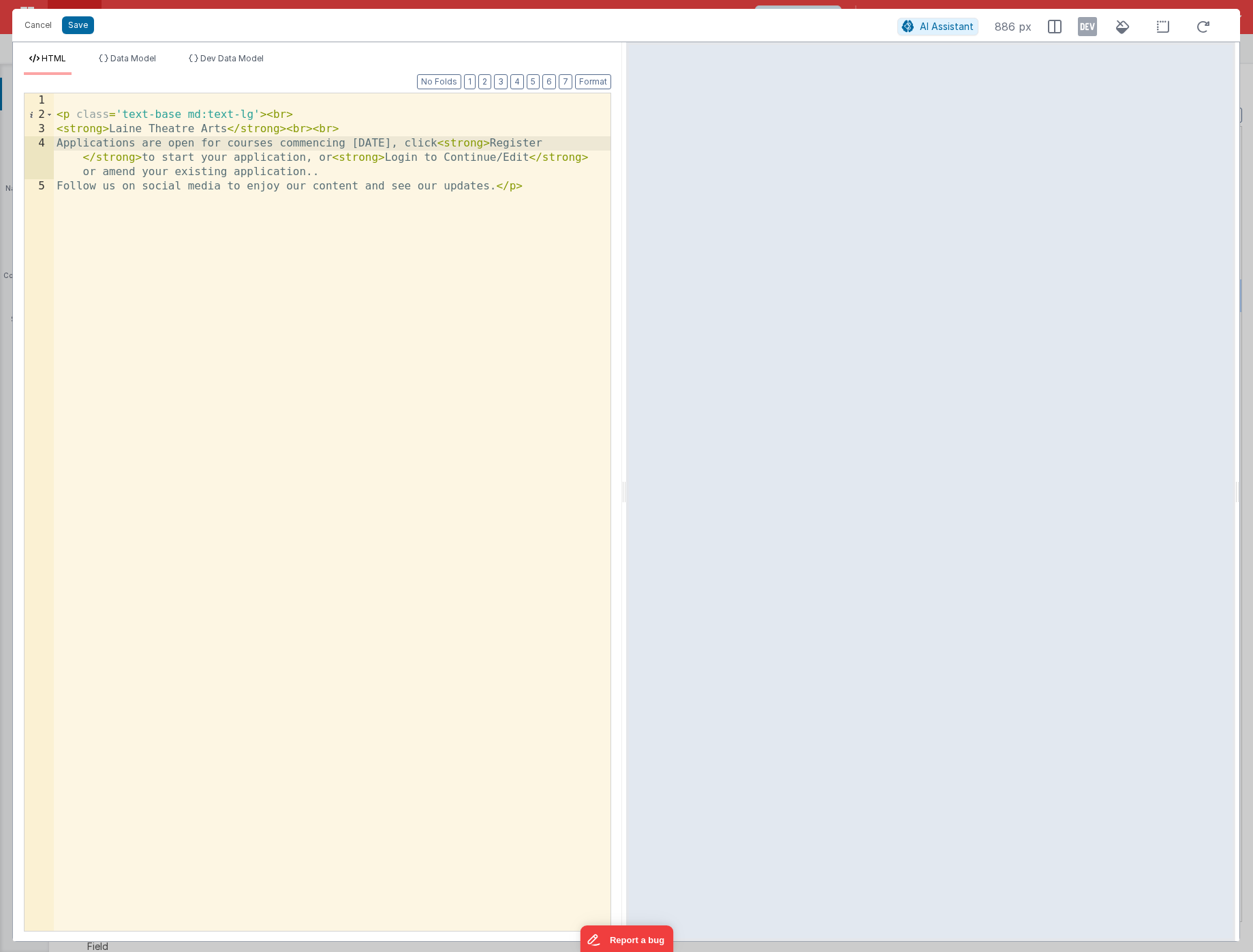
click at [448, 144] on div "< p class = 'text-base md:text-lg' > < br > < strong > Laine Theatre Arts </ st…" at bounding box center [332, 526] width 557 height 866
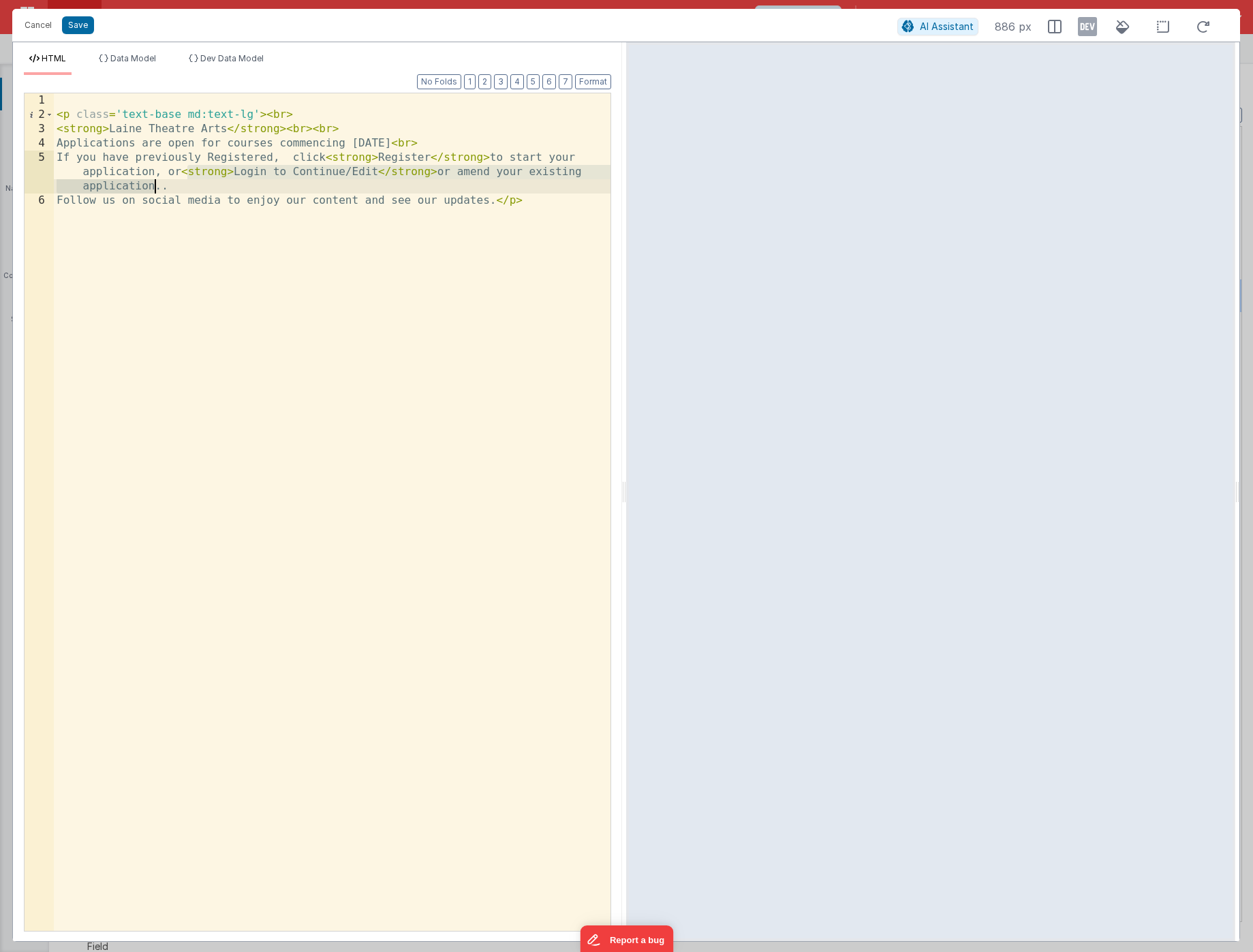
drag, startPoint x: 188, startPoint y: 173, endPoint x: 155, endPoint y: 182, distance: 34.2
click at [155, 182] on div "< p class = 'text-base md:text-lg' > < br > < strong > Laine Theatre Arts </ st…" at bounding box center [332, 526] width 557 height 866
click at [331, 158] on div "< p class = 'text-base md:text-lg' > < br > < strong > Laine Theatre Arts </ st…" at bounding box center [332, 526] width 557 height 866
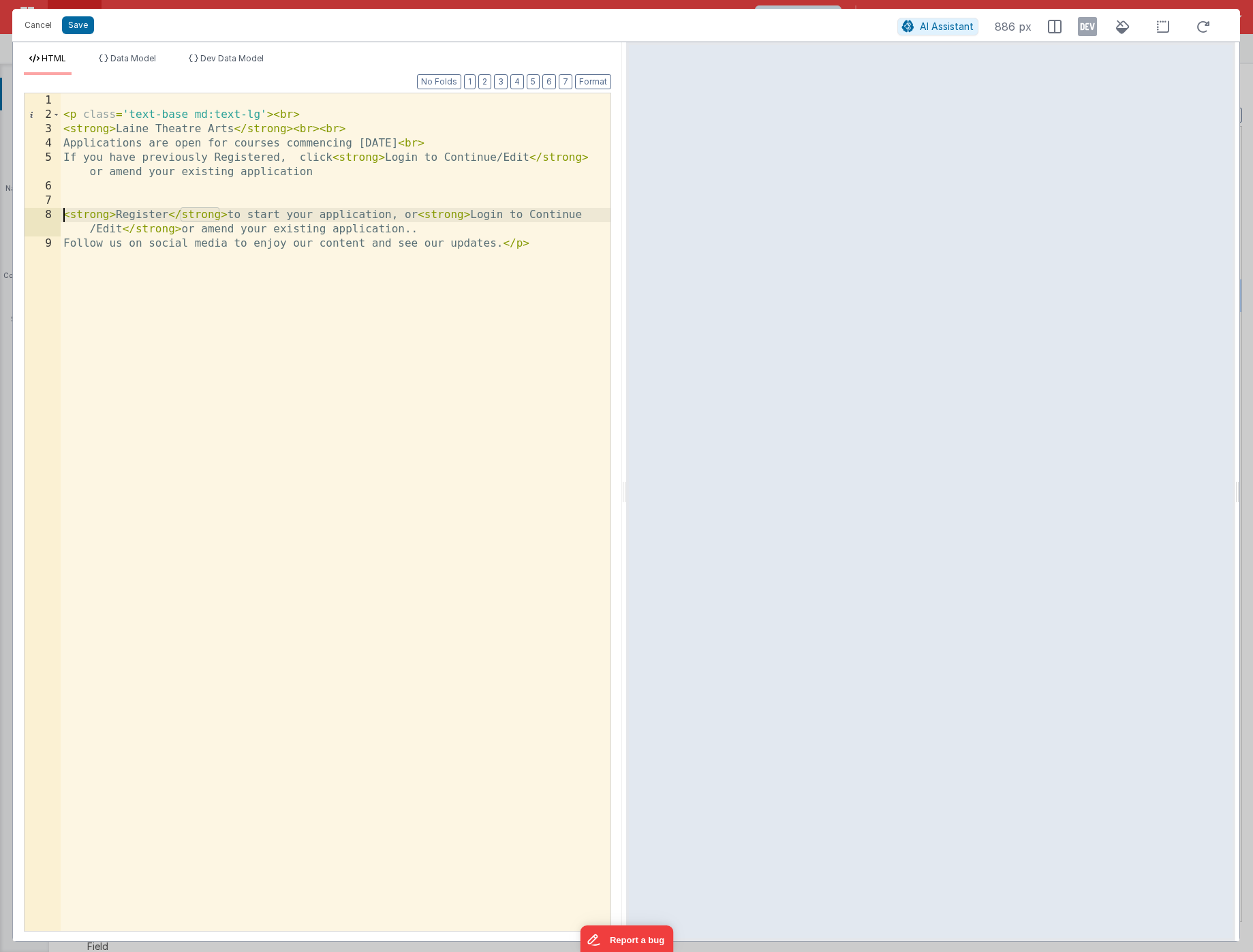
click at [300, 158] on div "< p class = 'text-base md:text-lg' > < br > < strong > Laine Theatre Arts </ st…" at bounding box center [335, 526] width 550 height 866
drag, startPoint x: 418, startPoint y: 158, endPoint x: 529, endPoint y: 153, distance: 111.1
click at [529, 153] on div "< p class = 'text-base md:text-lg' > < br > < strong > Laine Theatre Arts </ st…" at bounding box center [335, 526] width 550 height 866
click at [481, 159] on div "< p class = 'text-base md:text-lg' > < br > < strong > Laine Theatre Arts </ st…" at bounding box center [335, 526] width 550 height 866
click at [473, 156] on div "< p class = 'text-base md:text-lg' > < br > < strong > Laine Theatre Arts </ st…" at bounding box center [335, 526] width 550 height 866
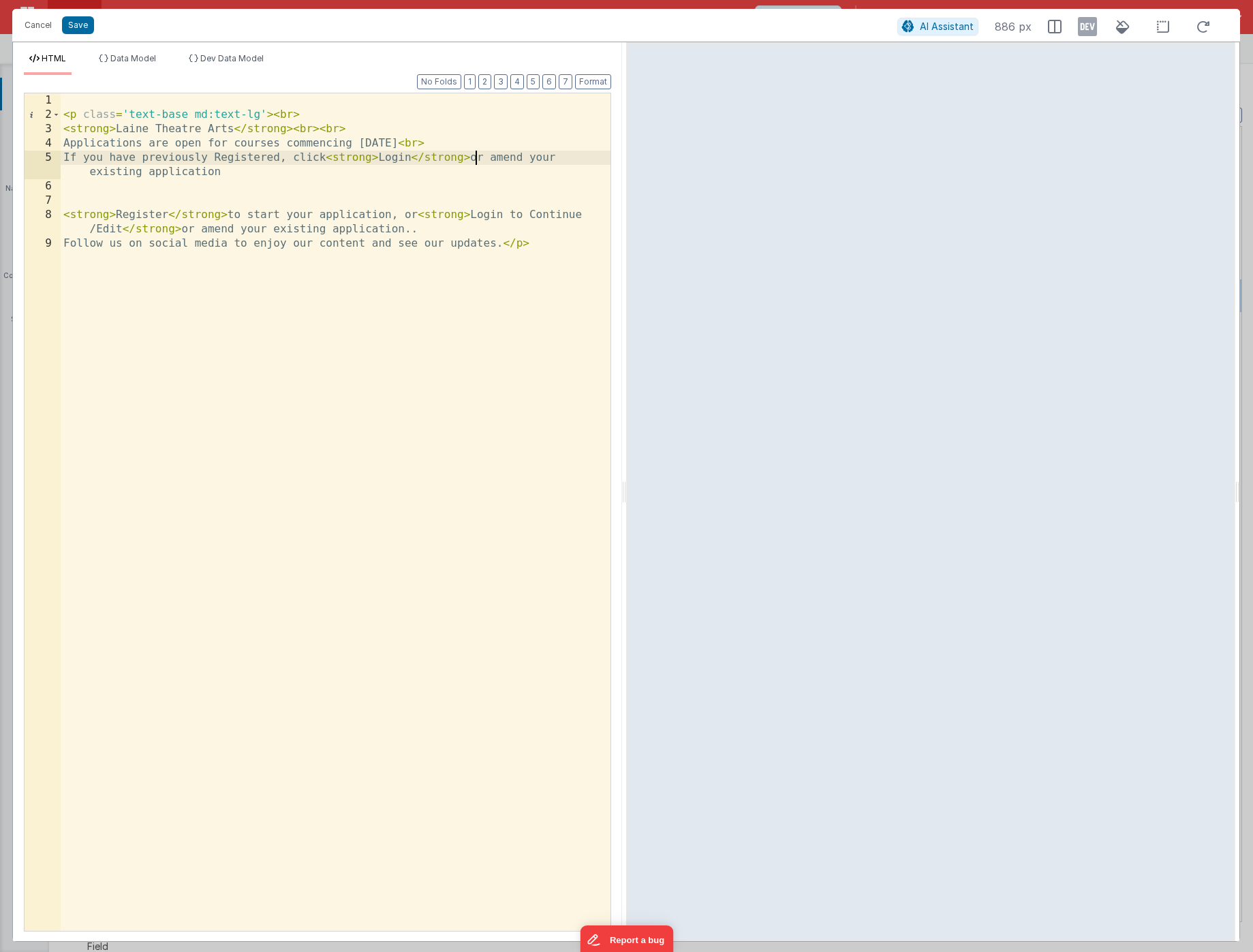
click at [483, 158] on div "< p class = 'text-base md:text-lg' > < br > < strong > Laine Theatre Arts </ st…" at bounding box center [335, 526] width 550 height 866
click at [523, 158] on div "< p class = 'text-base md:text-lg' > < br > < strong > Laine Theatre Arts </ st…" at bounding box center [335, 526] width 550 height 866
click at [595, 158] on div "< p class = 'text-base md:text-lg' > < br > < strong > Laine Theatre Arts </ st…" at bounding box center [335, 526] width 550 height 866
click at [519, 156] on div "< p class = 'text-base md:text-lg' > < br > < strong > Laine Theatre Arts </ st…" at bounding box center [335, 526] width 550 height 866
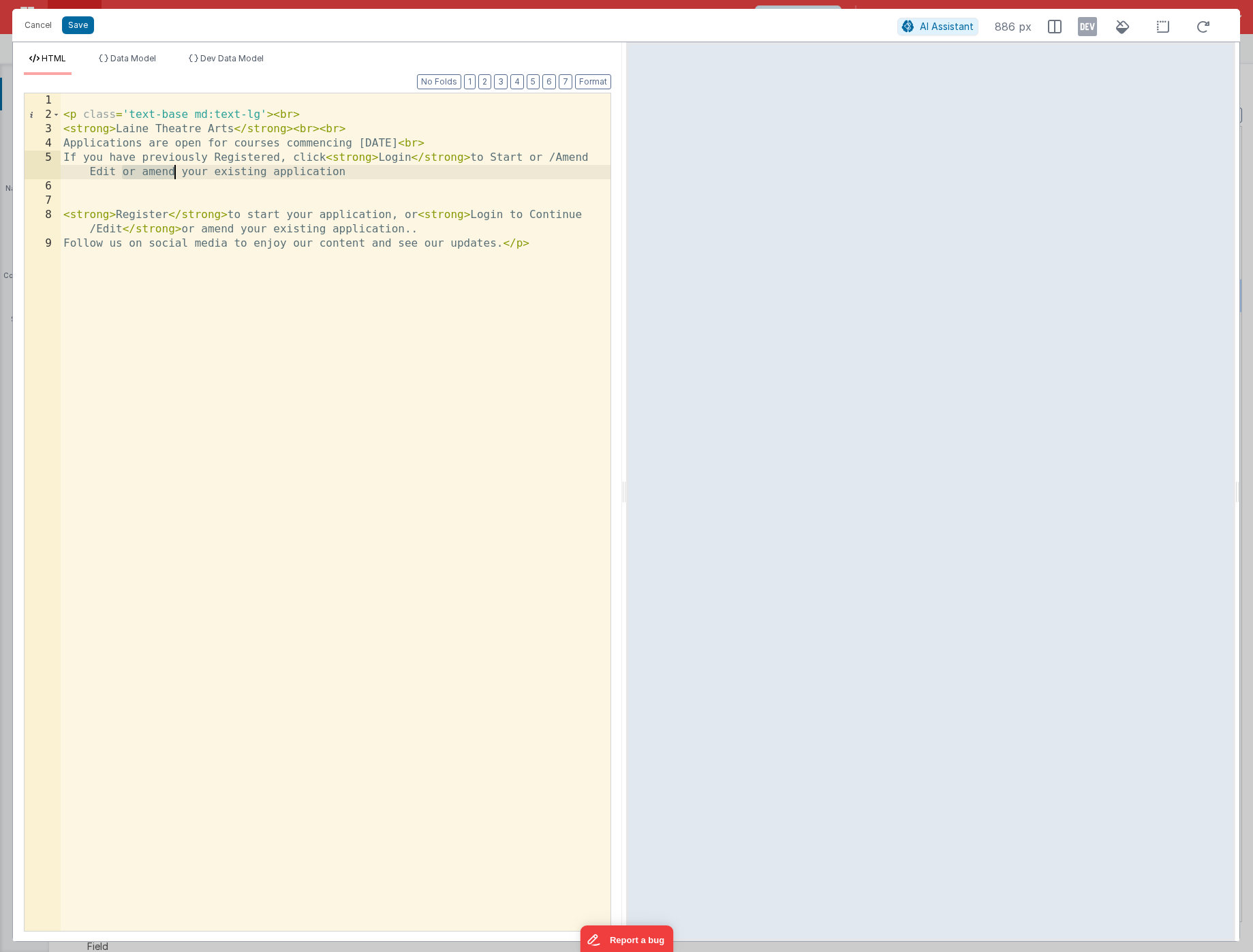
drag, startPoint x: 121, startPoint y: 172, endPoint x: 175, endPoint y: 174, distance: 54.0
click at [175, 174] on div "< p class = 'text-base md:text-lg' > < br > < strong > Laine Theatre Arts </ st…" at bounding box center [335, 526] width 550 height 866
click at [255, 175] on div "< p class = 'text-base md:text-lg' > < br > < strong > Laine Theatre Arts </ st…" at bounding box center [335, 526] width 550 height 866
click at [539, 157] on div "< p class = 'text-base md:text-lg' > < br > < strong > Laine Theatre Arts </ st…" at bounding box center [335, 526] width 550 height 866
click at [567, 156] on div "< p class = 'text-base md:text-lg' > < br > < strong > Laine Theatre Arts </ st…" at bounding box center [335, 526] width 550 height 866
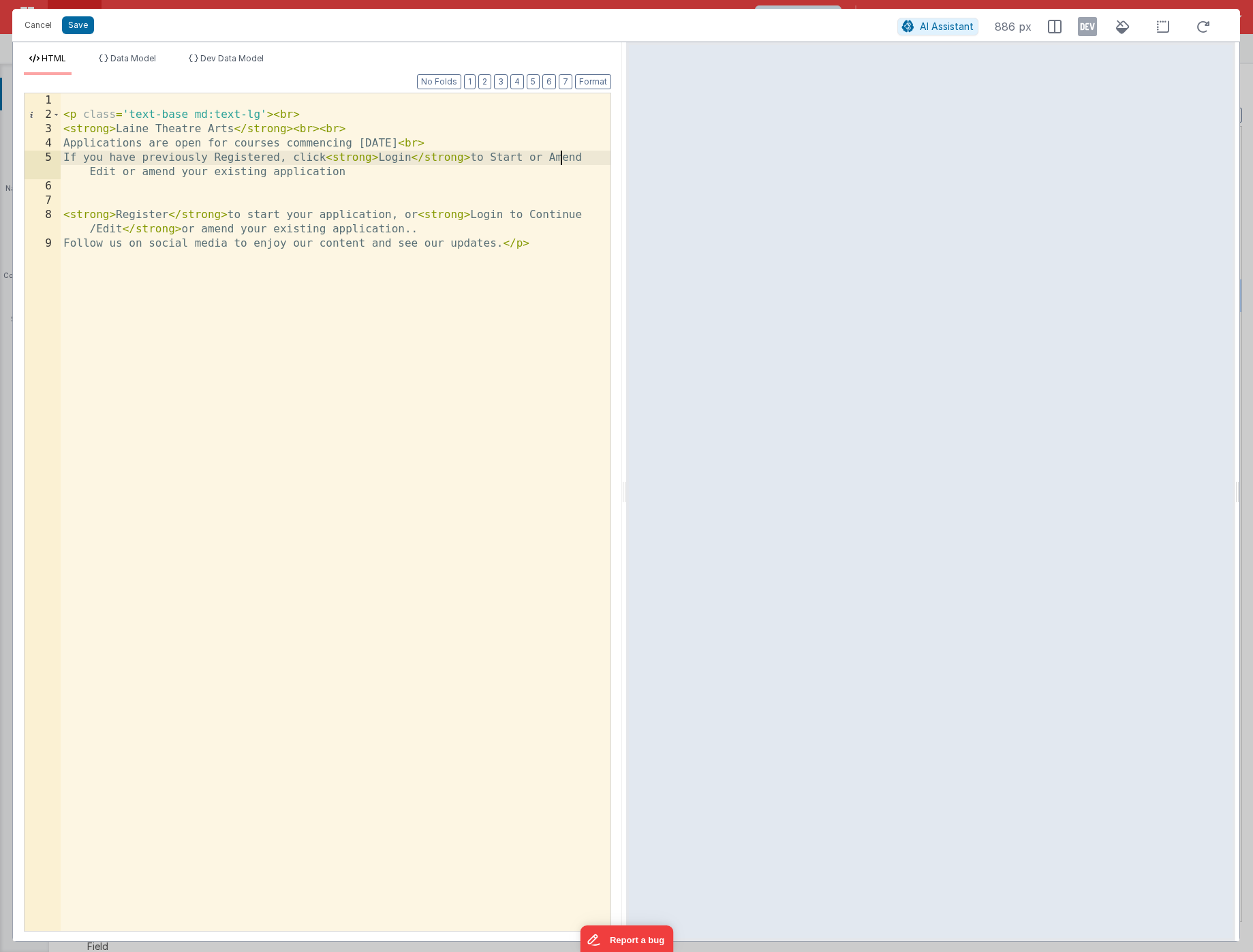
click at [91, 172] on div "< p class = 'text-base md:text-lg' > < br > < strong > Laine Theatre Arts </ st…" at bounding box center [335, 526] width 550 height 866
drag, startPoint x: 131, startPoint y: 173, endPoint x: 184, endPoint y: 171, distance: 53.0
click at [184, 171] on div "< p class = 'text-base md:text-lg' > < br > < strong > Laine Theatre Arts </ st…" at bounding box center [335, 526] width 550 height 866
click at [134, 170] on div "< p class = 'text-base md:text-lg' > < br > < strong > Laine Theatre Arts </ st…" at bounding box center [335, 526] width 550 height 866
click at [184, 171] on div "< p class = 'text-base md:text-lg' > < br > < strong > Laine Theatre Arts </ st…" at bounding box center [335, 526] width 550 height 866
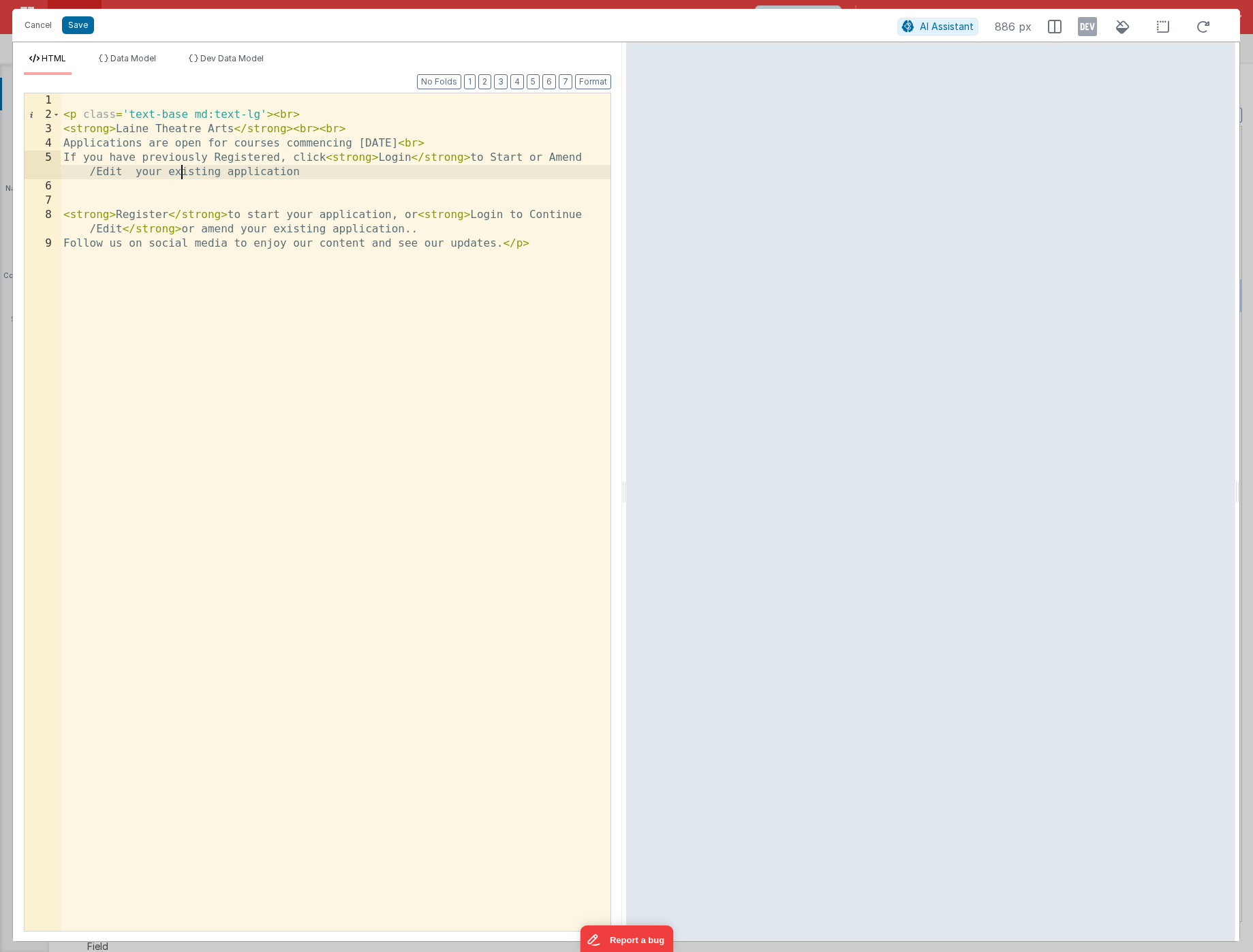
click at [184, 171] on div "< p class = 'text-base md:text-lg' > < br > < strong > Laine Theatre Arts </ st…" at bounding box center [335, 526] width 550 height 866
click at [134, 171] on div "< p class = 'text-base md:text-lg' > < br > < strong > Laine Theatre Arts </ st…" at bounding box center [335, 526] width 550 height 866
click at [83, 198] on div "< p class = 'text-base md:text-lg' > < br > < strong > Laine Theatre Arts </ st…" at bounding box center [335, 526] width 550 height 866
click at [80, 201] on div "< p class = 'text-base md:text-lg' > < br > < strong > Laine Theatre Arts </ st…" at bounding box center [335, 526] width 550 height 866
drag, startPoint x: 66, startPoint y: 201, endPoint x: 98, endPoint y: 201, distance: 32.0
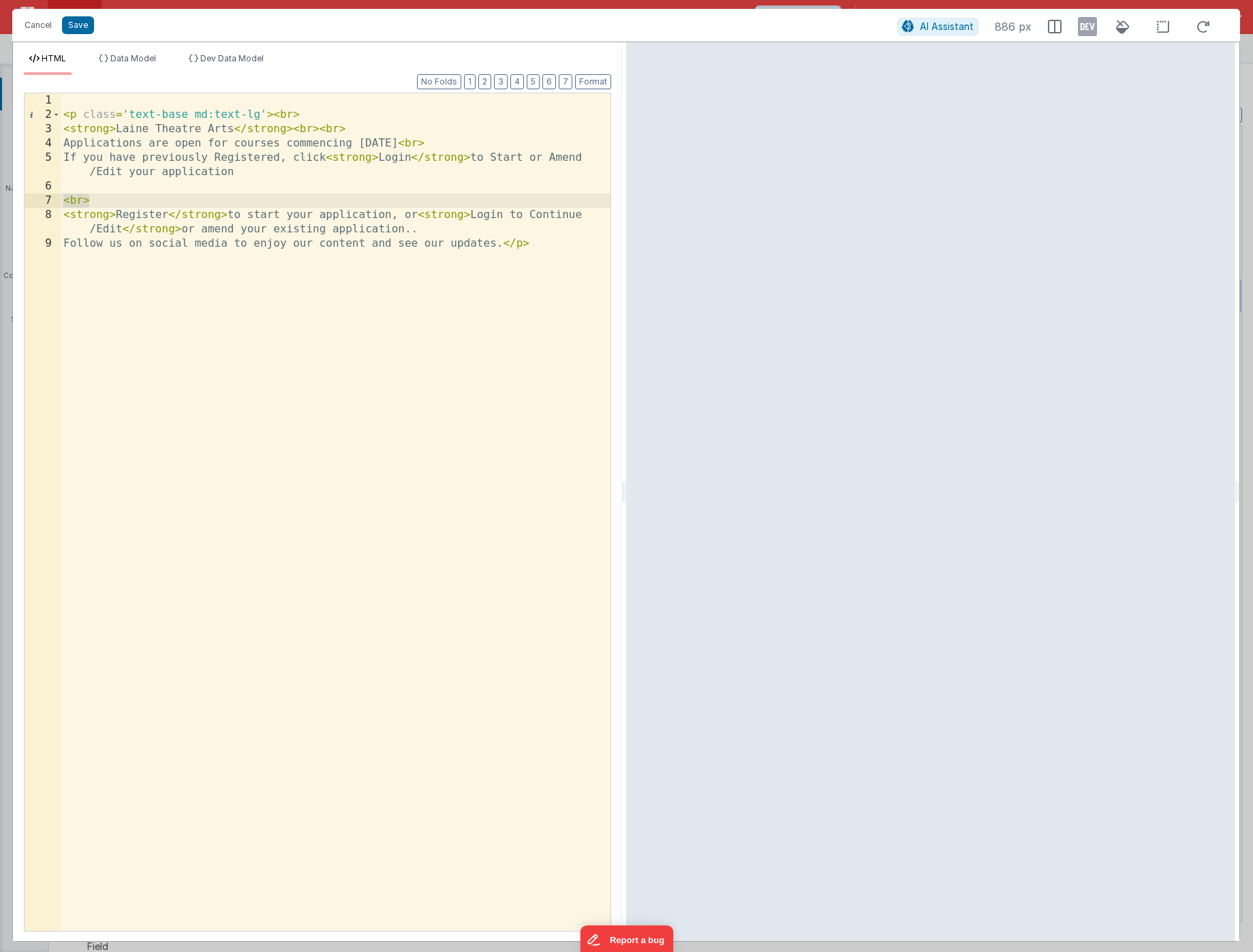
click at [98, 201] on div "< p class = 'text-base md:text-lg' > < br > < strong > Laine Theatre Arts </ st…" at bounding box center [335, 526] width 550 height 866
drag, startPoint x: 317, startPoint y: 131, endPoint x: 351, endPoint y: 131, distance: 34.0
click at [351, 131] on div "< p class = 'text-base md:text-lg' > < br > < strong > Laine Theatre Arts </ st…" at bounding box center [335, 526] width 550 height 866
click at [488, 143] on div "< p class = 'text-base md:text-lg' > < br > < strong > Laine Theatre Arts </ st…" at bounding box center [335, 526] width 550 height 866
drag, startPoint x: 122, startPoint y: 173, endPoint x: 89, endPoint y: 173, distance: 33.0
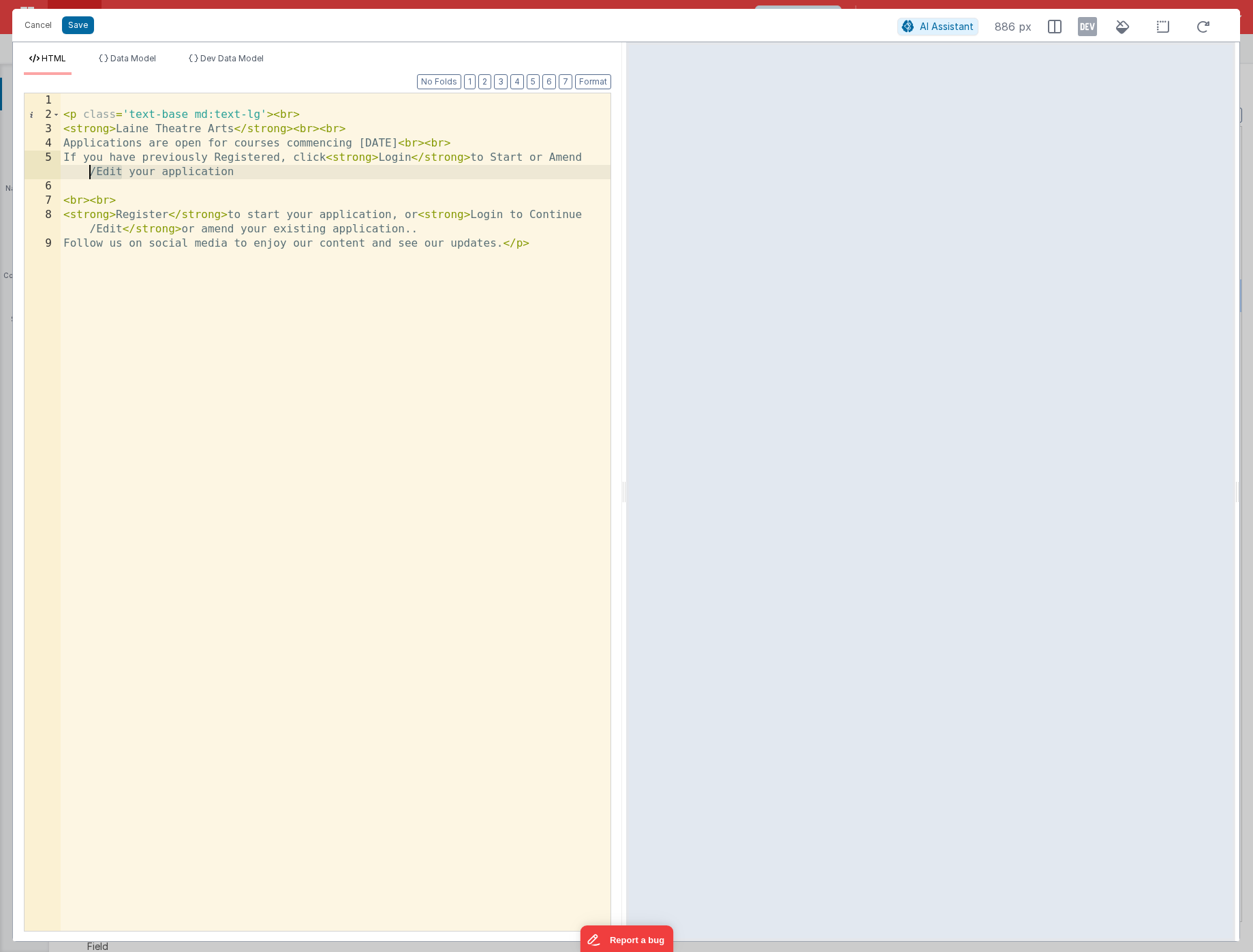
click at [89, 173] on div "< p class = 'text-base md:text-lg' > < br > < strong > Laine Theatre Arts </ st…" at bounding box center [335, 526] width 550 height 866
click at [246, 282] on div "< p class = 'text-base md:text-lg' > < br > < strong > Laine Theatre Arts </ st…" at bounding box center [335, 526] width 550 height 866
click at [279, 156] on div "< p class = 'text-base md:text-lg' > < br > < strong > Laine Theatre Arts </ st…" at bounding box center [335, 526] width 550 height 866
click at [64, 217] on div "< p class = 'text-base md:text-lg' > < br > < strong > Laine Theatre Arts </ st…" at bounding box center [335, 526] width 550 height 866
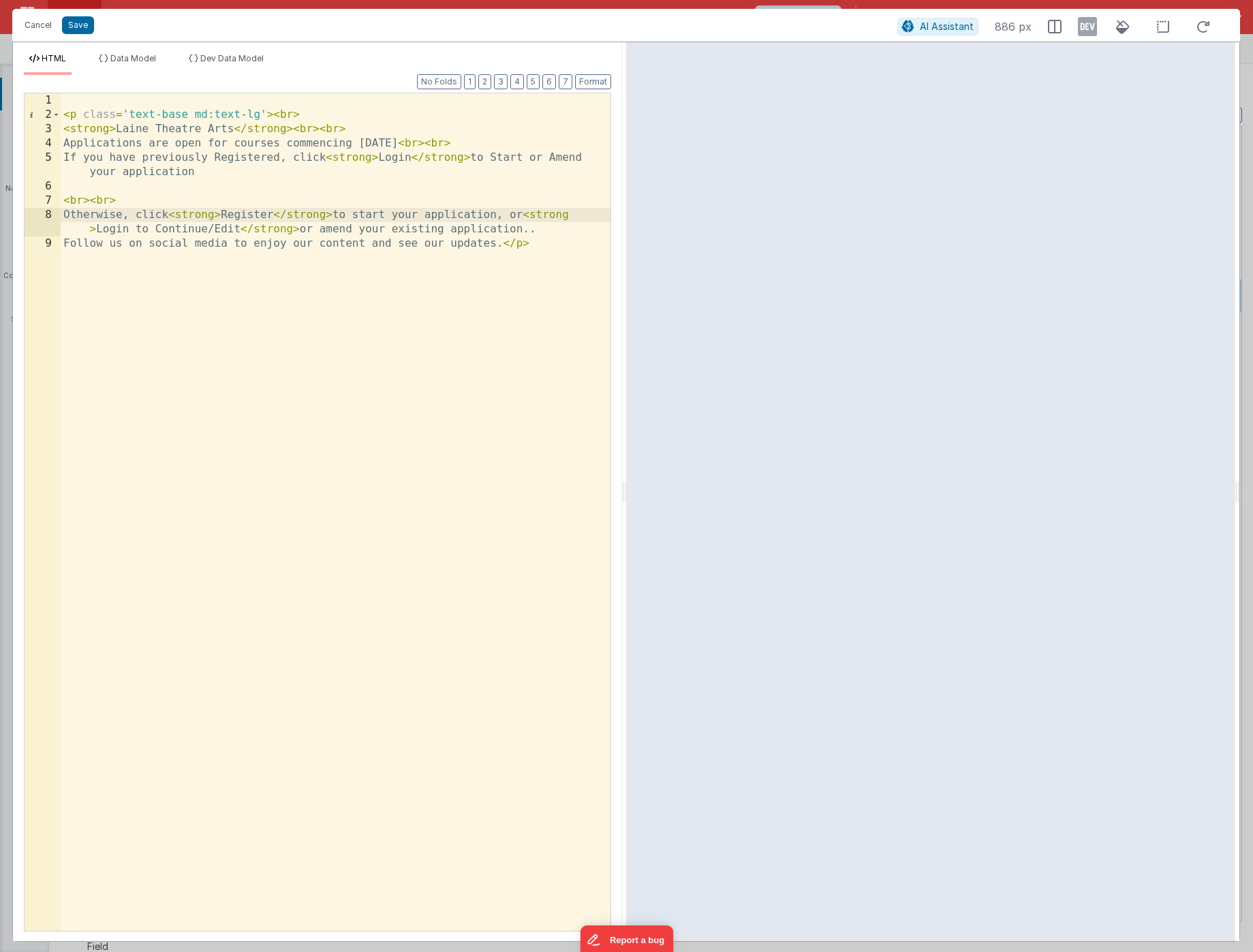
click at [416, 212] on div "< p class = 'text-base md:text-lg' > < br > < strong > Laine Theatre Arts </ st…" at bounding box center [335, 526] width 550 height 866
click at [365, 217] on div "< p class = 'text-base md:text-lg' > < br > < strong > Laine Theatre Arts </ st…" at bounding box center [335, 526] width 550 height 866
click at [565, 218] on div "< p class = 'text-base md:text-lg' > < br > < strong > Laine Theatre Arts </ st…" at bounding box center [335, 526] width 550 height 866
click at [561, 218] on div "< p class = 'text-base md:text-lg' > < br > < strong > Laine Theatre Arts </ st…" at bounding box center [335, 526] width 550 height 866
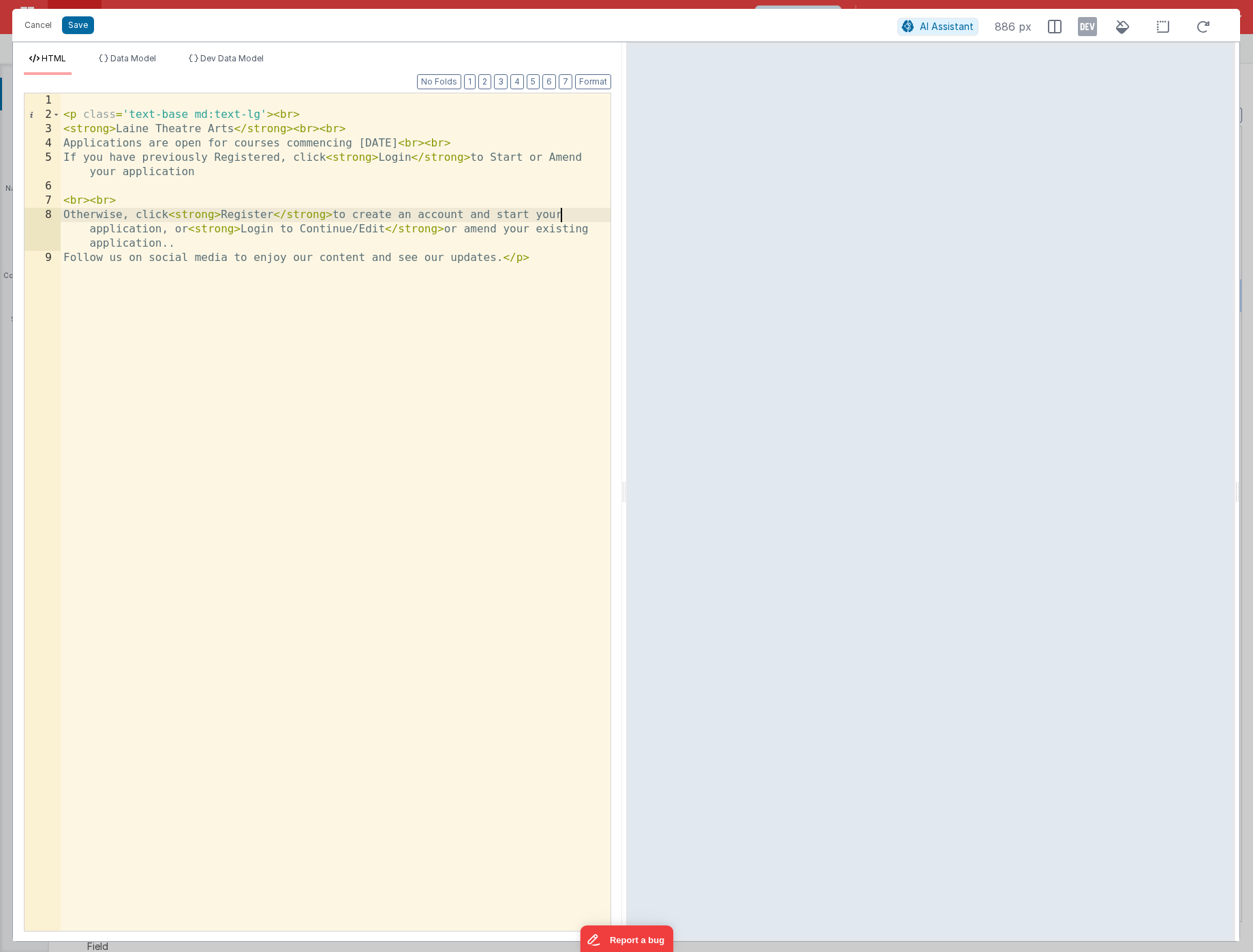
click at [561, 218] on div "< p class = 'text-base md:text-lg' > < br > < strong > Laine Theatre Arts </ st…" at bounding box center [335, 526] width 550 height 866
click at [547, 214] on div "< p class = 'text-base md:text-lg' > < br > < strong > Laine Theatre Arts </ st…" at bounding box center [335, 526] width 550 height 866
drag, startPoint x: 170, startPoint y: 245, endPoint x: 88, endPoint y: 229, distance: 83.5
click at [88, 229] on div "< p class = 'text-base md:text-lg' > < br > < strong > Laine Theatre Arts </ st…" at bounding box center [335, 526] width 550 height 866
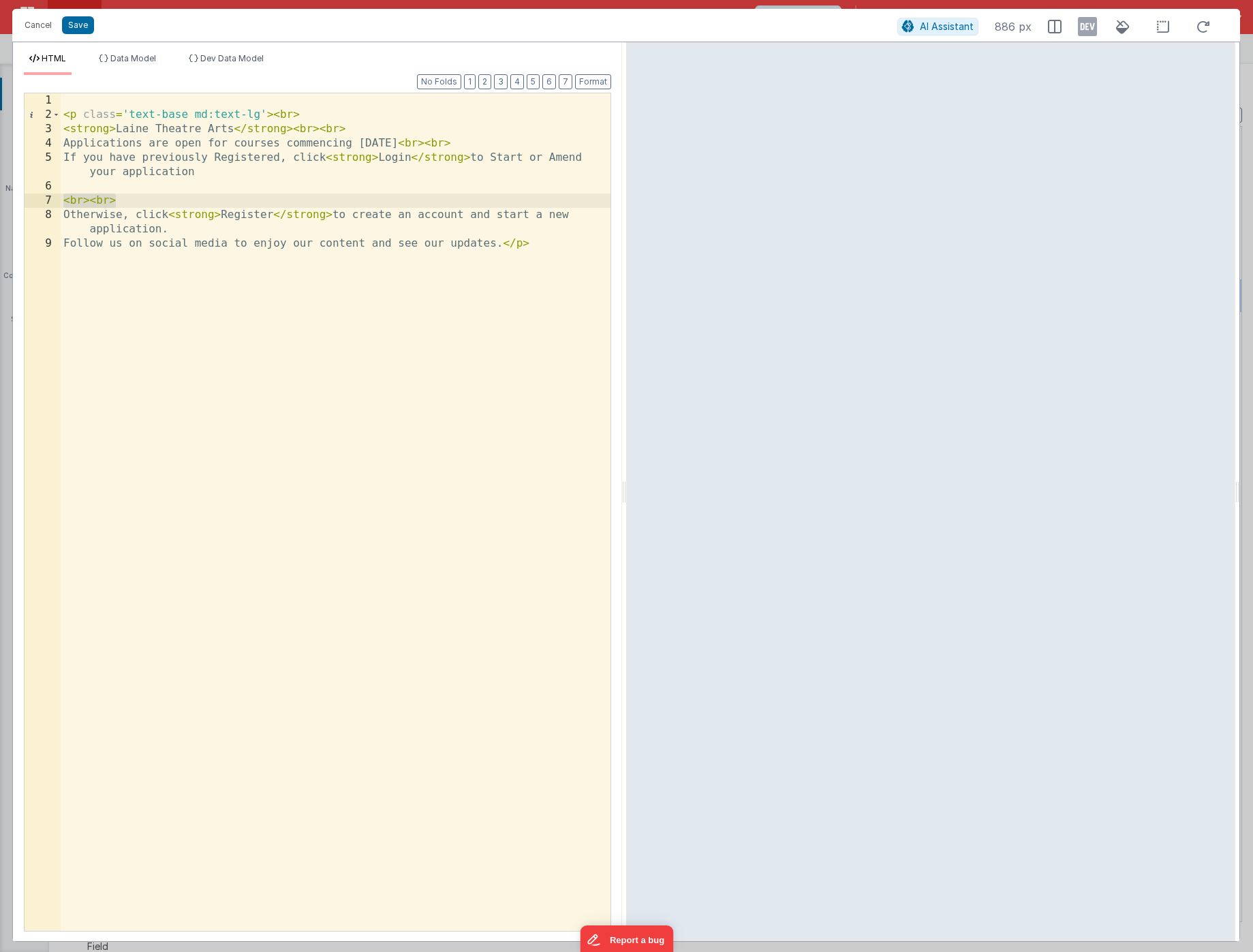
drag, startPoint x: 117, startPoint y: 198, endPoint x: 64, endPoint y: 201, distance: 53.1
click at [64, 201] on div "< p class = 'text-base md:text-lg' > < br > < strong > Laine Theatre Arts </ st…" at bounding box center [335, 526] width 550 height 866
click at [181, 231] on div "< p class = 'text-base md:text-lg' > < br > < strong > Laine Theatre Arts </ st…" at bounding box center [335, 526] width 550 height 866
click at [315, 362] on div "< p class = 'text-base md:text-lg' > < br > < strong > Laine Theatre Arts </ st…" at bounding box center [335, 526] width 550 height 866
click at [80, 24] on button "Save" at bounding box center [78, 26] width 32 height 18
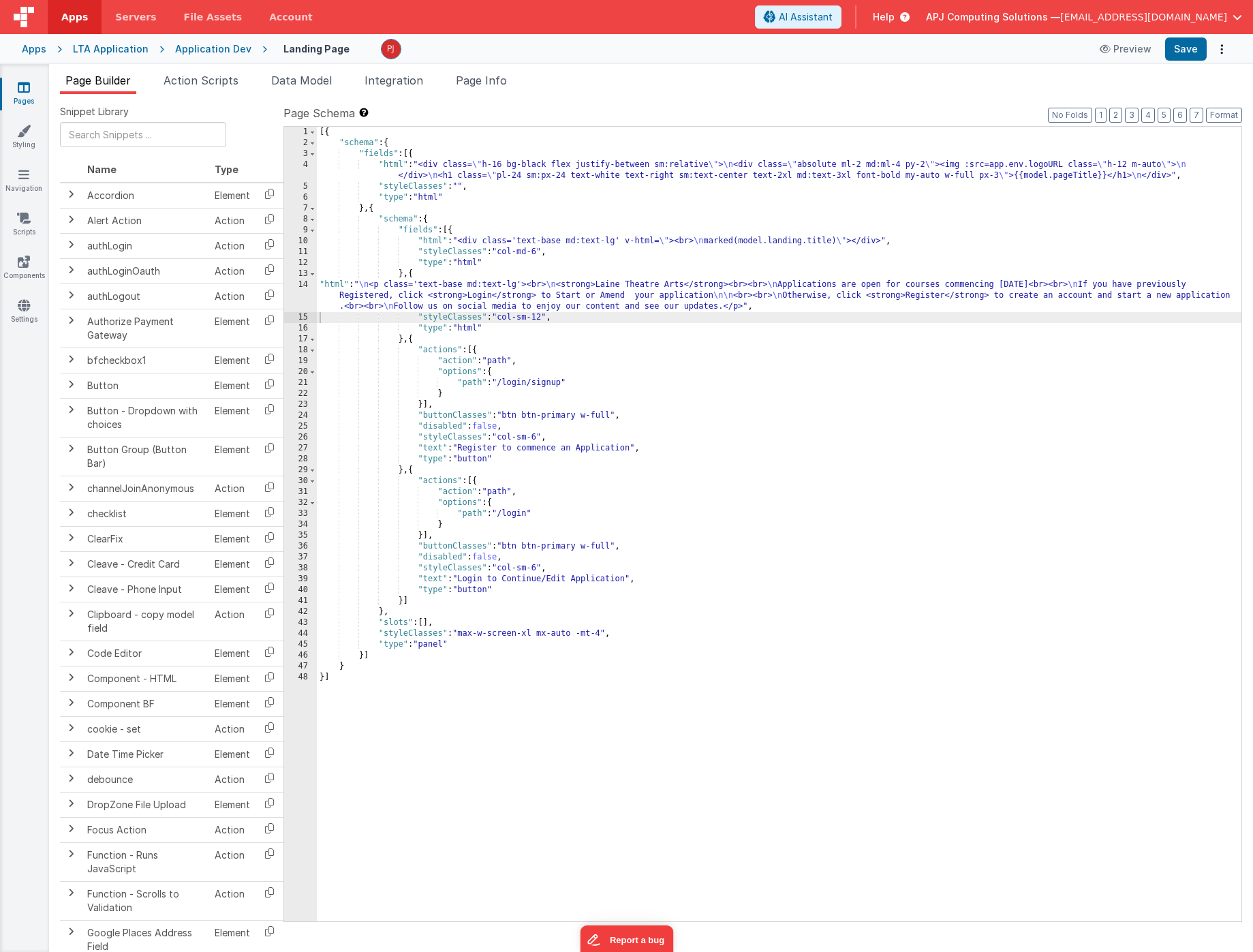
click at [308, 299] on div "14" at bounding box center [300, 295] width 33 height 32
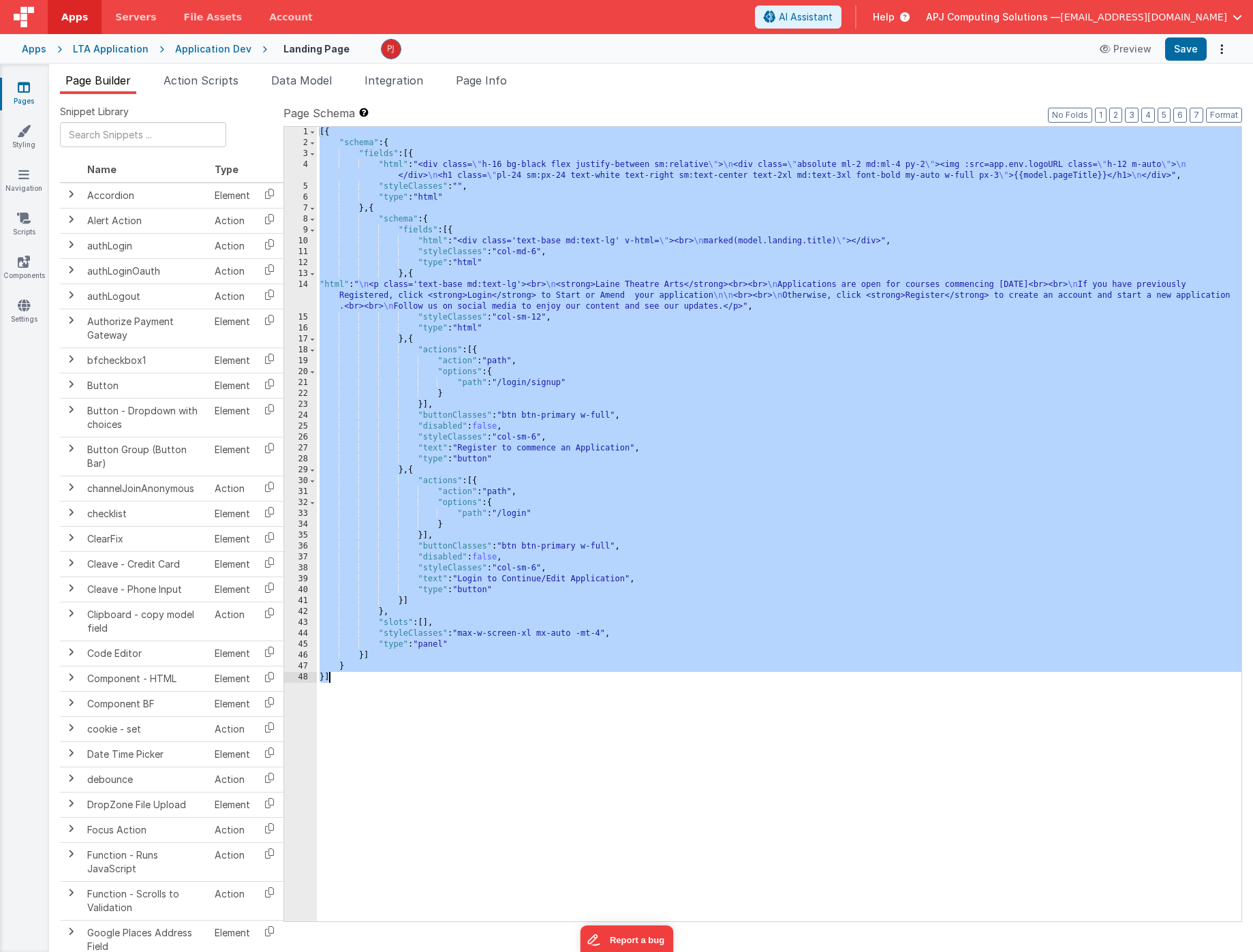
click at [302, 292] on div "14" at bounding box center [300, 295] width 33 height 32
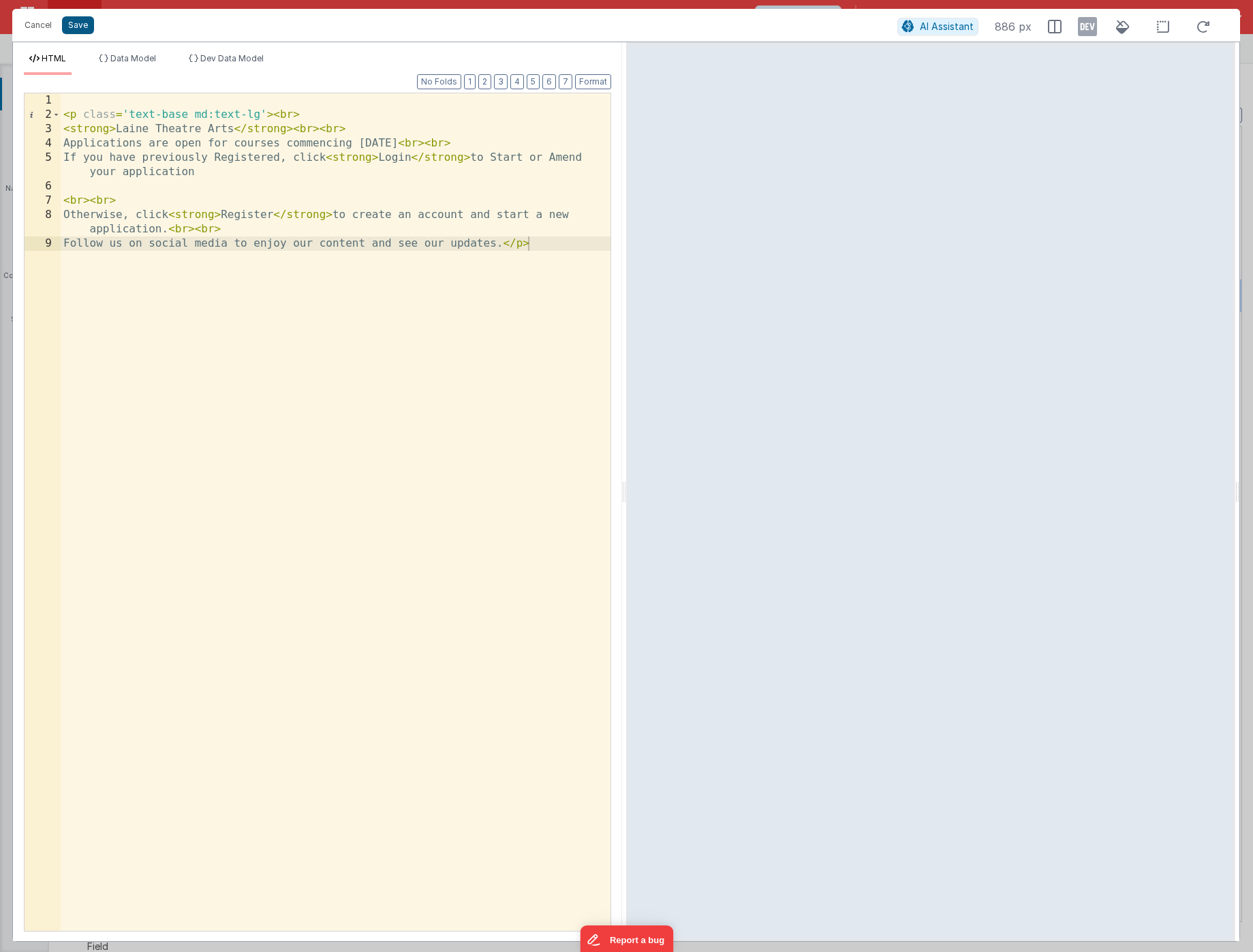
click at [77, 24] on button "Save" at bounding box center [78, 26] width 32 height 18
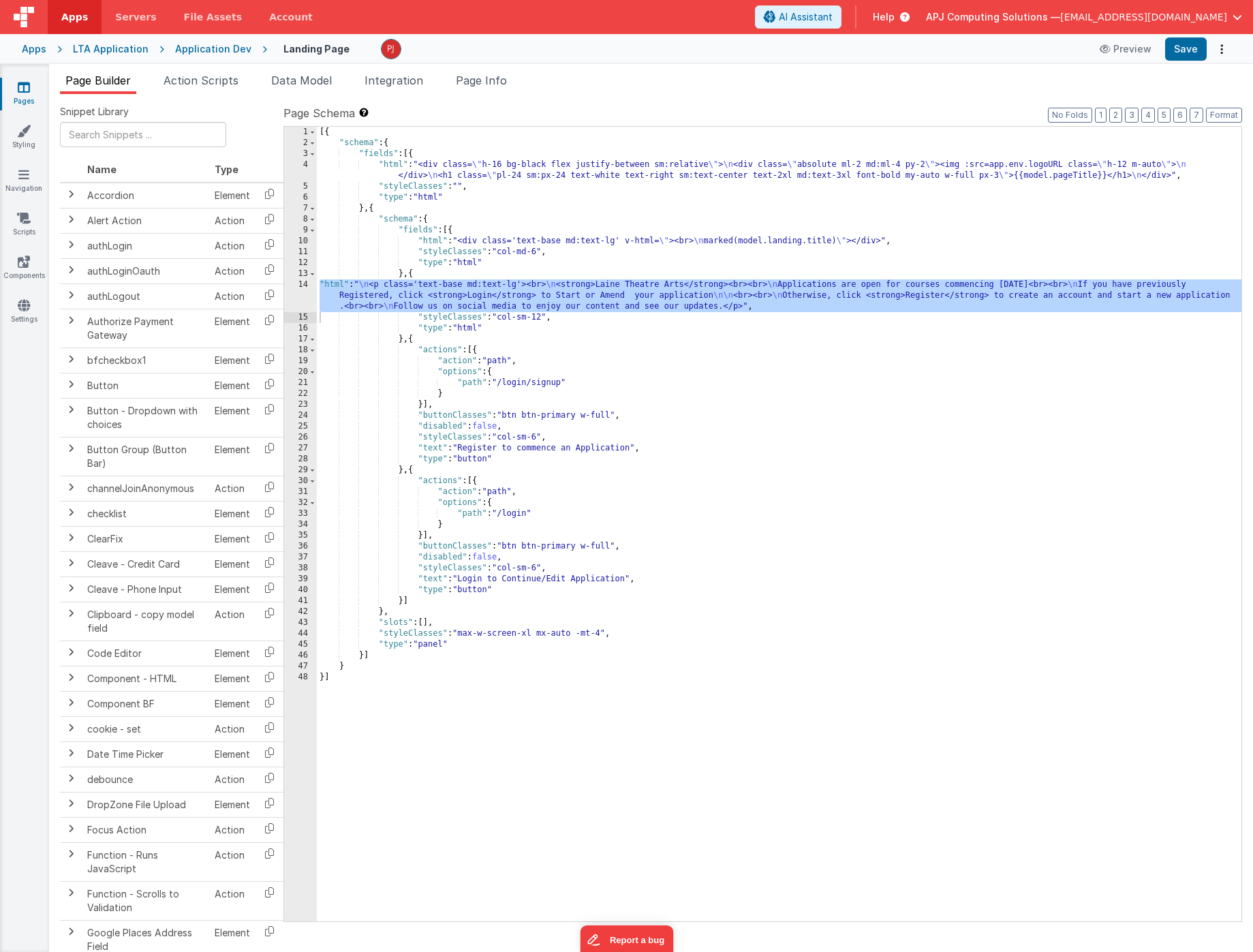
click at [674, 527] on div "[{ "schema" : { "fields" : [{ "html" : "<div class= \" h-16 bg-black flex justi…" at bounding box center [779, 534] width 925 height 816
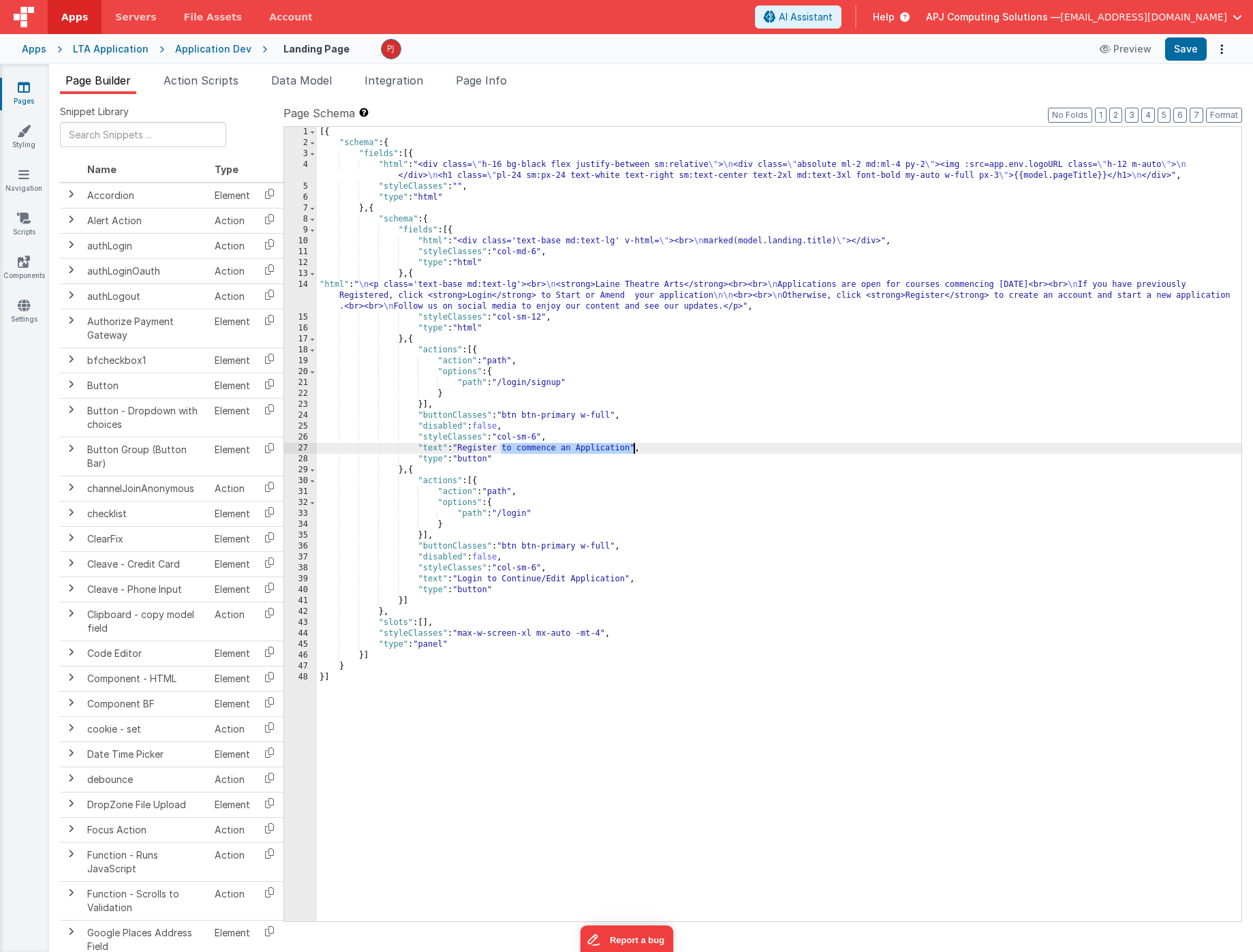
drag, startPoint x: 502, startPoint y: 449, endPoint x: 633, endPoint y: 446, distance: 131.0
click at [633, 446] on div "[{ "schema" : { "fields" : [{ "html" : "<div class= \" h-16 bg-black flex justi…" at bounding box center [779, 534] width 925 height 816
click at [532, 450] on div "[{ "schema" : { "fields" : [{ "html" : "<div class= \" h-16 bg-black flex justi…" at bounding box center [779, 534] width 925 height 816
drag, startPoint x: 522, startPoint y: 449, endPoint x: 632, endPoint y: 447, distance: 110.0
click at [632, 447] on div "[{ "schema" : { "fields" : [{ "html" : "<div class= \" h-16 bg-black flex justi…" at bounding box center [779, 534] width 925 height 816
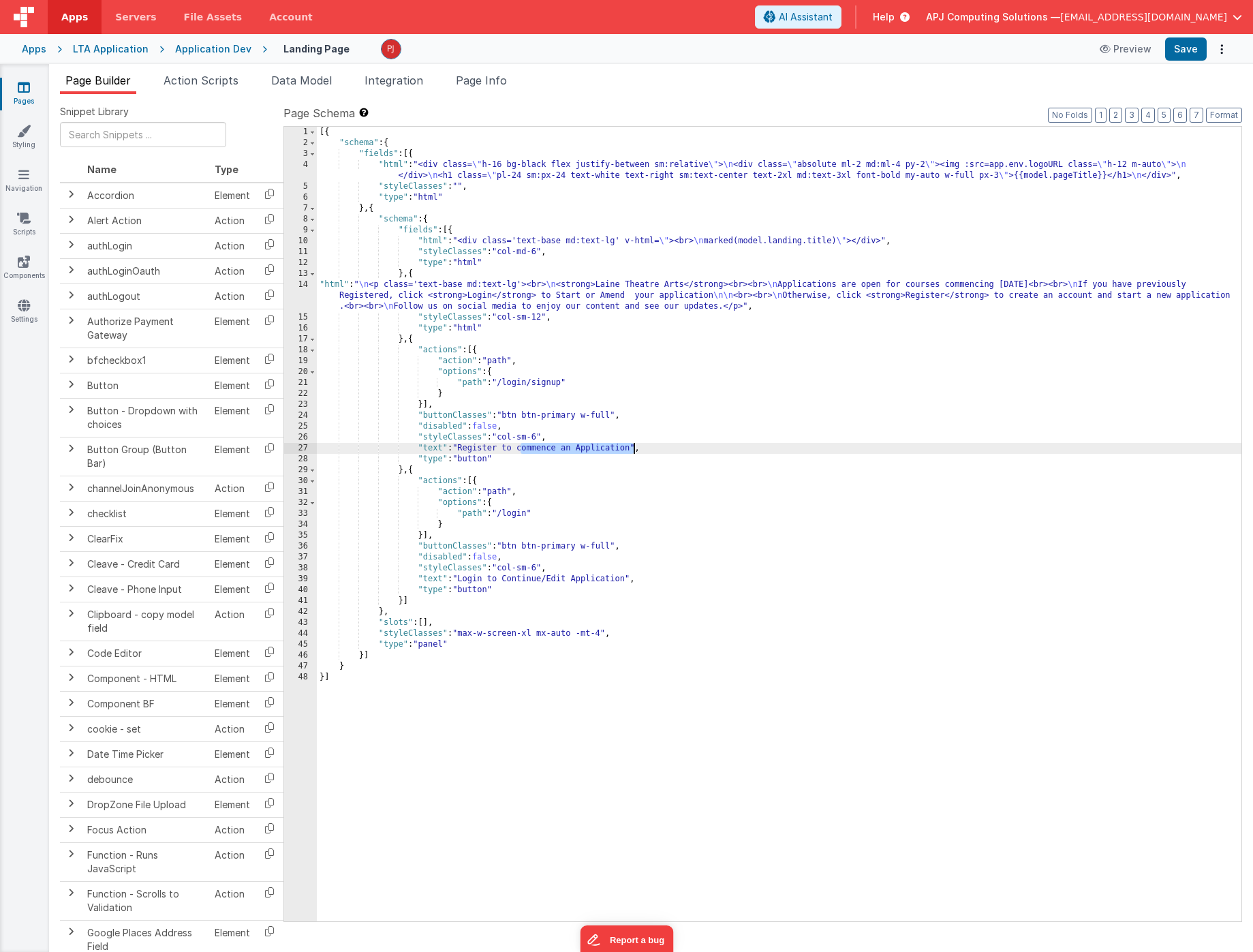
click at [552, 467] on div "[{ "schema" : { "fields" : [{ "html" : "<div class= \" h-16 bg-black flex justi…" at bounding box center [779, 534] width 925 height 816
drag, startPoint x: 501, startPoint y: 447, endPoint x: 633, endPoint y: 448, distance: 132.0
click at [633, 448] on div "[{ "schema" : { "fields" : [{ "html" : "<div class= \" h-16 bg-black flex justi…" at bounding box center [779, 534] width 925 height 816
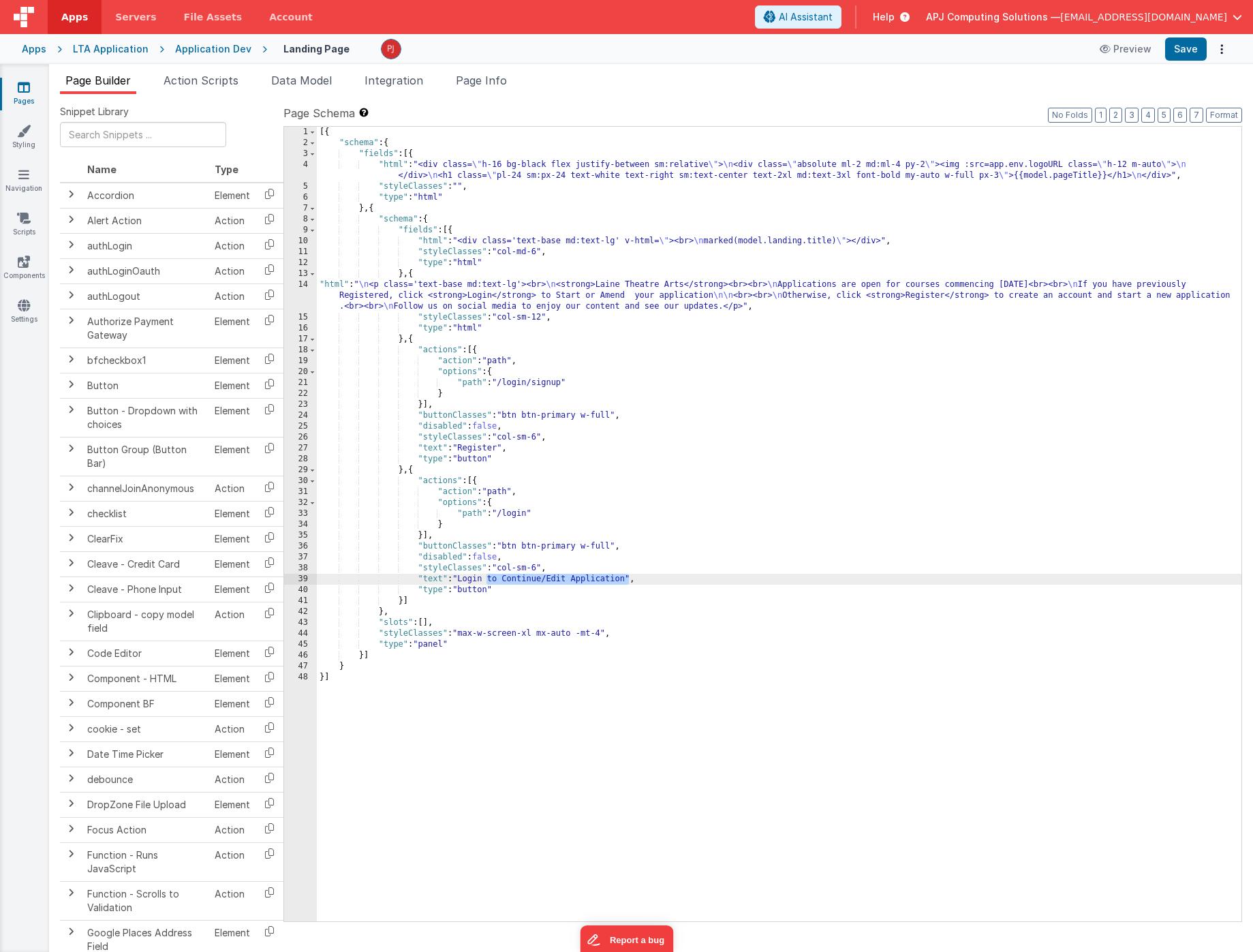
drag, startPoint x: 488, startPoint y: 579, endPoint x: 629, endPoint y: 579, distance: 141.0
click at [629, 579] on div "[{ "schema" : { "fields" : [{ "html" : "<div class= \" h-16 bg-black flex justi…" at bounding box center [779, 534] width 925 height 816
click at [631, 699] on div "[{ "schema" : { "fields" : [{ "html" : "<div class= \" h-16 bg-black flex justi…" at bounding box center [779, 534] width 925 height 816
click at [1180, 47] on button "Save" at bounding box center [1186, 49] width 41 height 24
